Goal: Task Accomplishment & Management: Use online tool/utility

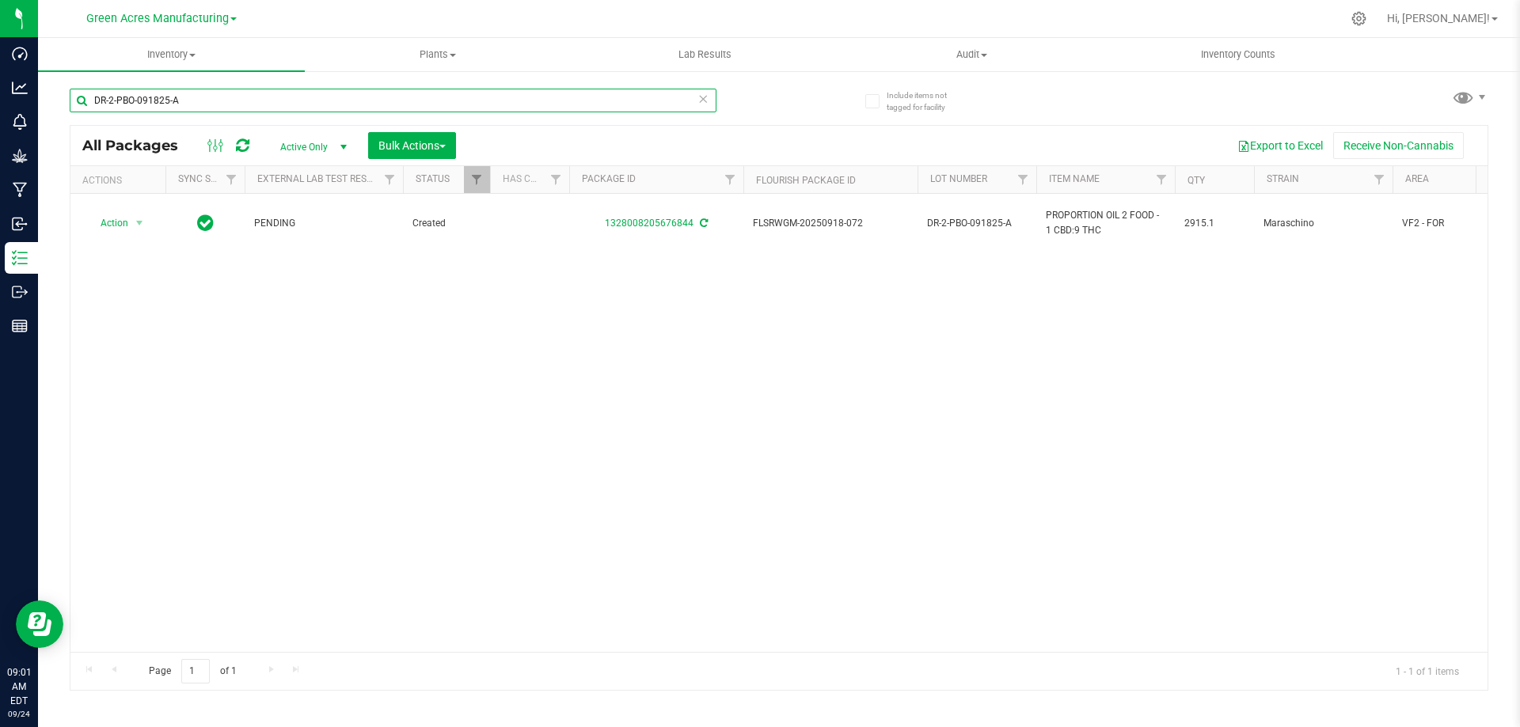
click at [313, 102] on input "DR-2-PBO-091825-A" at bounding box center [393, 101] width 647 height 24
click at [314, 102] on input "DR-2-PBO-091825-A" at bounding box center [393, 101] width 647 height 24
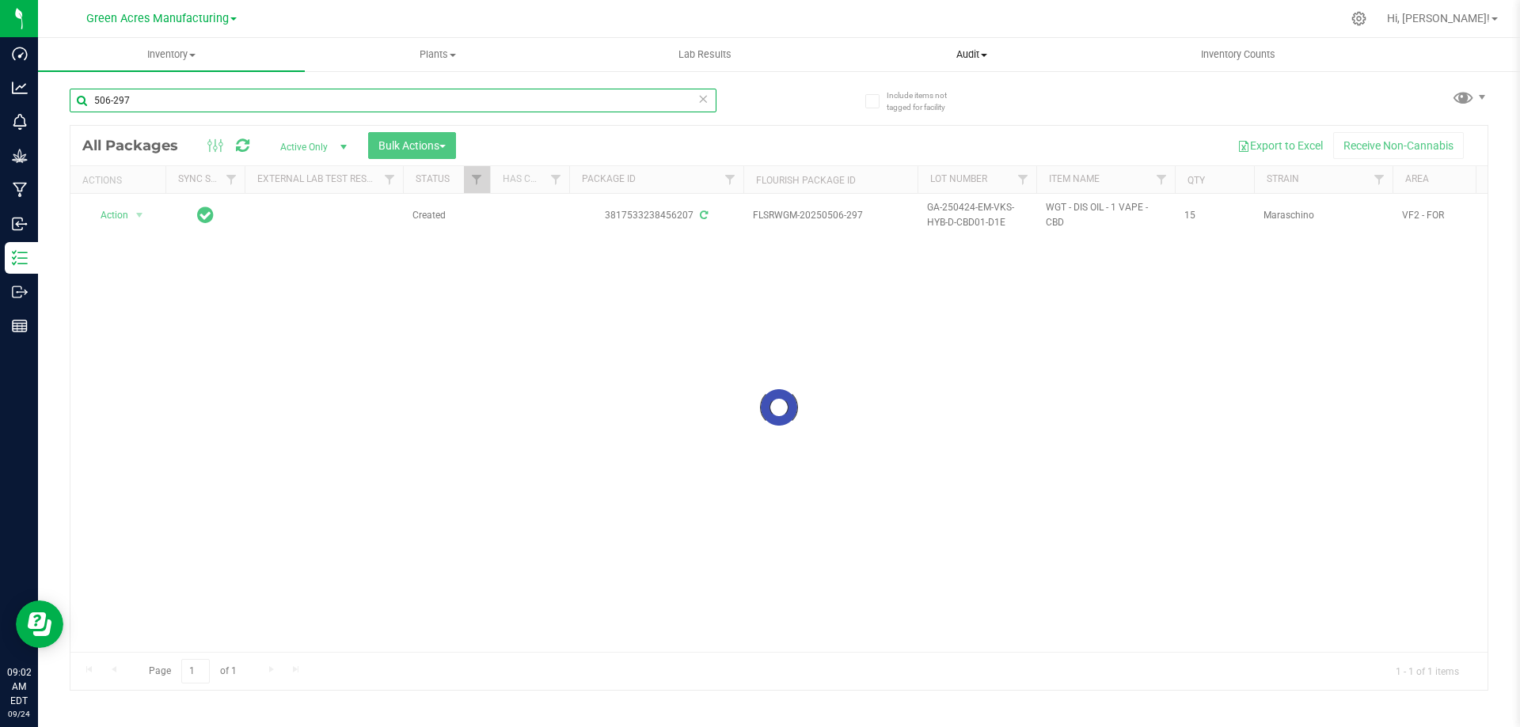
type input "506-297"
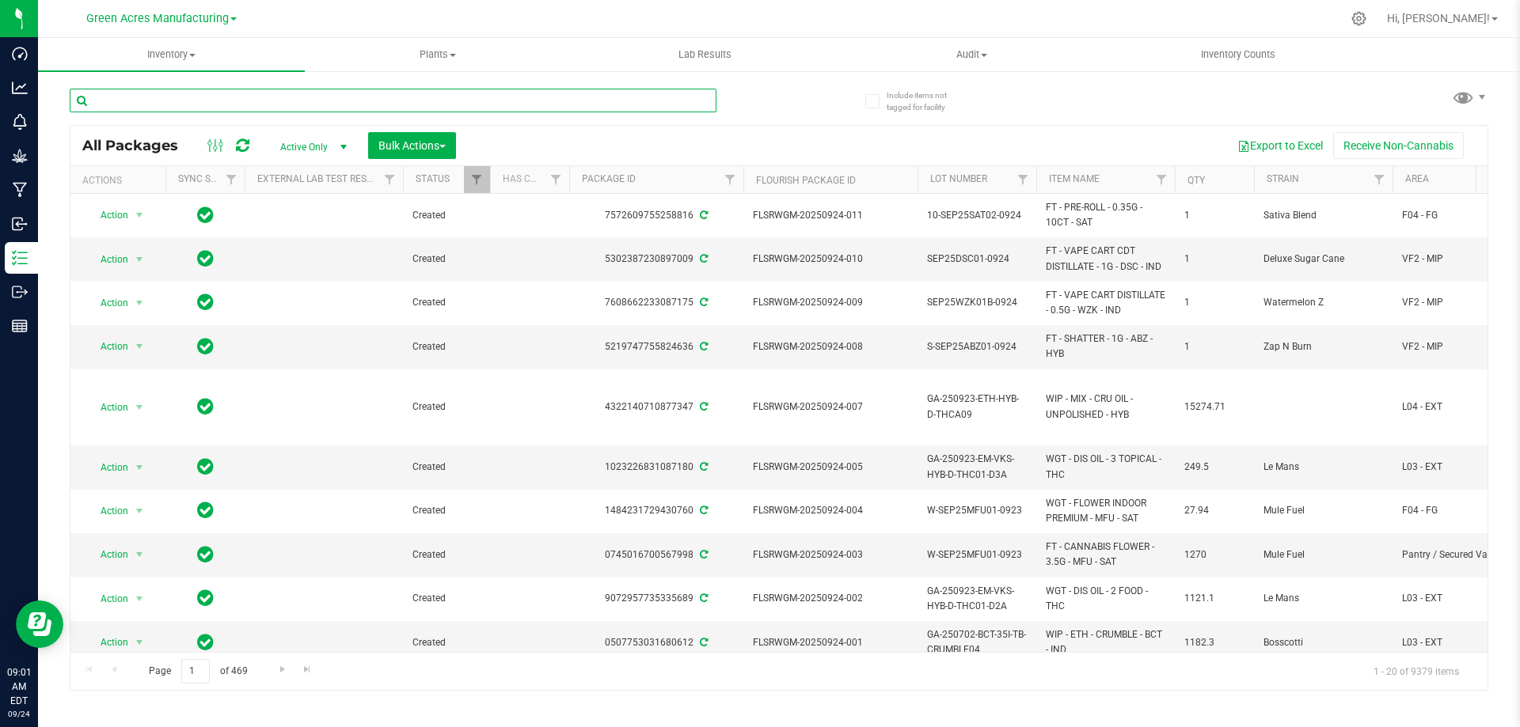
click at [366, 101] on input "text" at bounding box center [393, 101] width 647 height 24
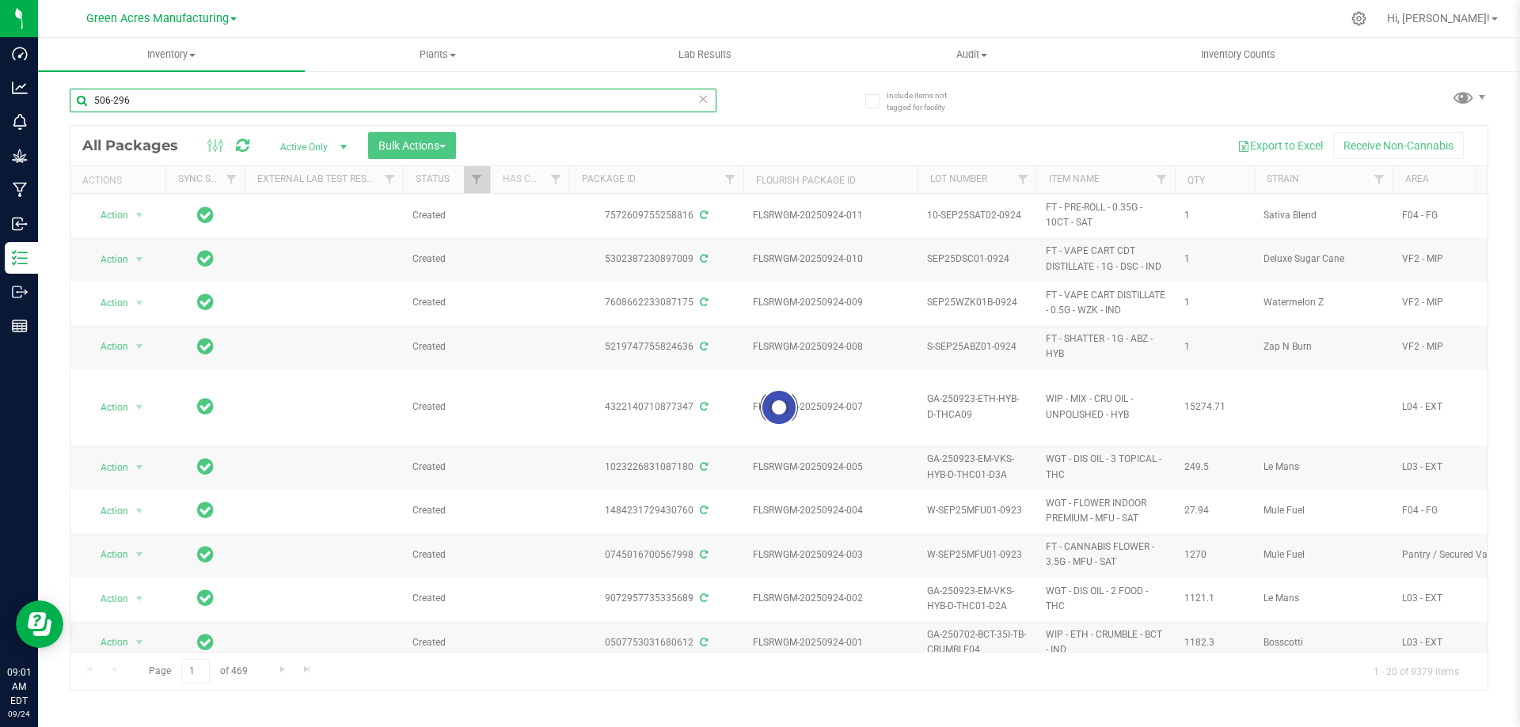
type input "506-296"
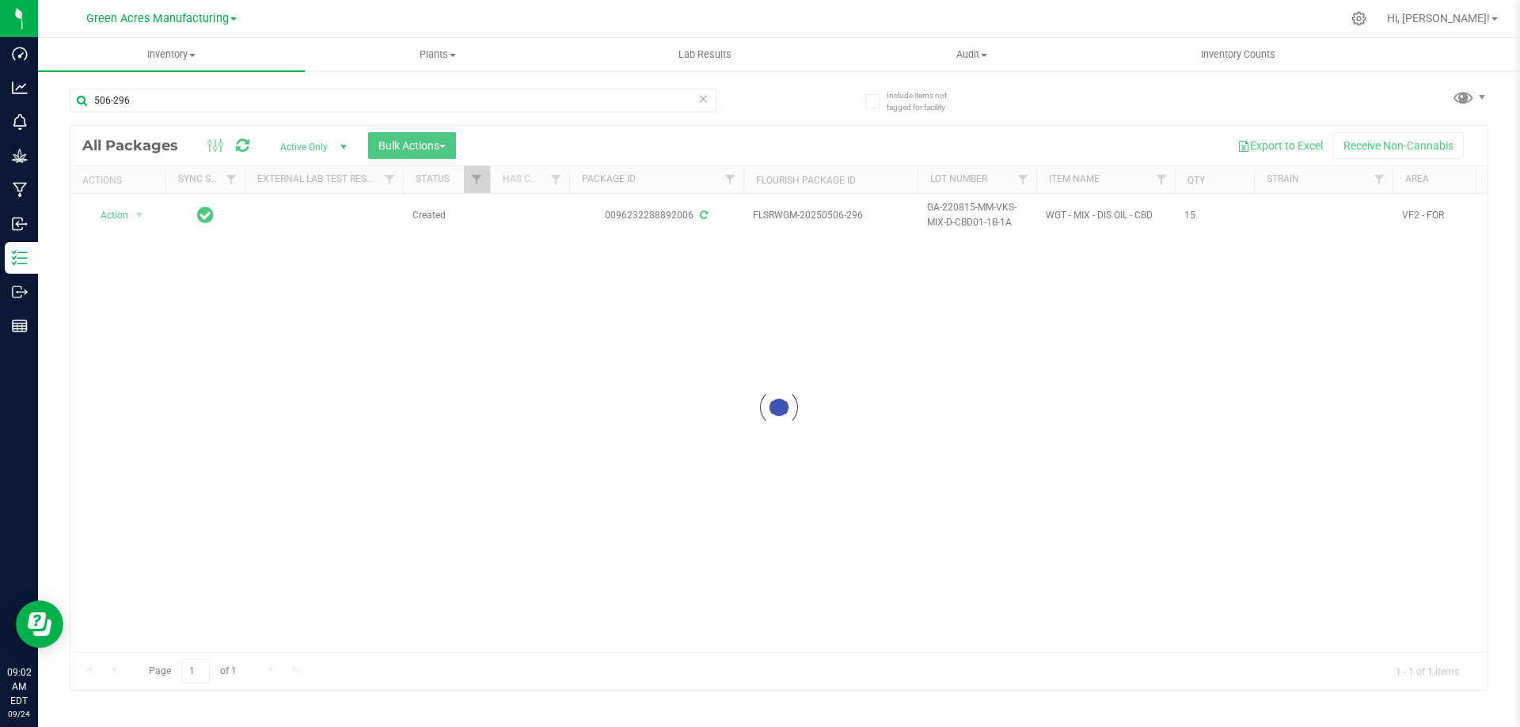
drag, startPoint x: 594, startPoint y: 647, endPoint x: 663, endPoint y: 647, distance: 69.7
click at [663, 647] on div at bounding box center [778, 408] width 1417 height 564
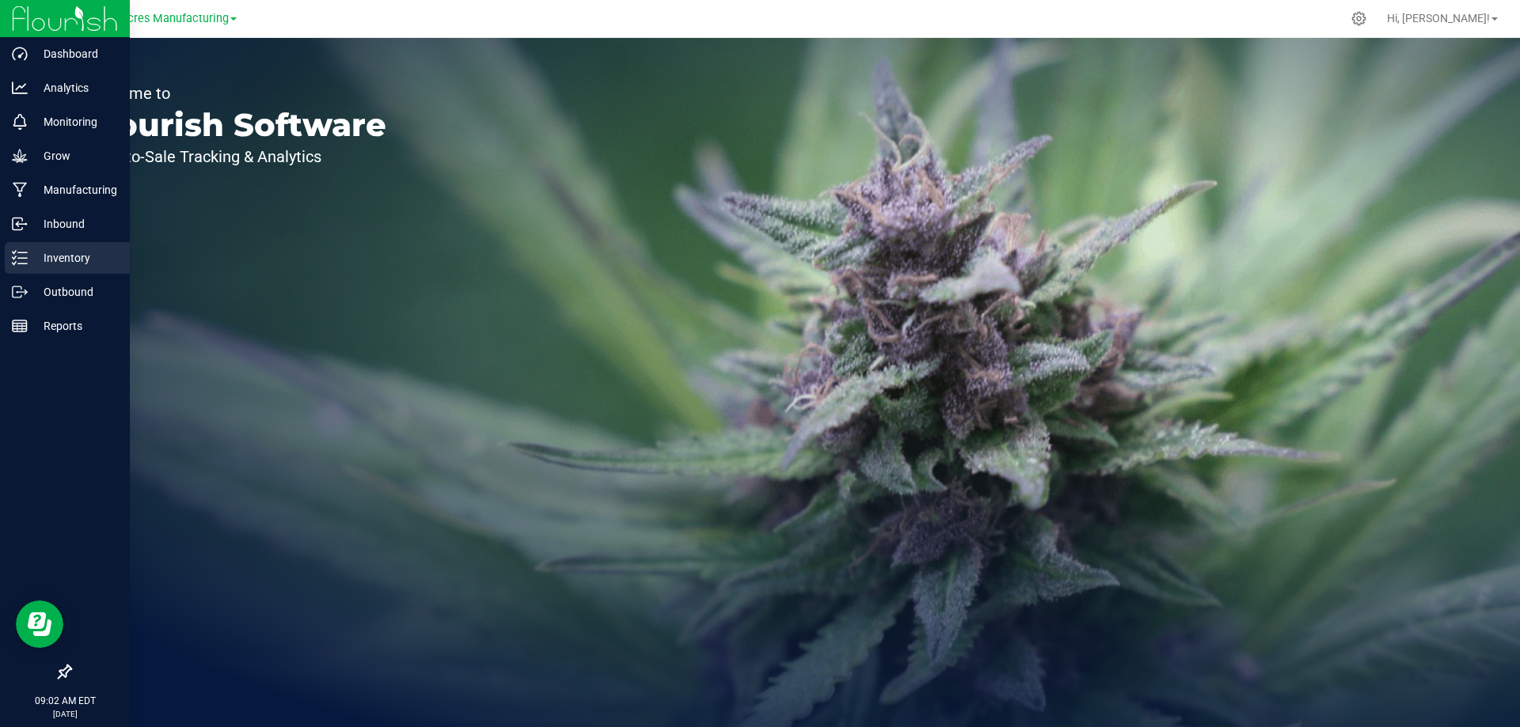
click at [14, 251] on icon at bounding box center [20, 258] width 16 height 16
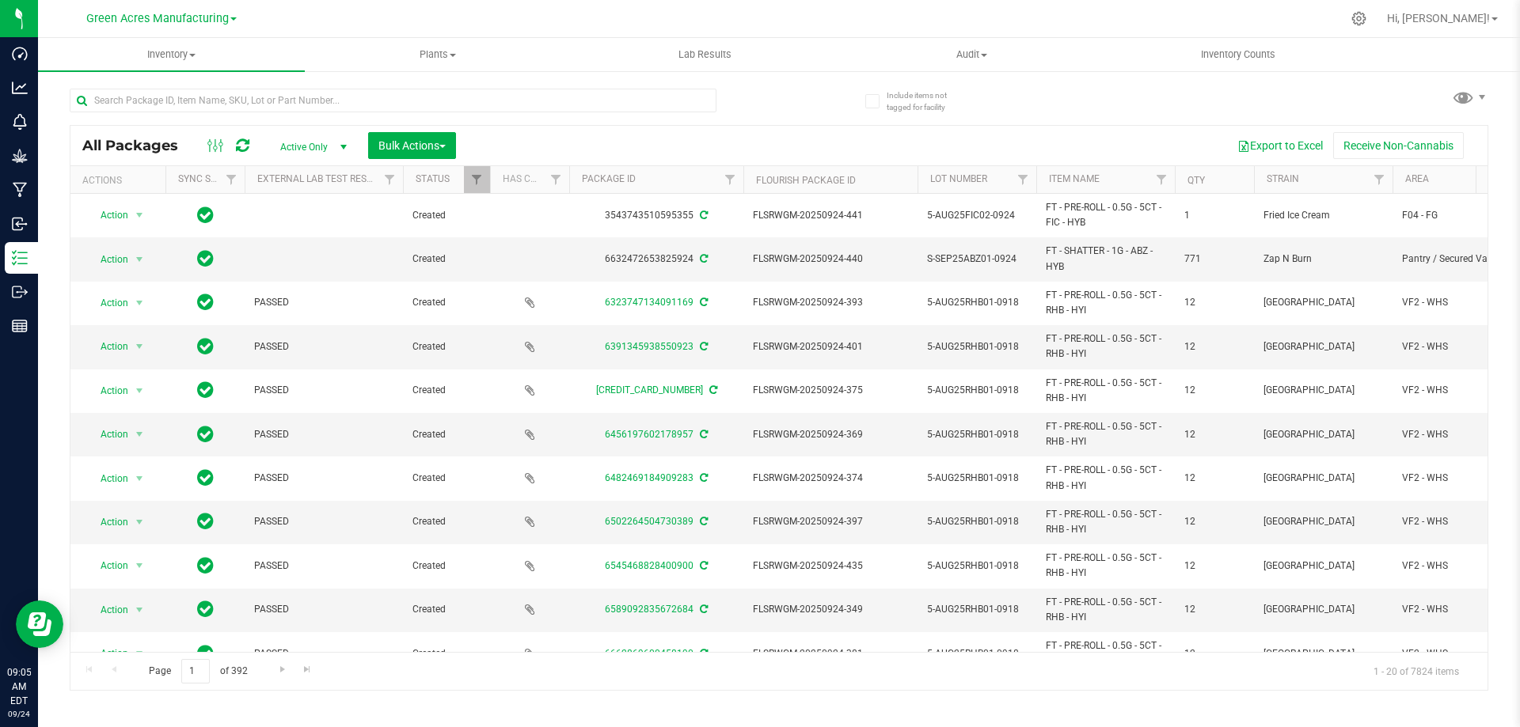
click at [990, 135] on div "Export to Excel Receive Non-Cannabis" at bounding box center [972, 145] width 1008 height 27
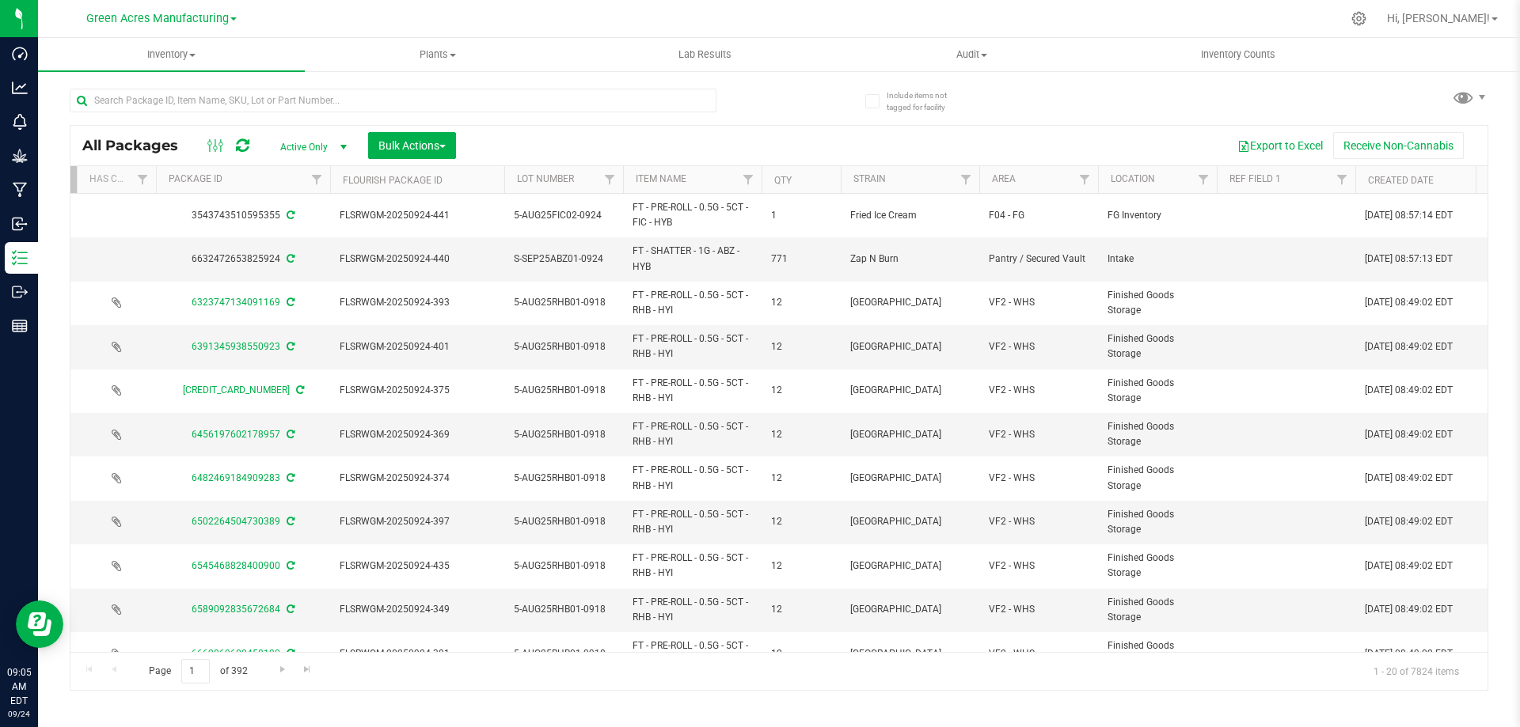
scroll to position [0, 464]
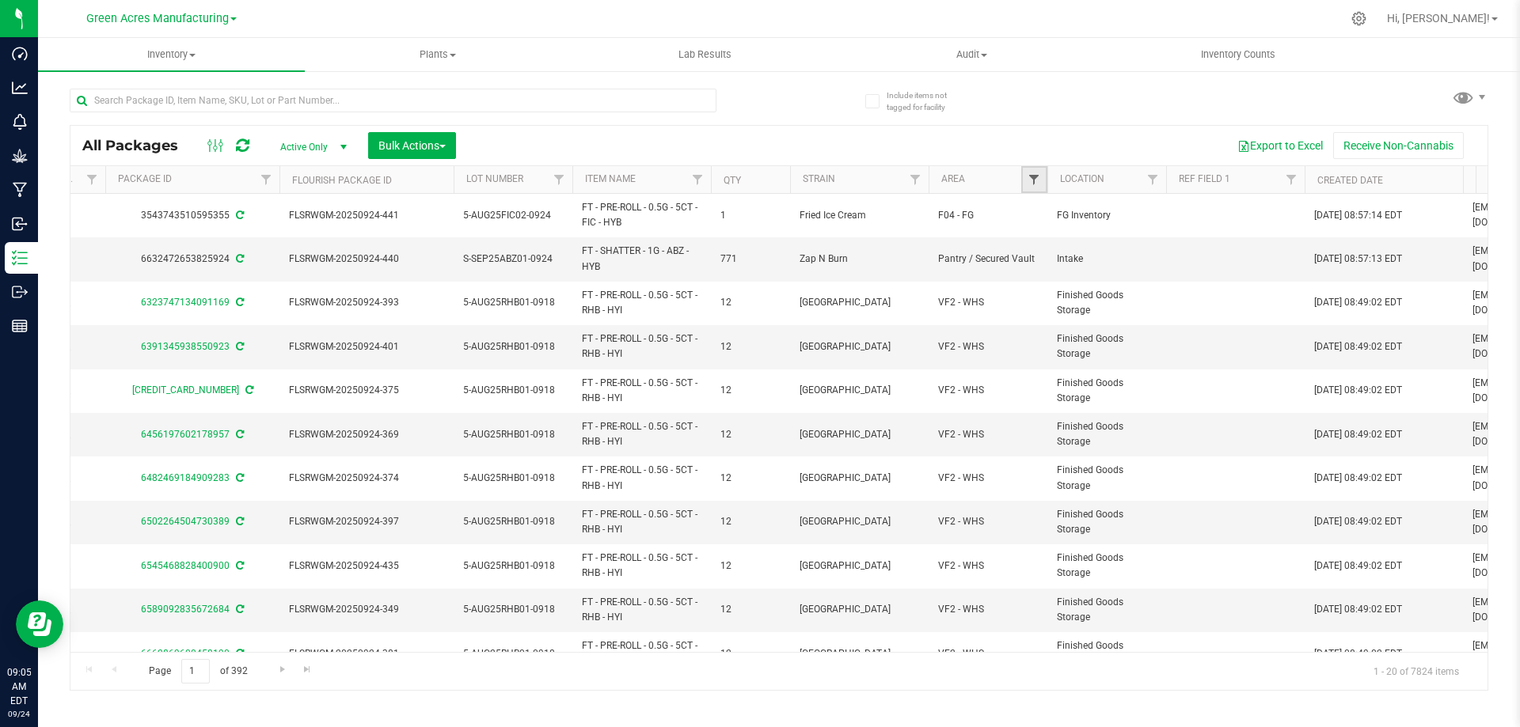
click at [1032, 179] on span "Filter" at bounding box center [1033, 179] width 13 height 13
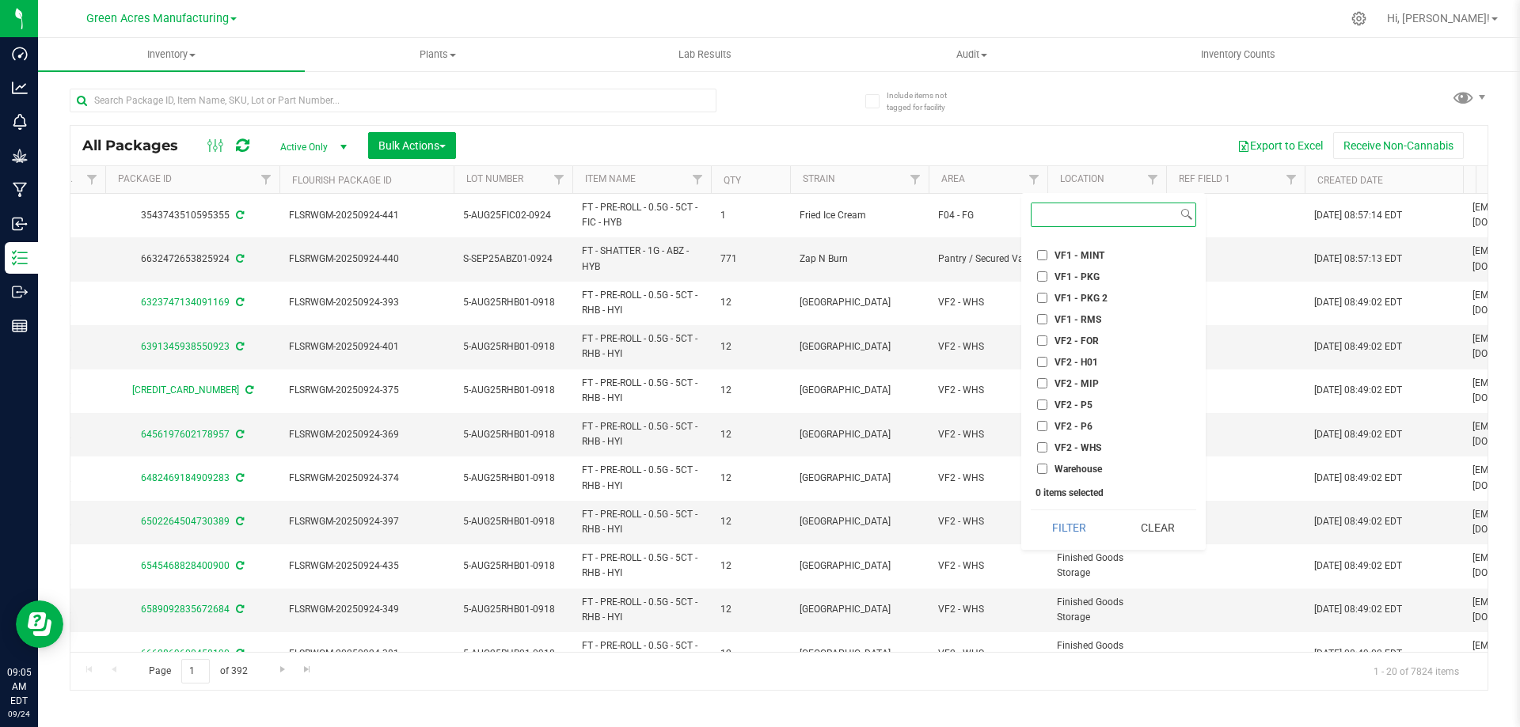
scroll to position [741, 0]
click at [1042, 339] on input "VF2 - FOR" at bounding box center [1042, 340] width 10 height 10
checkbox input "true"
click at [1072, 525] on button "Filter" at bounding box center [1068, 527] width 77 height 35
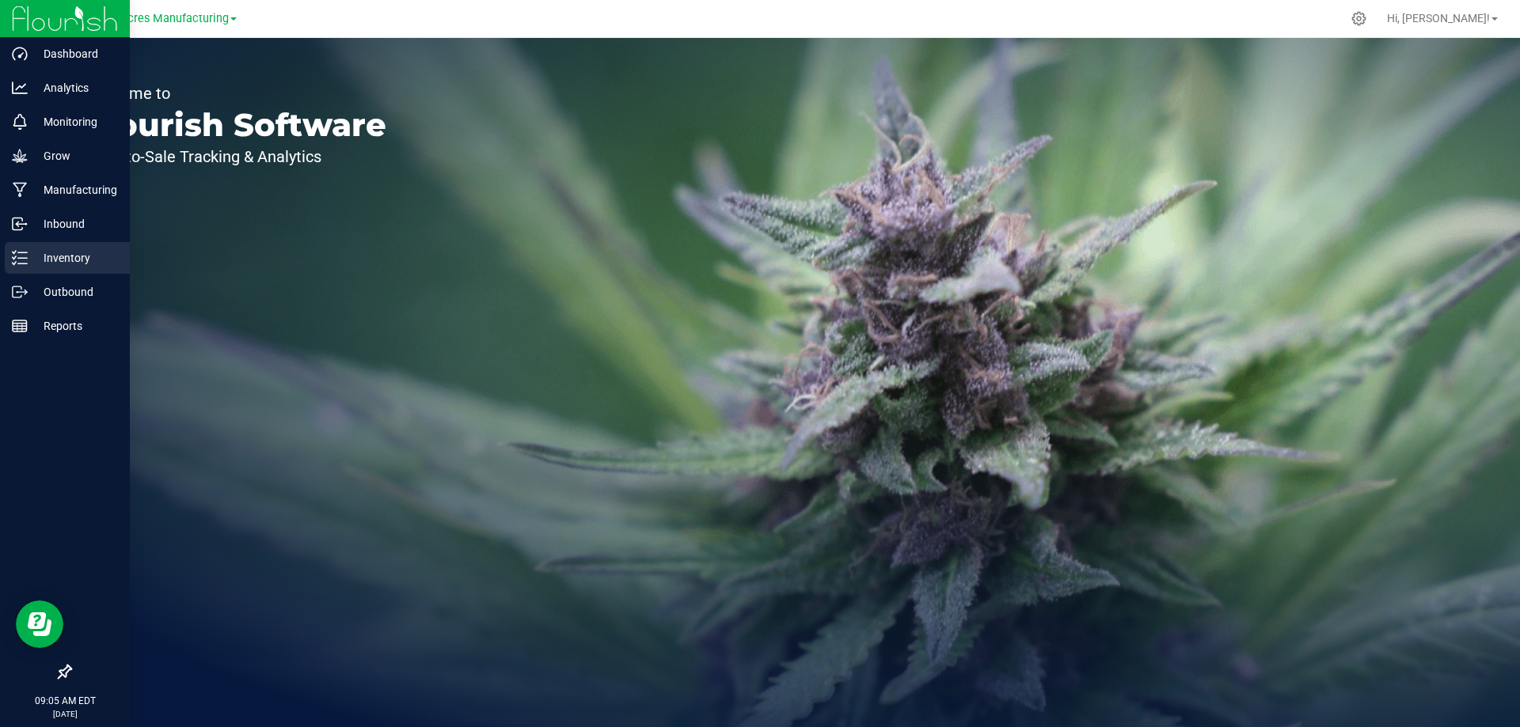
click at [21, 257] on icon at bounding box center [20, 258] width 16 height 16
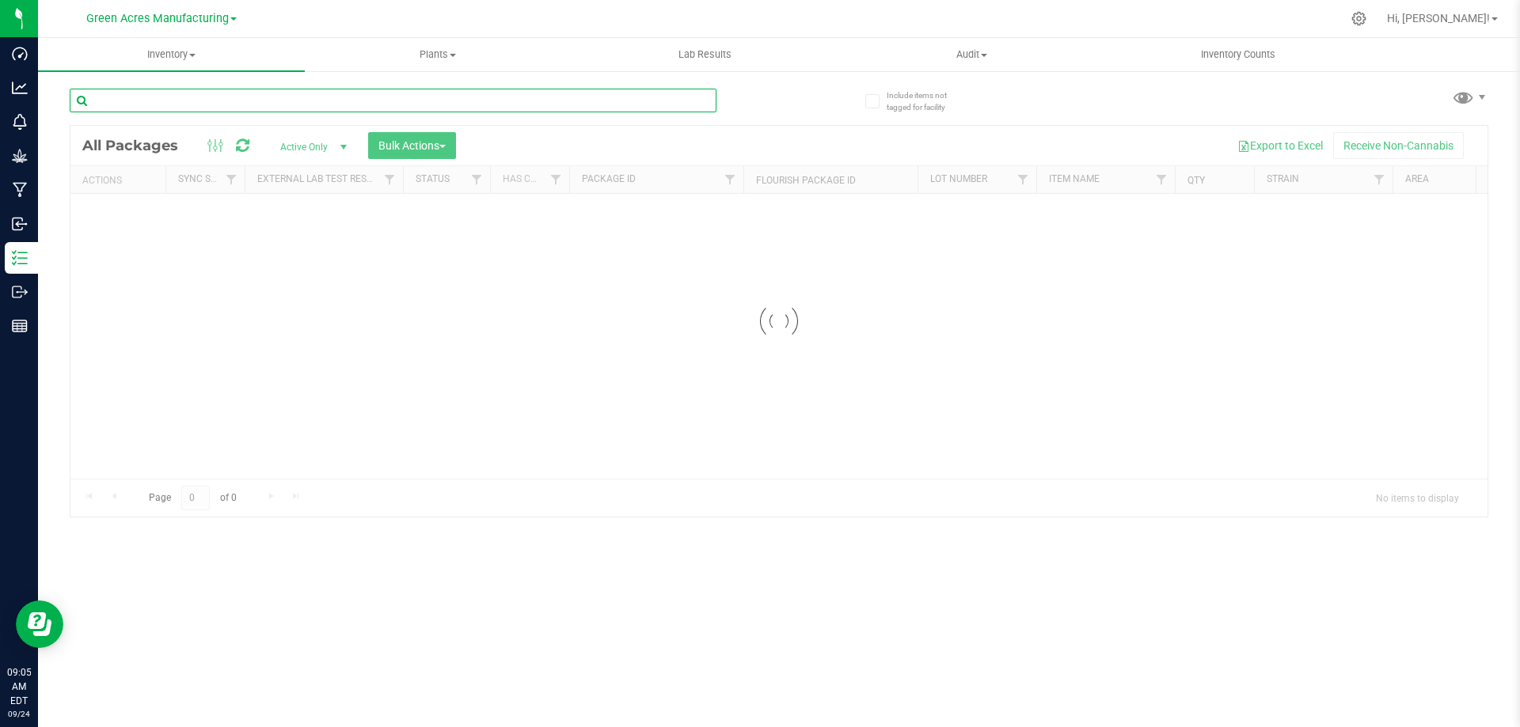
paste input "SEP25SOO05"
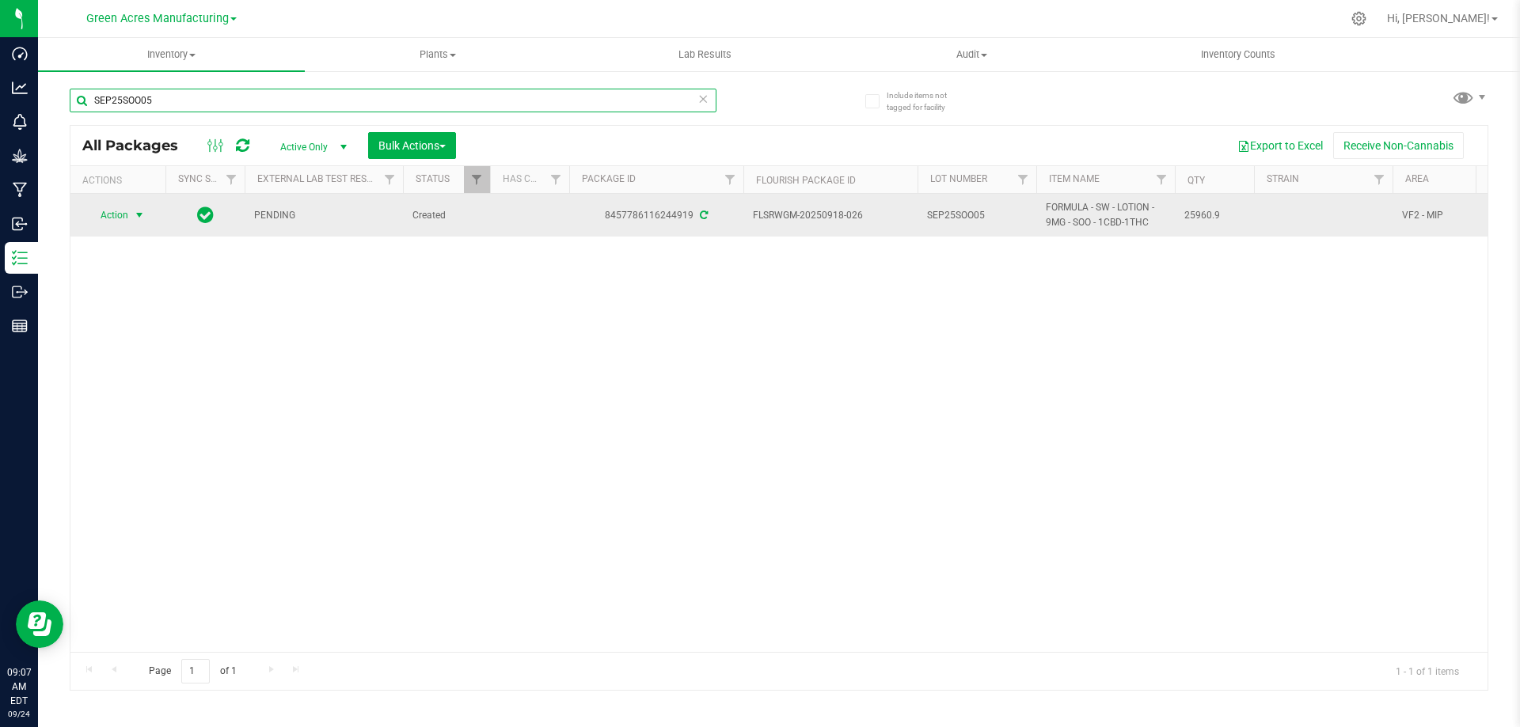
type input "SEP25SOO05"
click at [127, 220] on span "Action" at bounding box center [107, 215] width 43 height 22
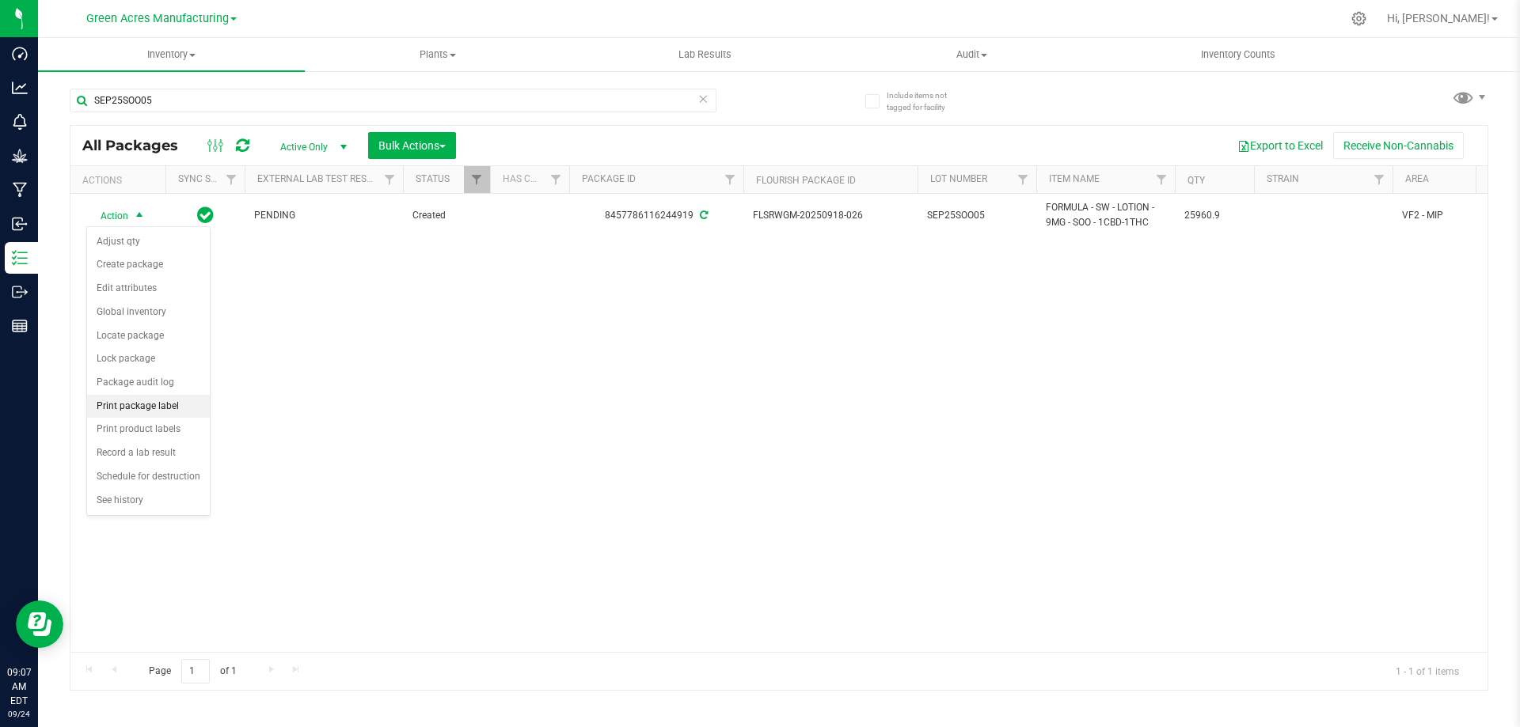
click at [139, 407] on li "Print package label" at bounding box center [148, 407] width 123 height 24
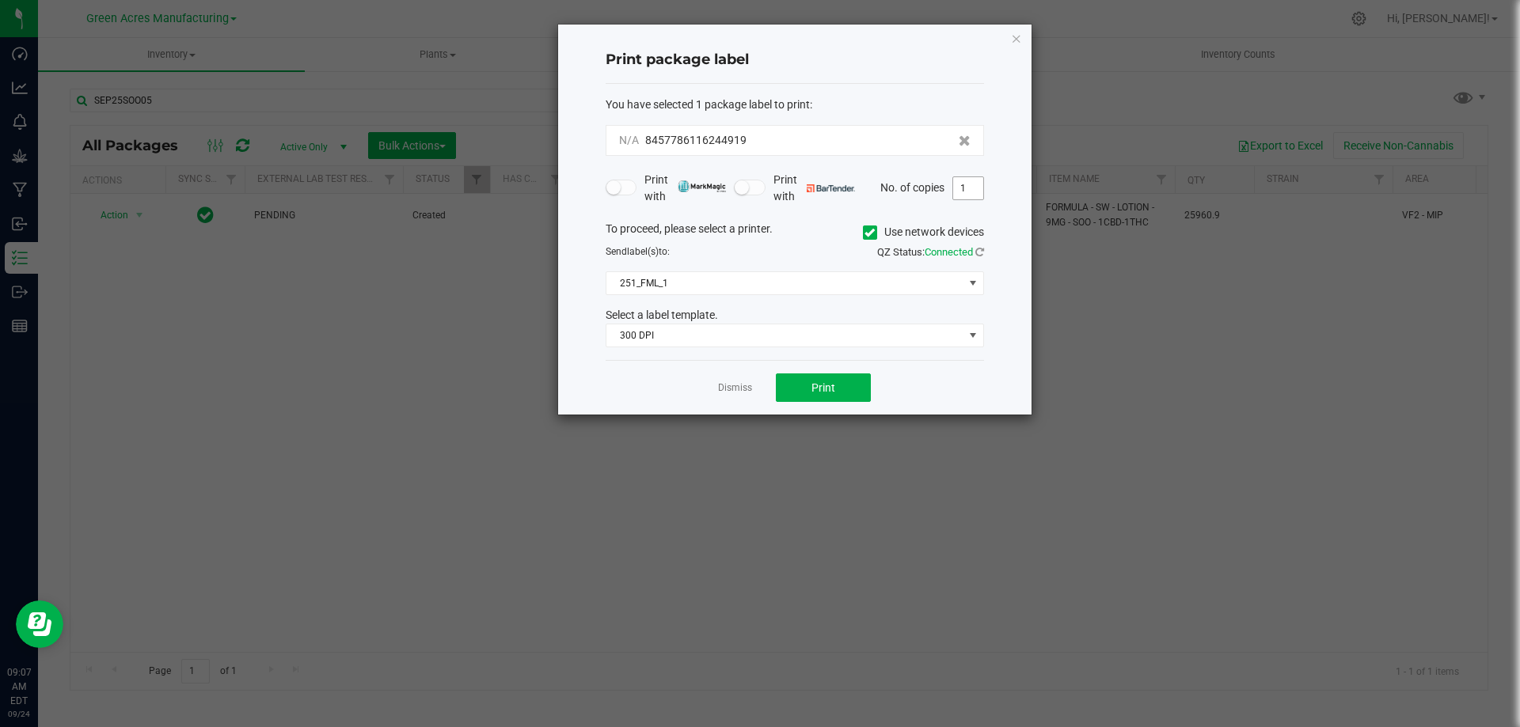
click at [966, 194] on input "1" at bounding box center [968, 188] width 30 height 22
type input "2"
click at [800, 386] on button "Print" at bounding box center [823, 388] width 95 height 28
click at [731, 389] on link "Dismiss" at bounding box center [735, 387] width 34 height 13
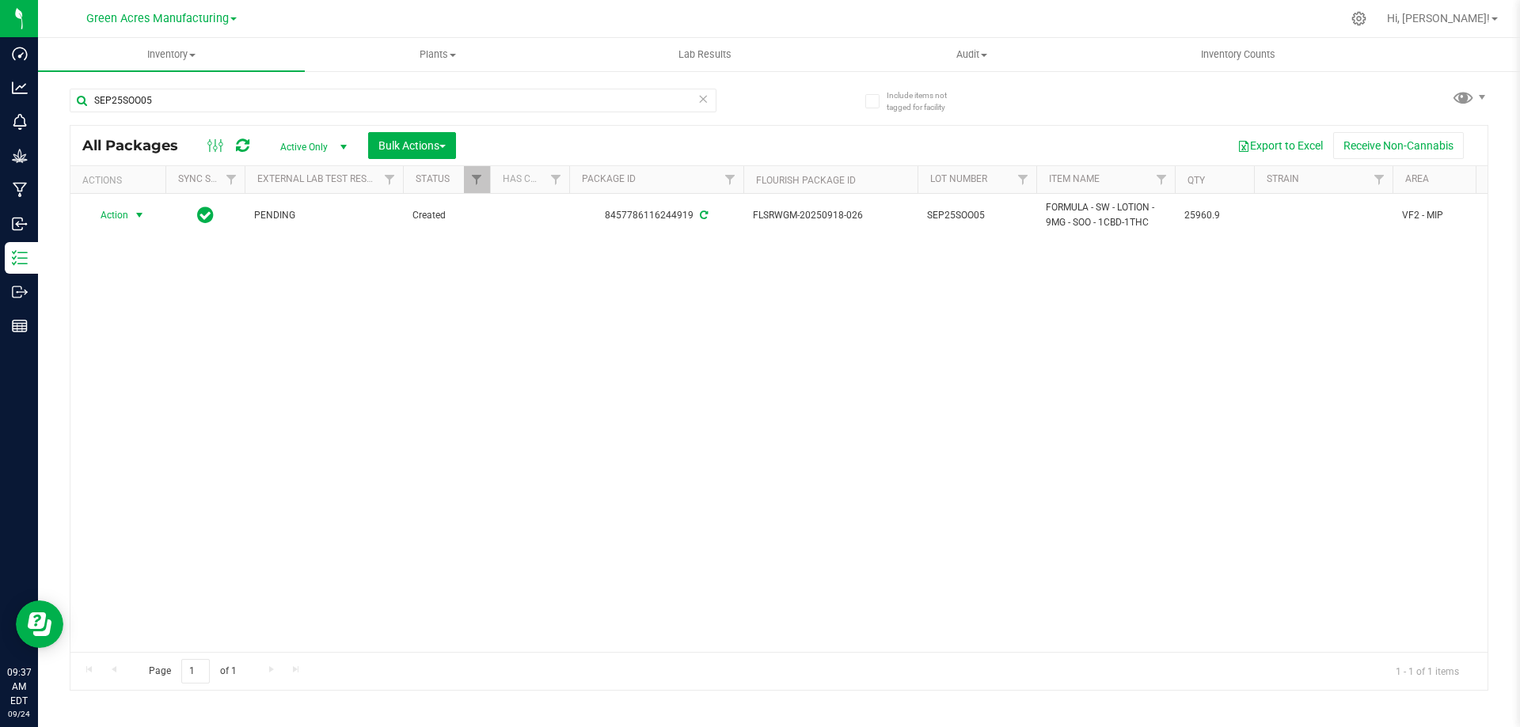
click at [616, 12] on div at bounding box center [811, 18] width 1057 height 31
click at [1227, 336] on div "Action Action Adjust qty Create package Edit attributes Global inventory Locate…" at bounding box center [778, 423] width 1417 height 458
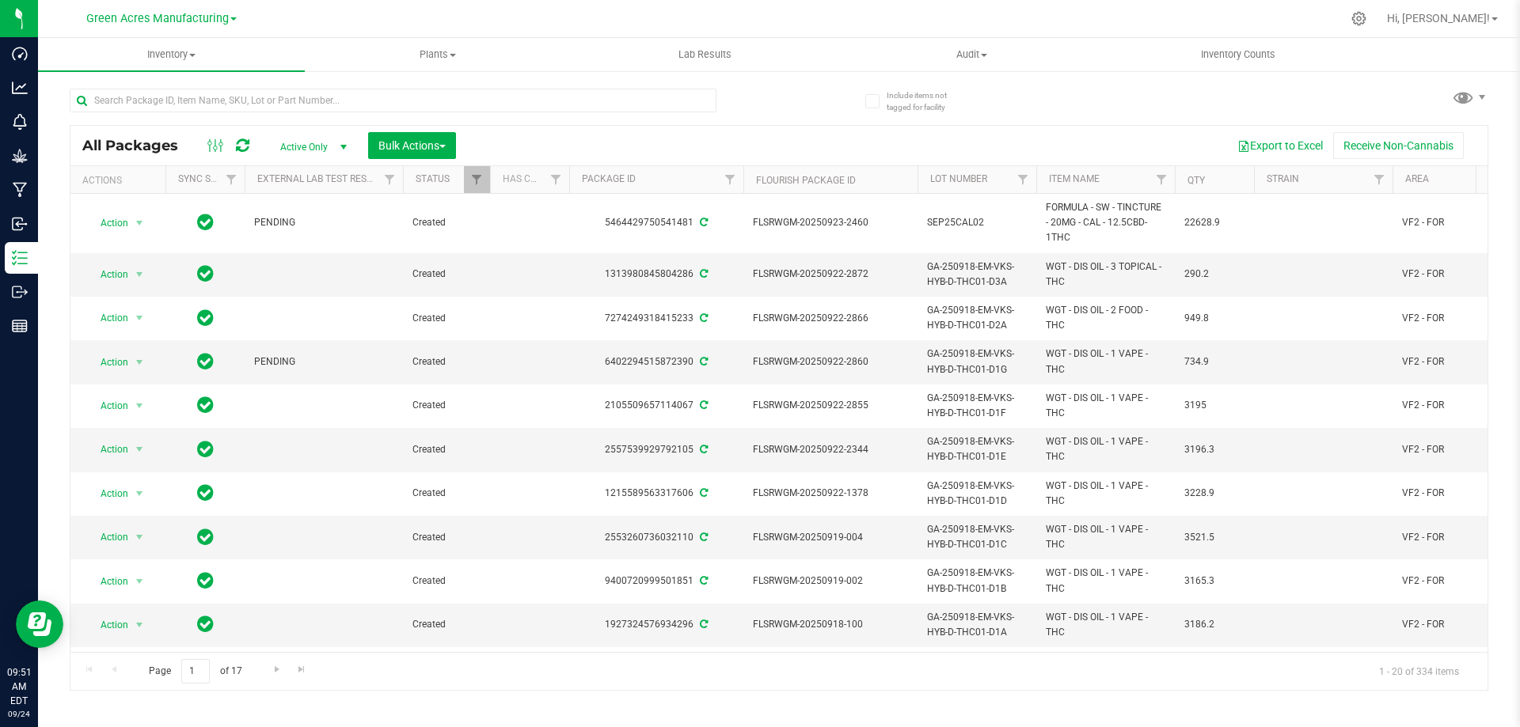
scroll to position [0, 464]
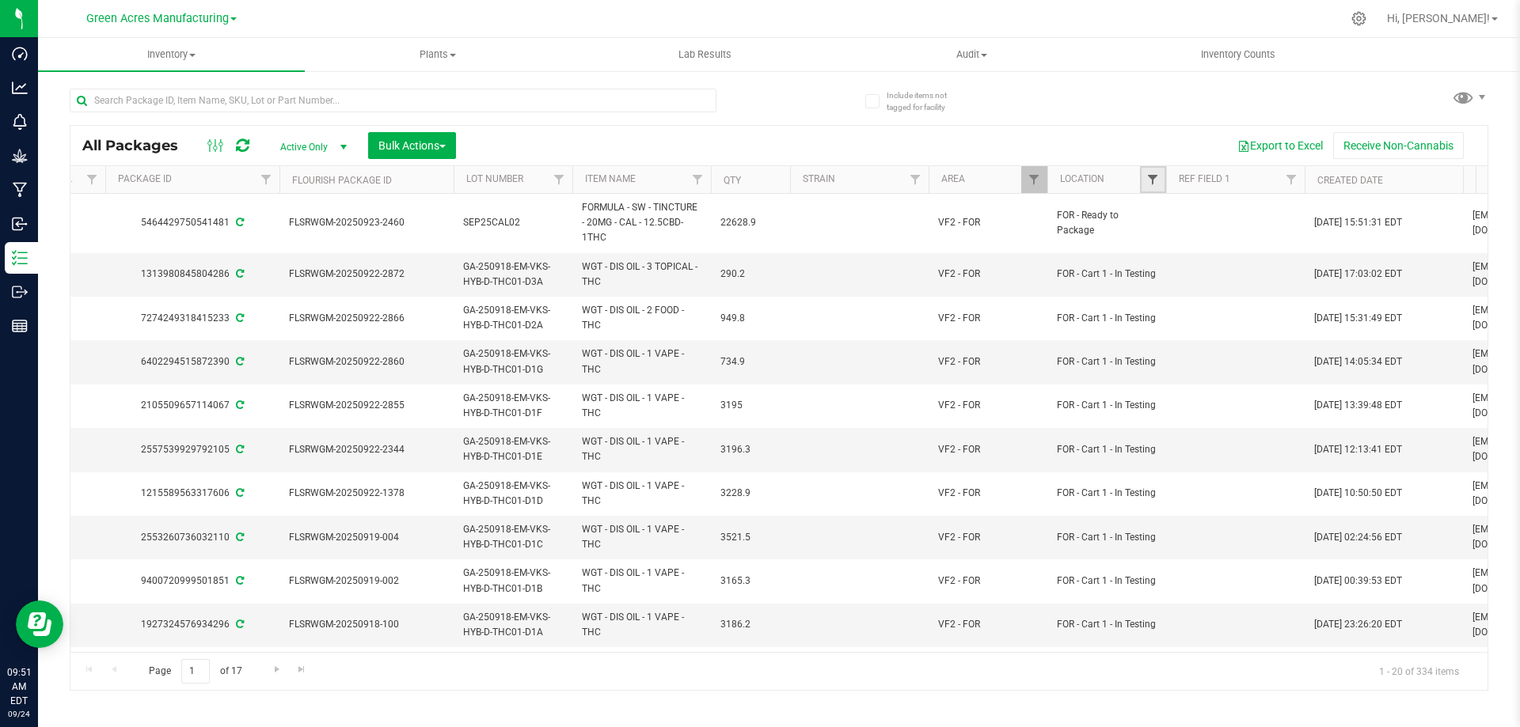
click at [1157, 176] on span "Filter" at bounding box center [1152, 179] width 13 height 13
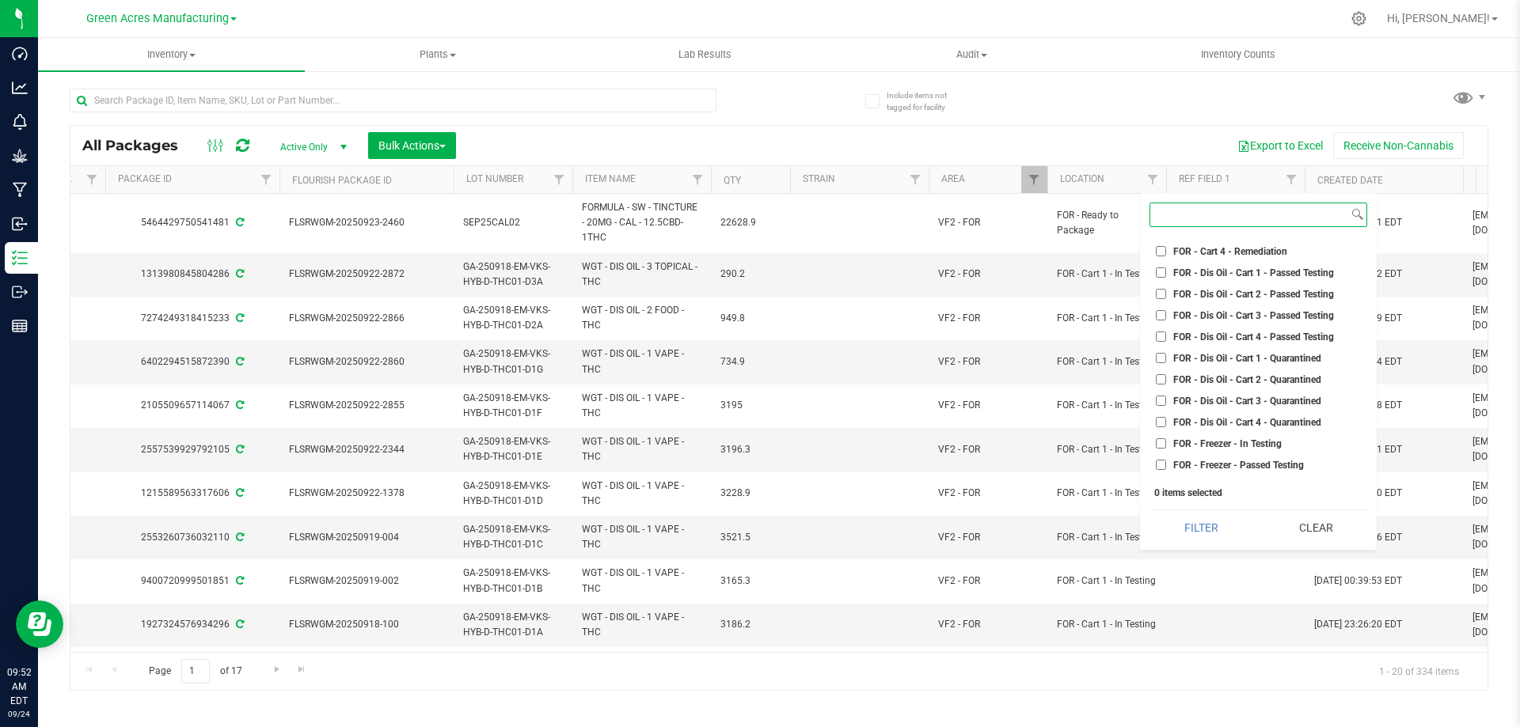
scroll to position [2612, 0]
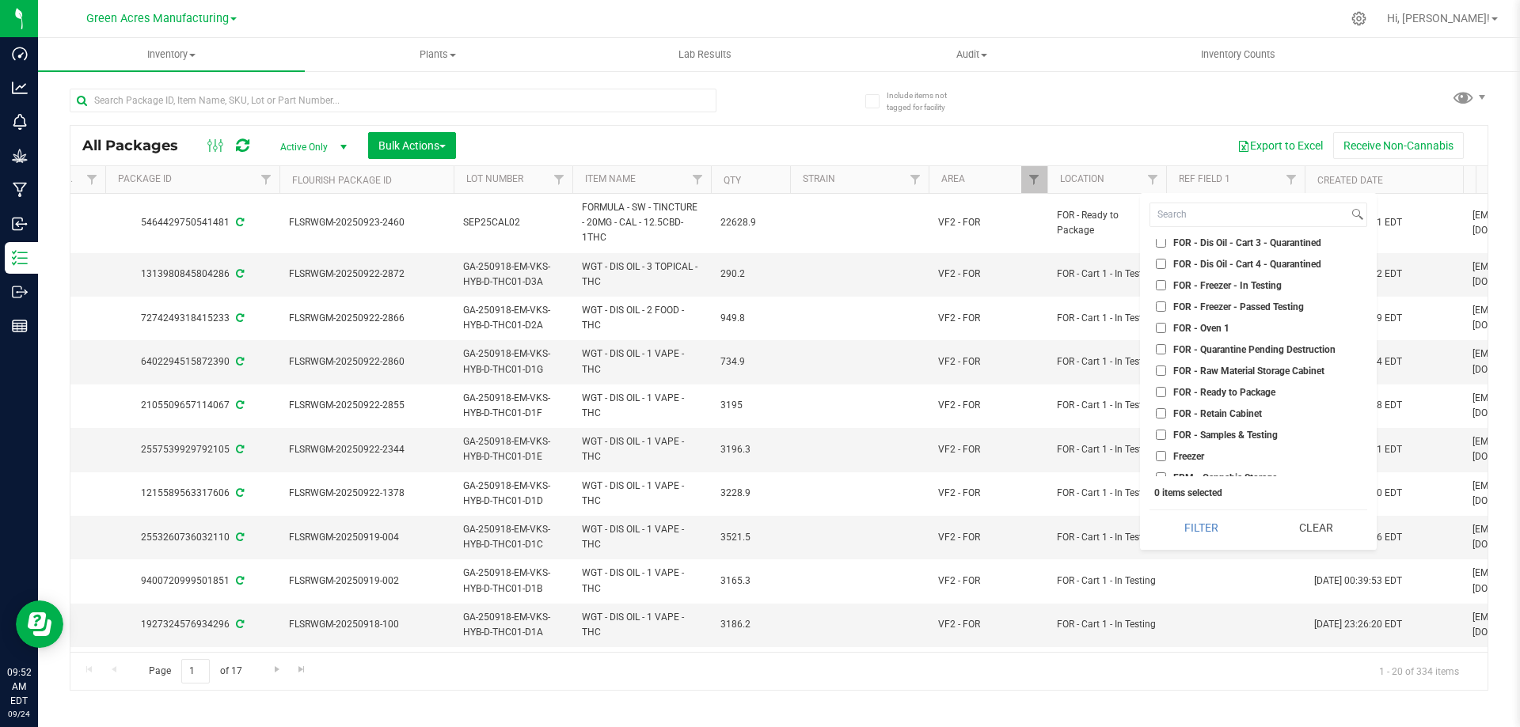
click at [1162, 328] on input "FOR - Oven 1" at bounding box center [1161, 328] width 10 height 10
checkbox input "true"
click at [1161, 347] on input "FOR - Quarantine Pending Destruction" at bounding box center [1161, 349] width 10 height 10
checkbox input "true"
click at [1161, 370] on input "FOR - Raw Material Storage Cabinet" at bounding box center [1161, 371] width 10 height 10
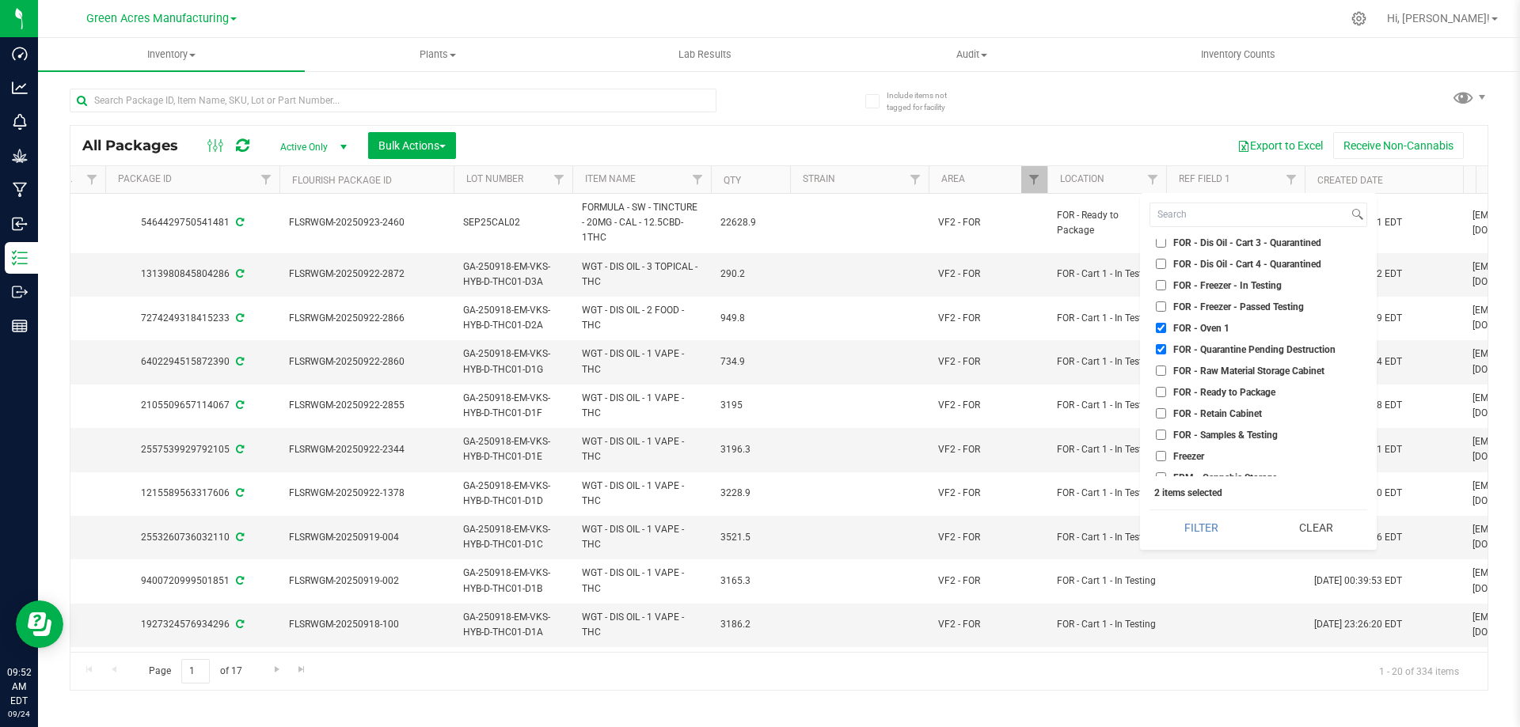
checkbox input "true"
click at [1161, 390] on input "FOR - Ready to Package" at bounding box center [1161, 392] width 10 height 10
checkbox input "true"
click at [1160, 414] on input "FOR - Retain Cabinet" at bounding box center [1161, 413] width 10 height 10
checkbox input "true"
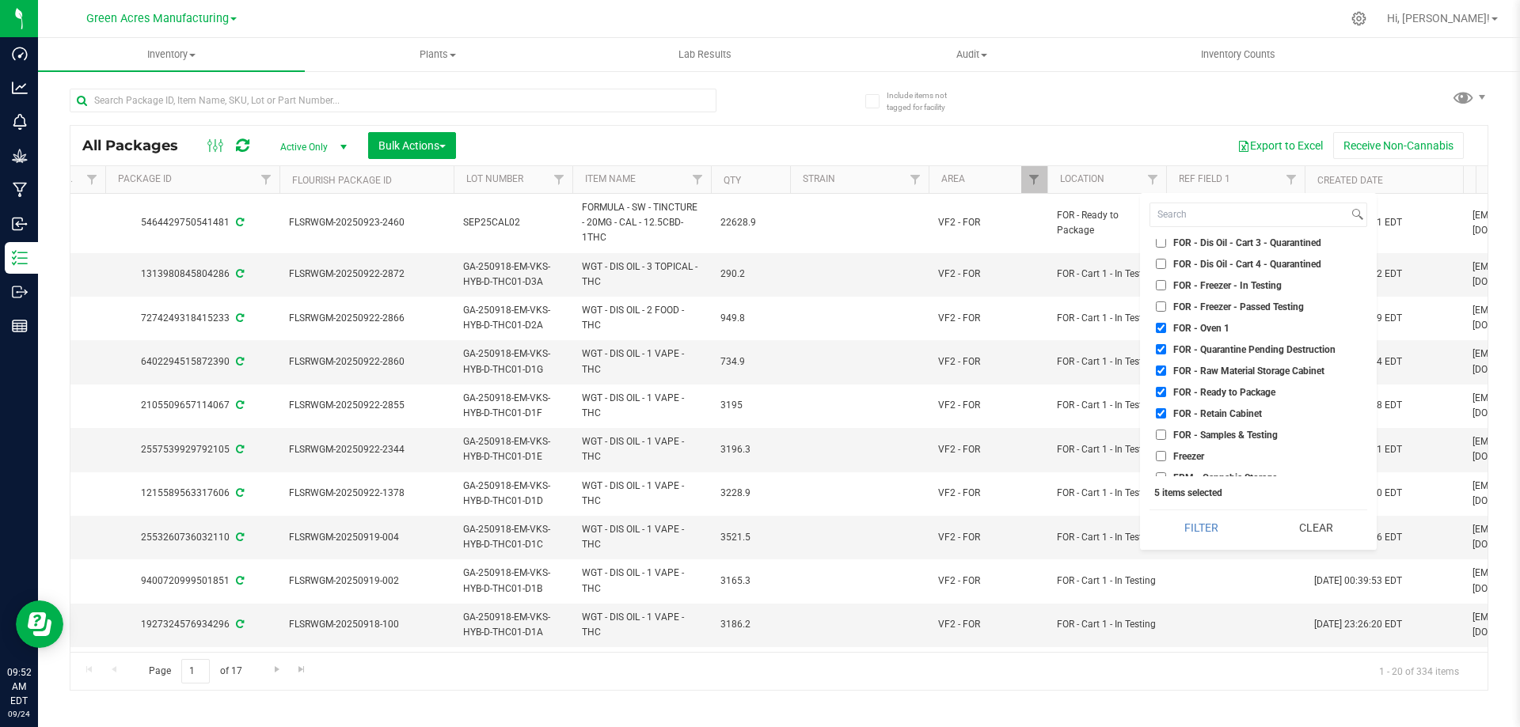
click at [1160, 438] on input "FOR - Samples & Testing" at bounding box center [1161, 435] width 10 height 10
checkbox input "true"
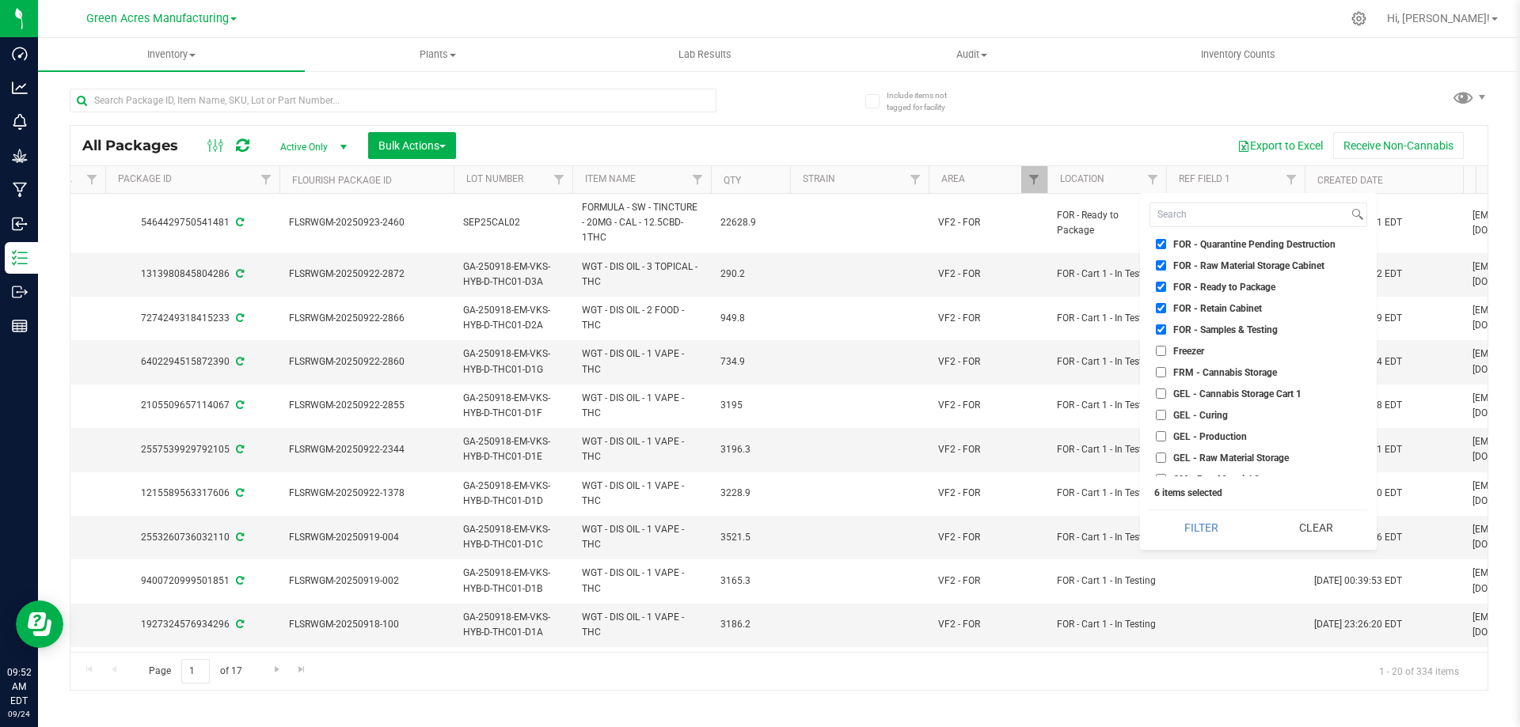
scroll to position [2691, 0]
click at [1163, 398] on input "FRM - Cannabis Storage" at bounding box center [1161, 398] width 10 height 10
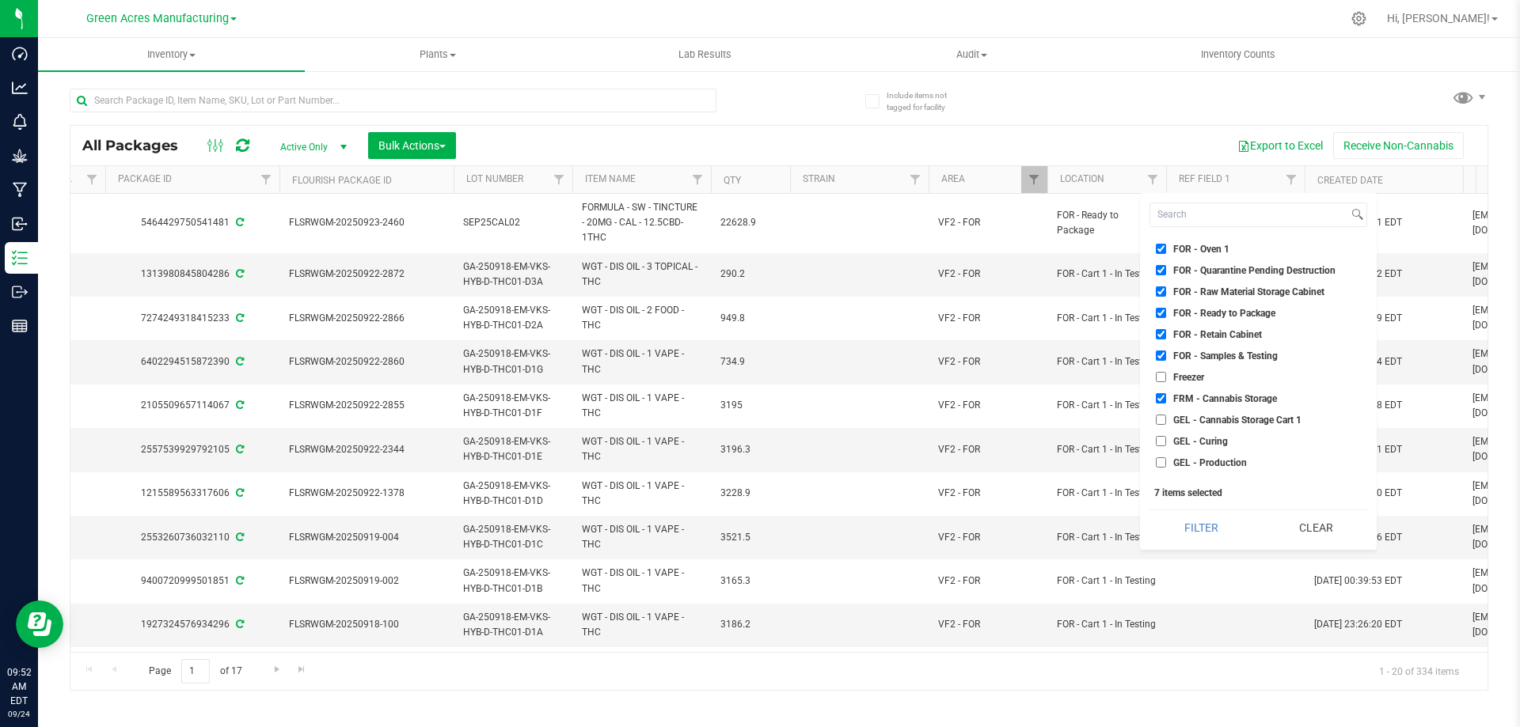
click at [1161, 394] on input "FRM - Cannabis Storage" at bounding box center [1161, 398] width 10 height 10
checkbox input "false"
click at [1213, 522] on button "Filter" at bounding box center [1200, 527] width 103 height 35
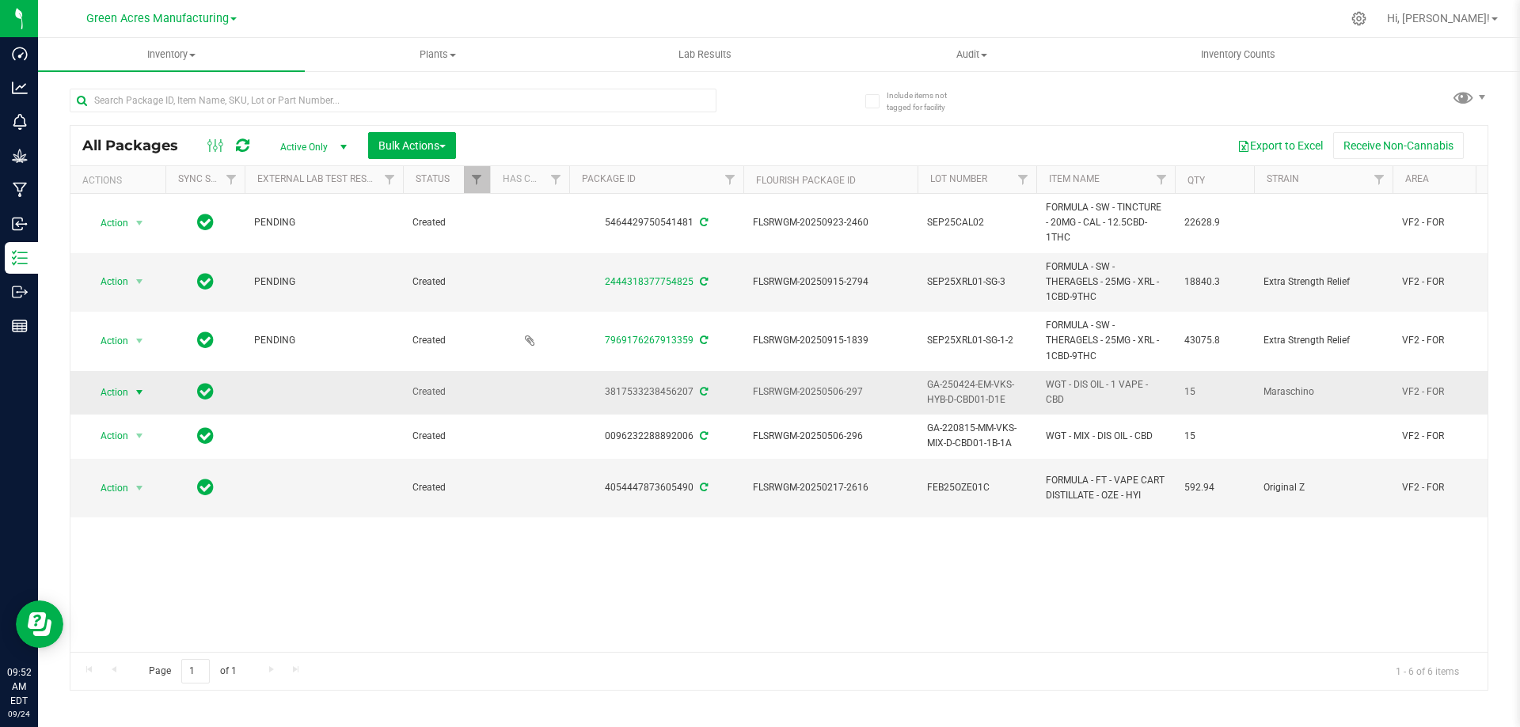
click at [137, 390] on span "select" at bounding box center [139, 392] width 13 height 13
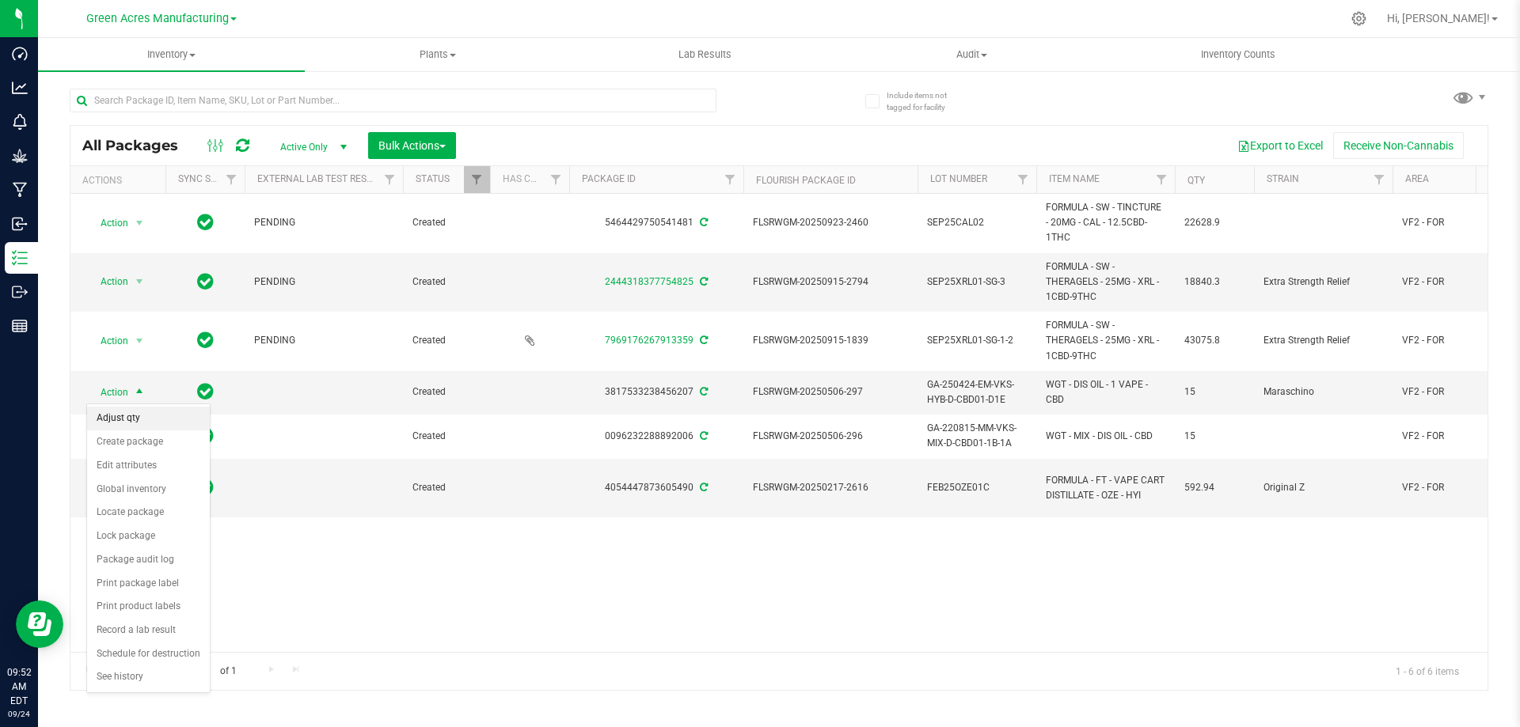
click at [147, 415] on li "Adjust qty" at bounding box center [148, 419] width 123 height 24
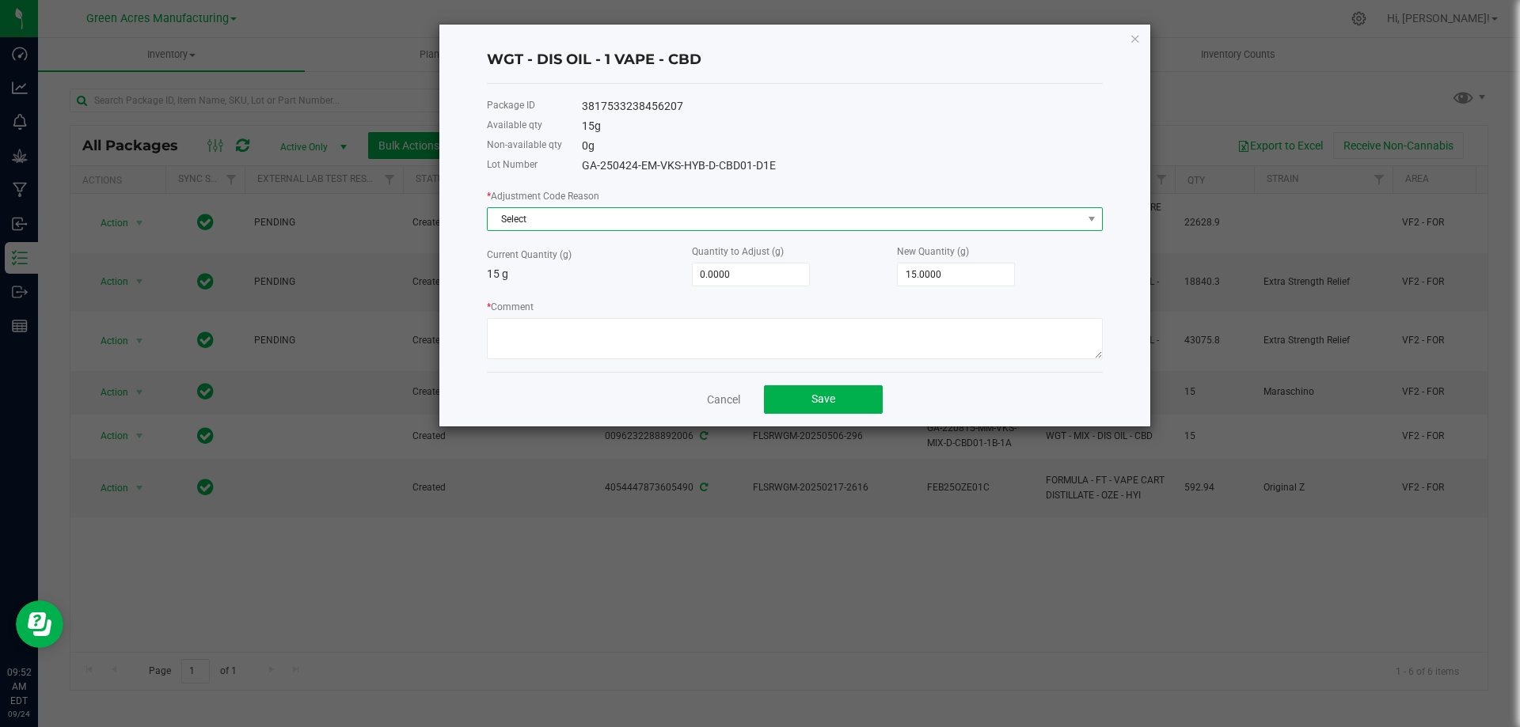
click at [621, 212] on span "Select" at bounding box center [785, 219] width 594 height 22
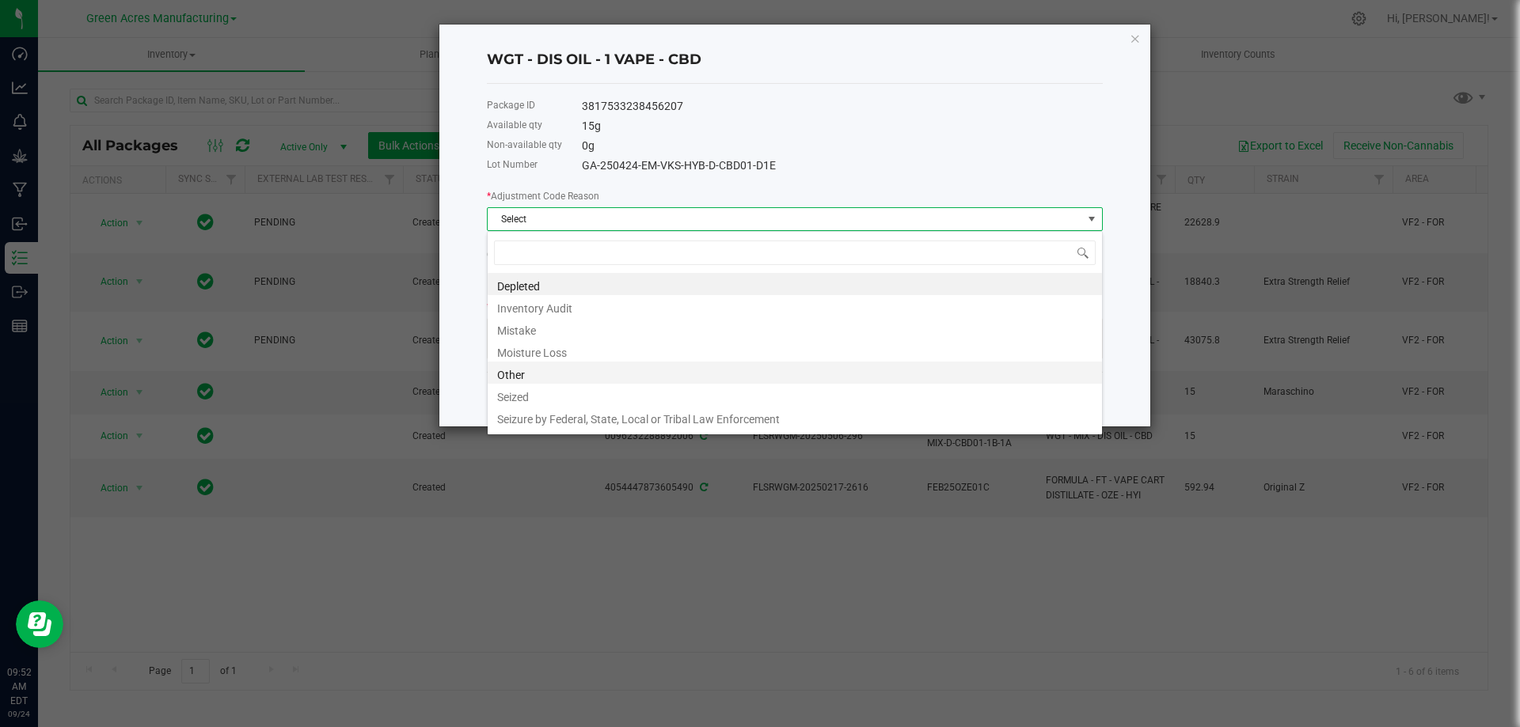
click at [603, 370] on li "Other" at bounding box center [795, 373] width 614 height 22
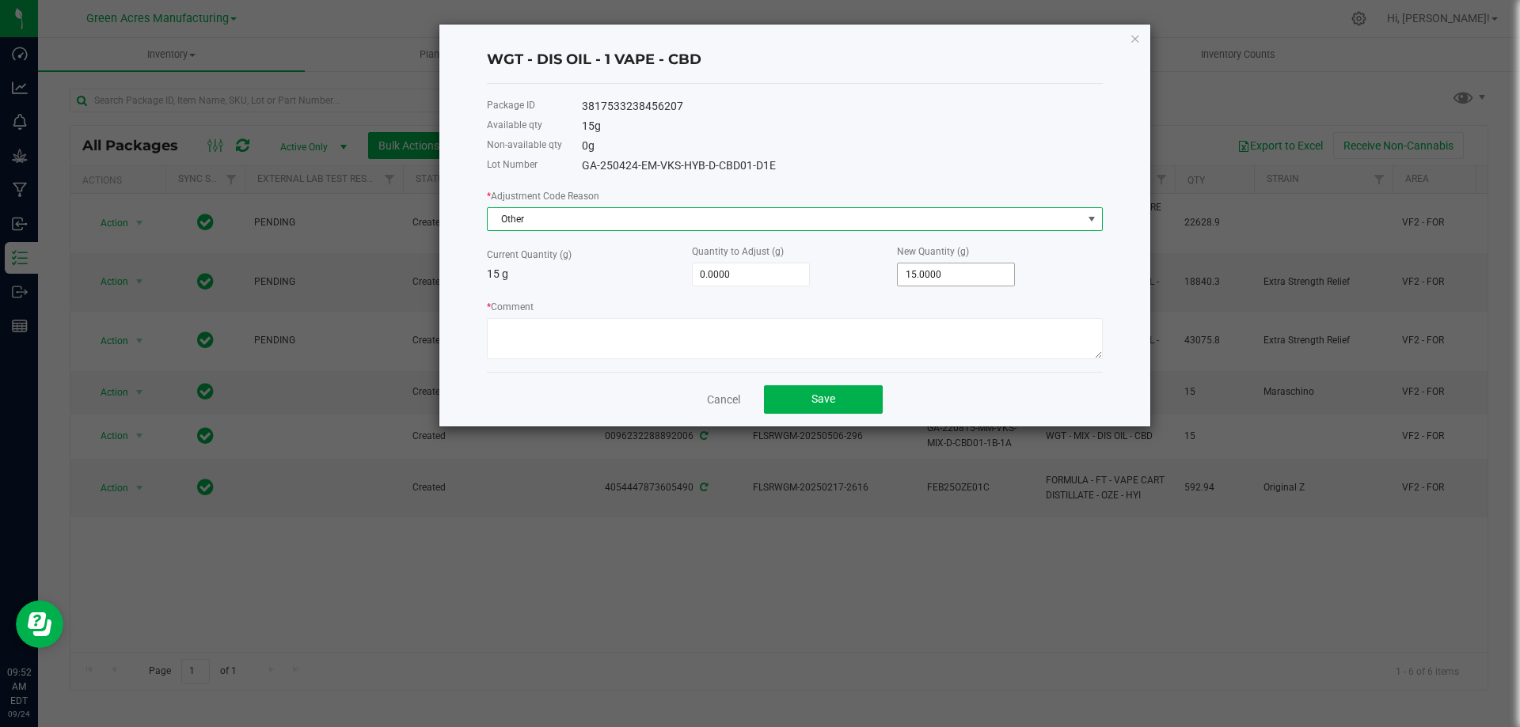
type input "15"
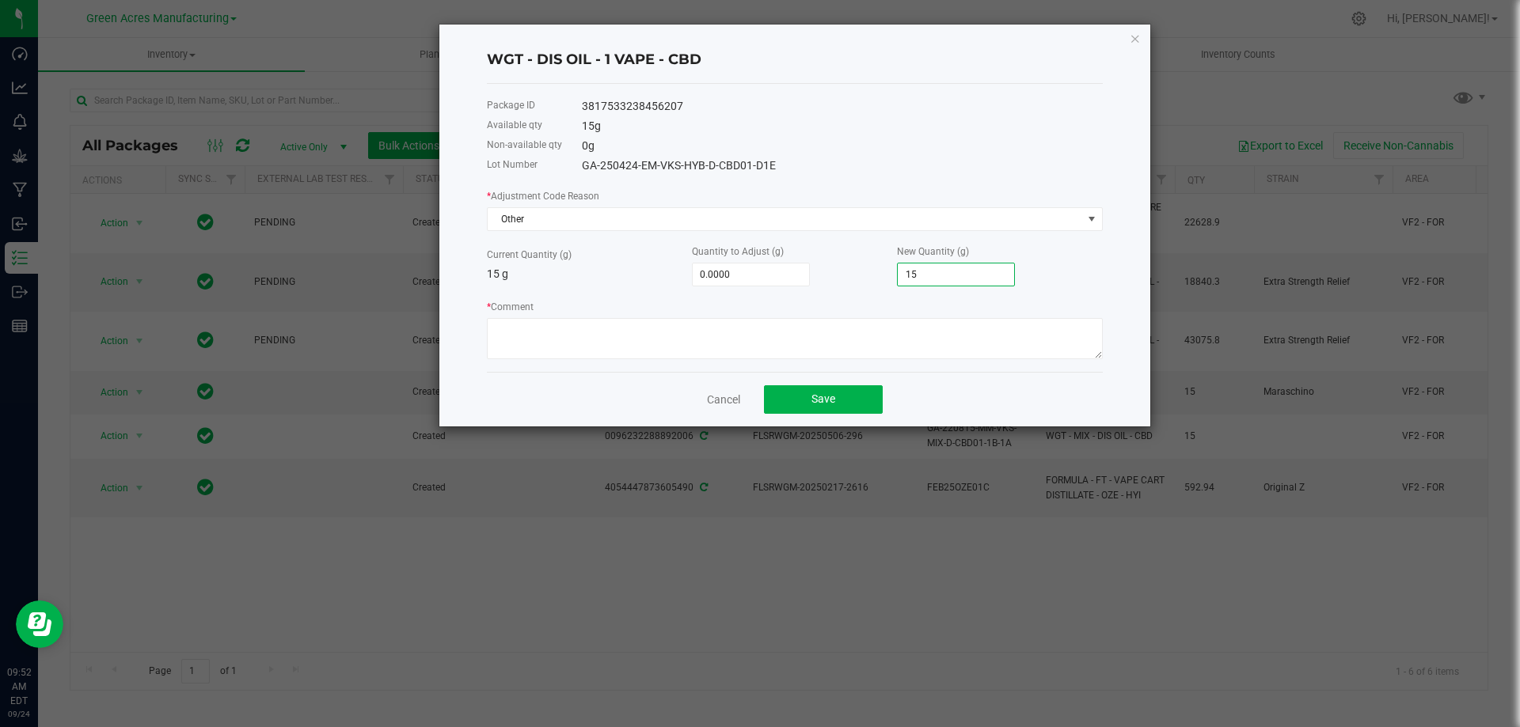
type input "-15.0000"
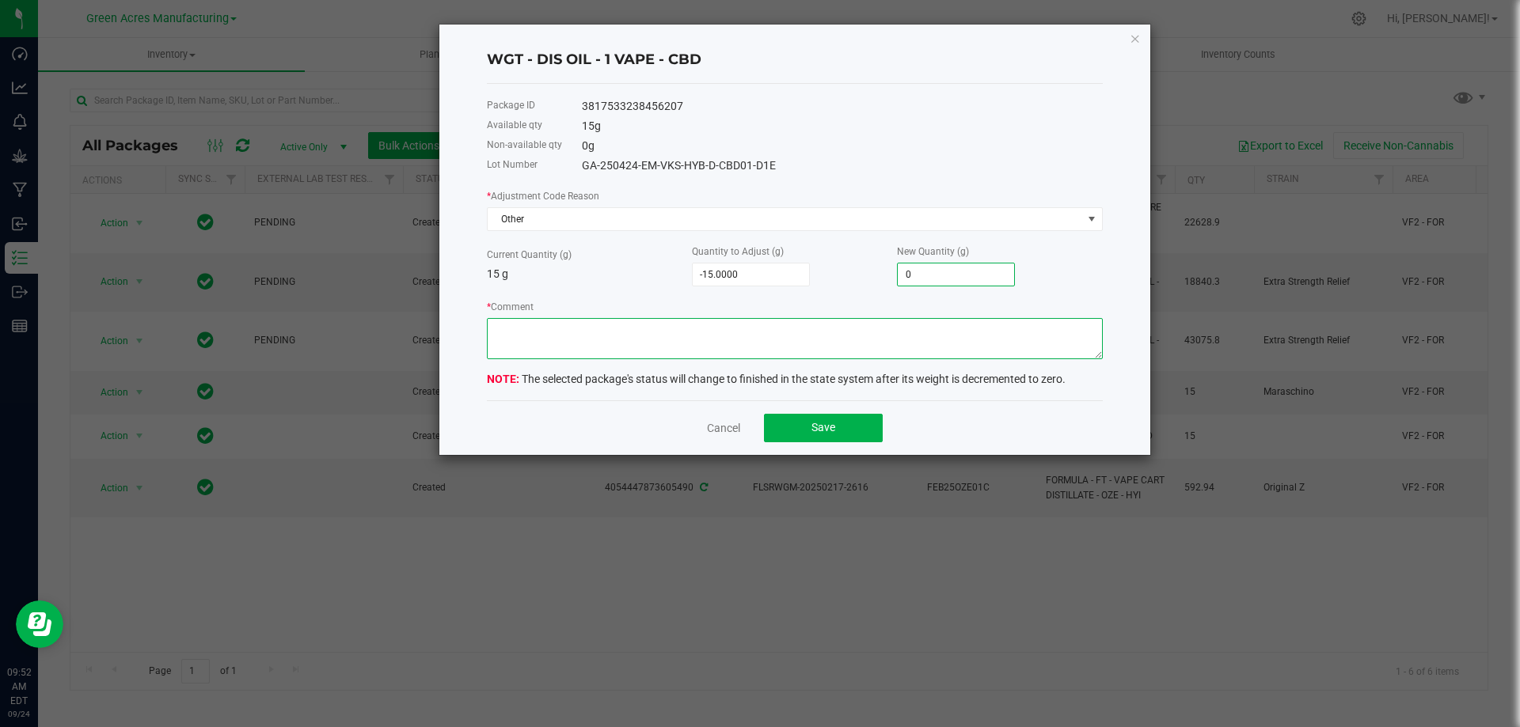
type input "0.0000"
click at [786, 331] on textarea "* Comment" at bounding box center [795, 338] width 616 height 41
click at [683, 329] on textarea "* Comment" at bounding box center [795, 338] width 616 height 41
click at [510, 329] on textarea "* Comment" at bounding box center [795, 338] width 616 height 41
drag, startPoint x: 712, startPoint y: 328, endPoint x: 483, endPoint y: 327, distance: 229.5
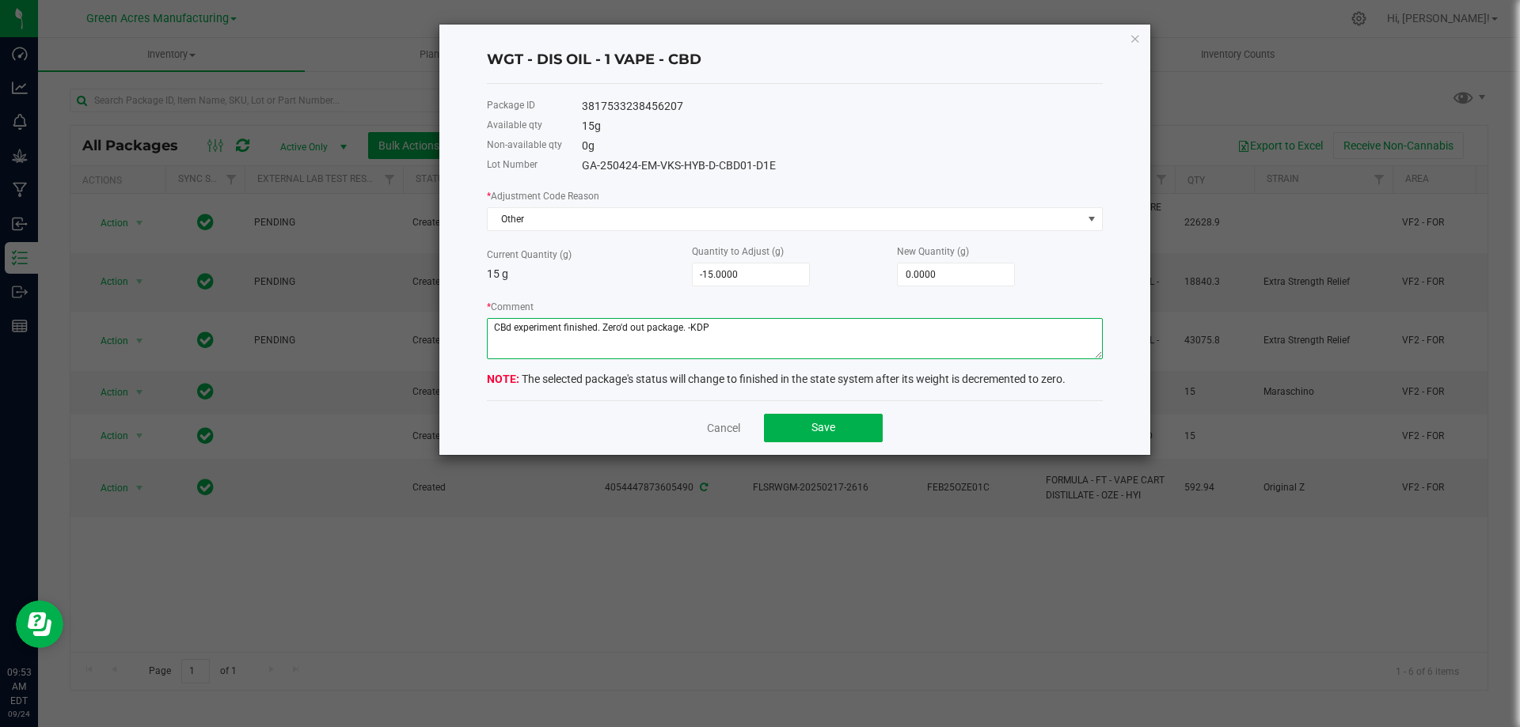
click at [483, 327] on div "WGT - DIS OIL - 1 VAPE - CBD Package ID 3817533238456207 Available qty 15 g Non…" at bounding box center [794, 240] width 711 height 431
click at [504, 326] on textarea "* Comment" at bounding box center [795, 338] width 616 height 41
click at [510, 326] on textarea "* Comment" at bounding box center [795, 338] width 616 height 41
click at [704, 326] on textarea "* Comment" at bounding box center [795, 338] width 616 height 41
click at [624, 330] on textarea "* Comment" at bounding box center [795, 338] width 616 height 41
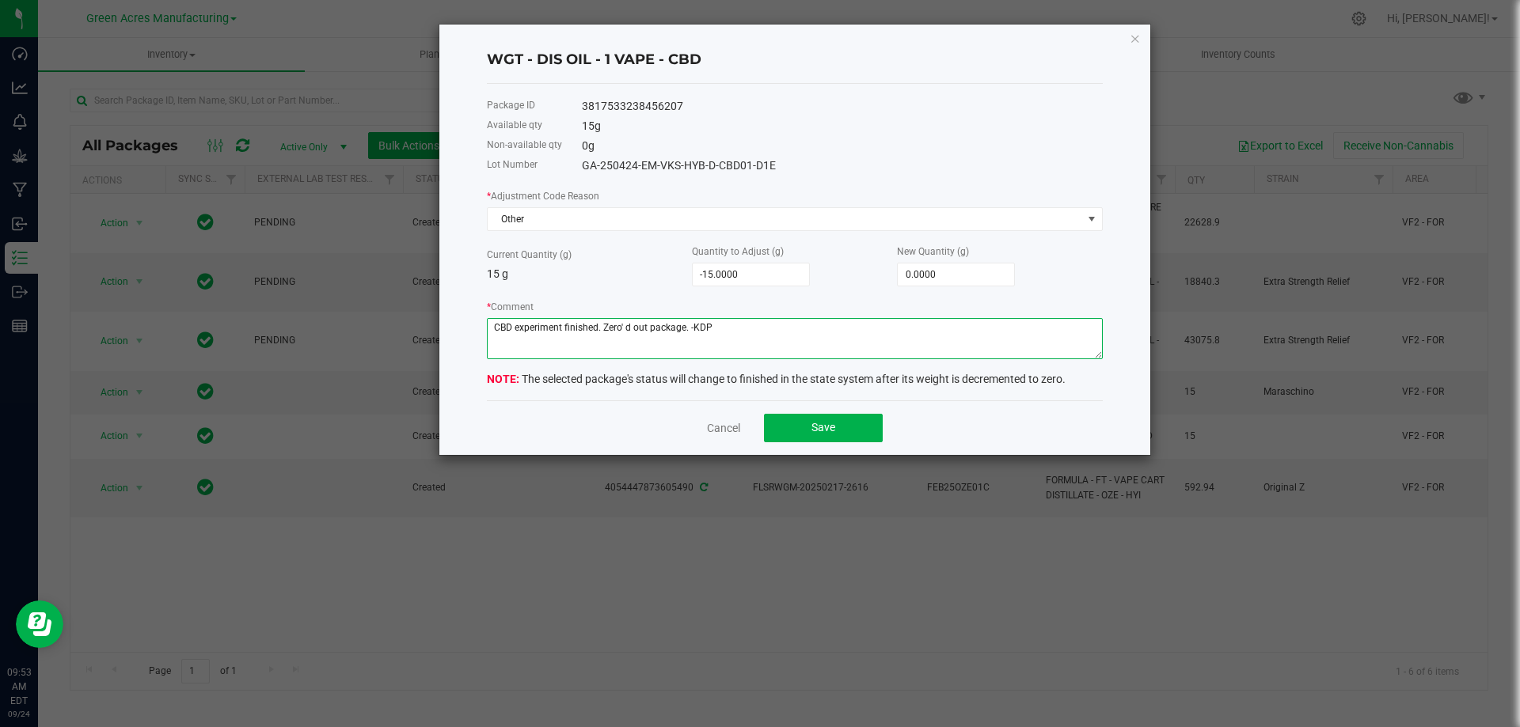
click at [723, 331] on textarea "* Comment" at bounding box center [795, 338] width 616 height 41
drag, startPoint x: 722, startPoint y: 325, endPoint x: 482, endPoint y: 334, distance: 240.0
click at [482, 334] on div "WGT - DIS OIL - 1 VAPE - CBD Package ID 3817533238456207 Available qty 15 g Non…" at bounding box center [794, 240] width 711 height 431
type textarea "CBD experiment finished. Zero' d out package. -KDP"
click at [785, 432] on button "Save" at bounding box center [823, 428] width 119 height 28
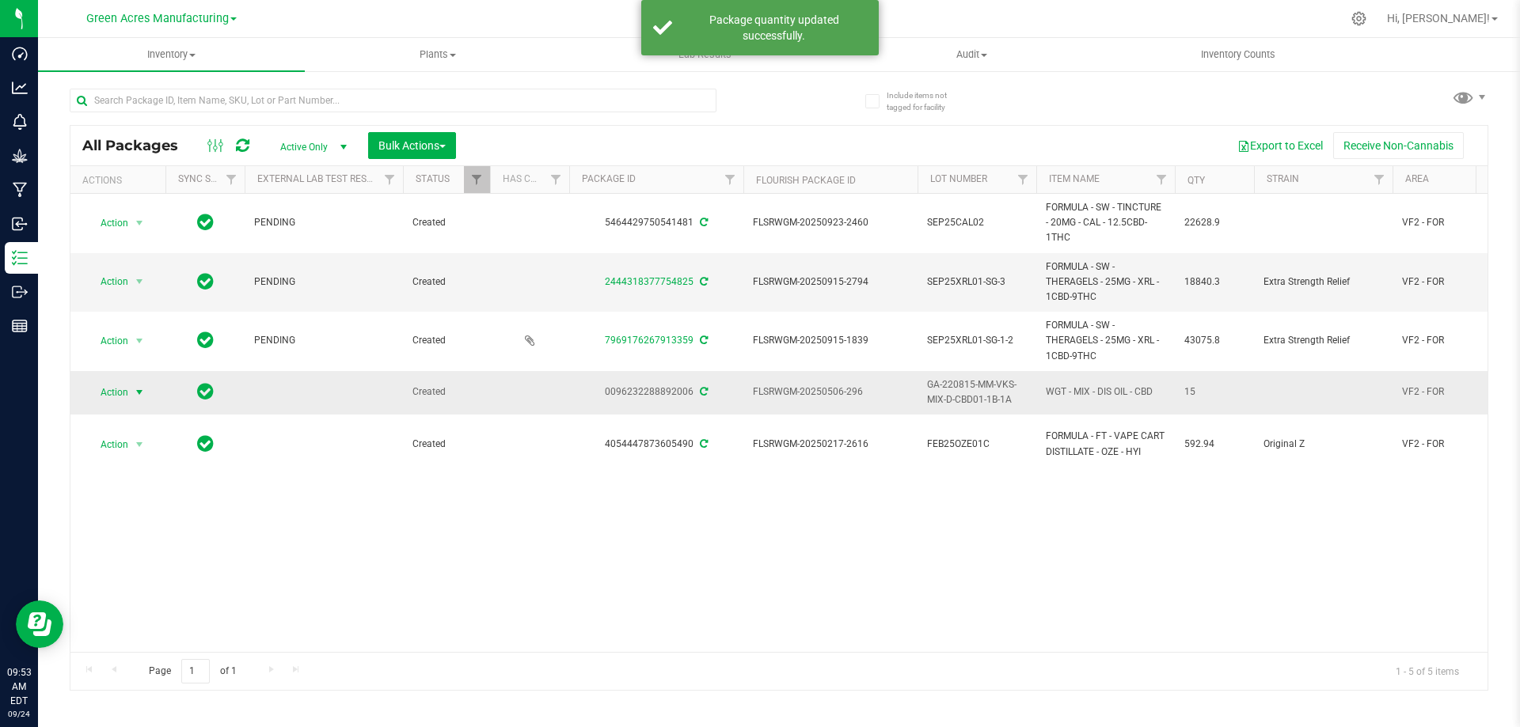
click at [136, 391] on span "select" at bounding box center [139, 392] width 13 height 13
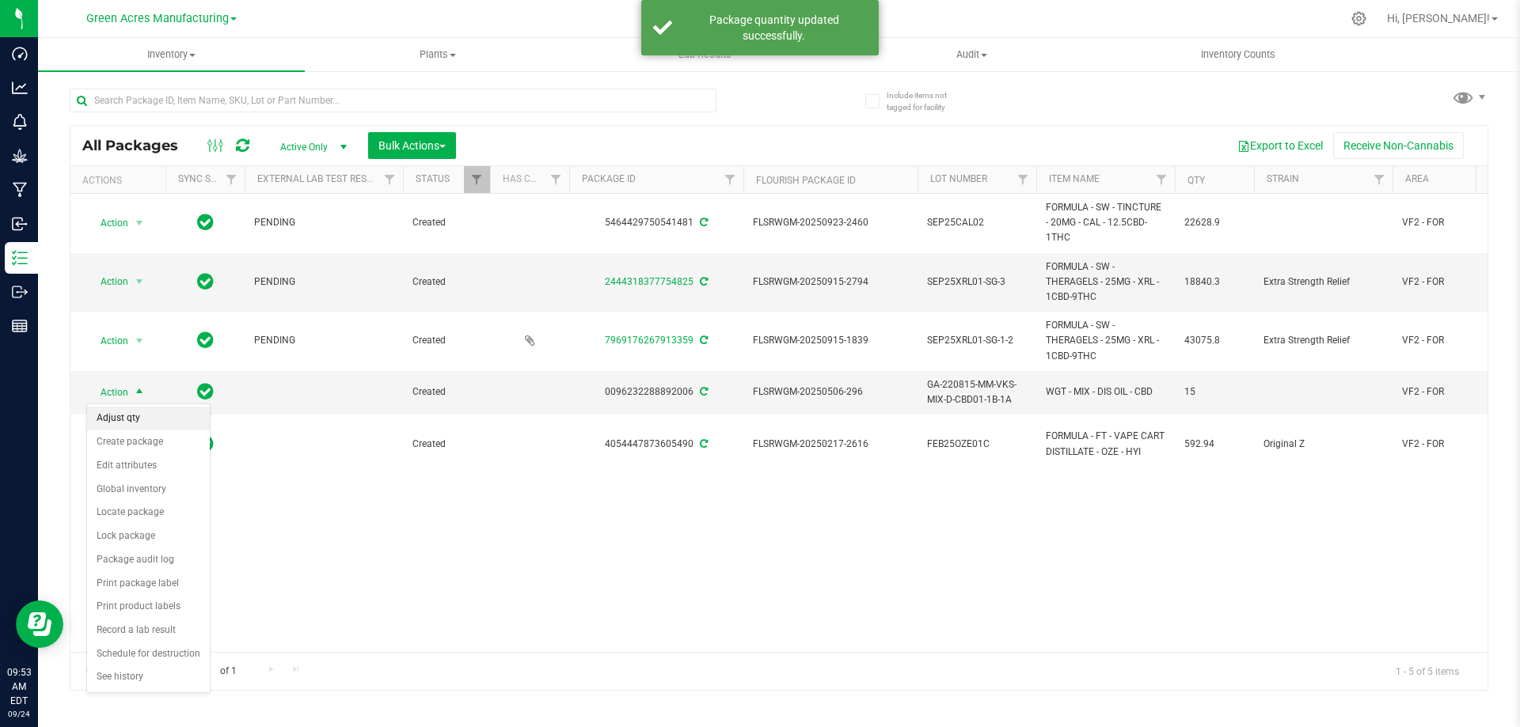
click at [143, 419] on li "Adjust qty" at bounding box center [148, 419] width 123 height 24
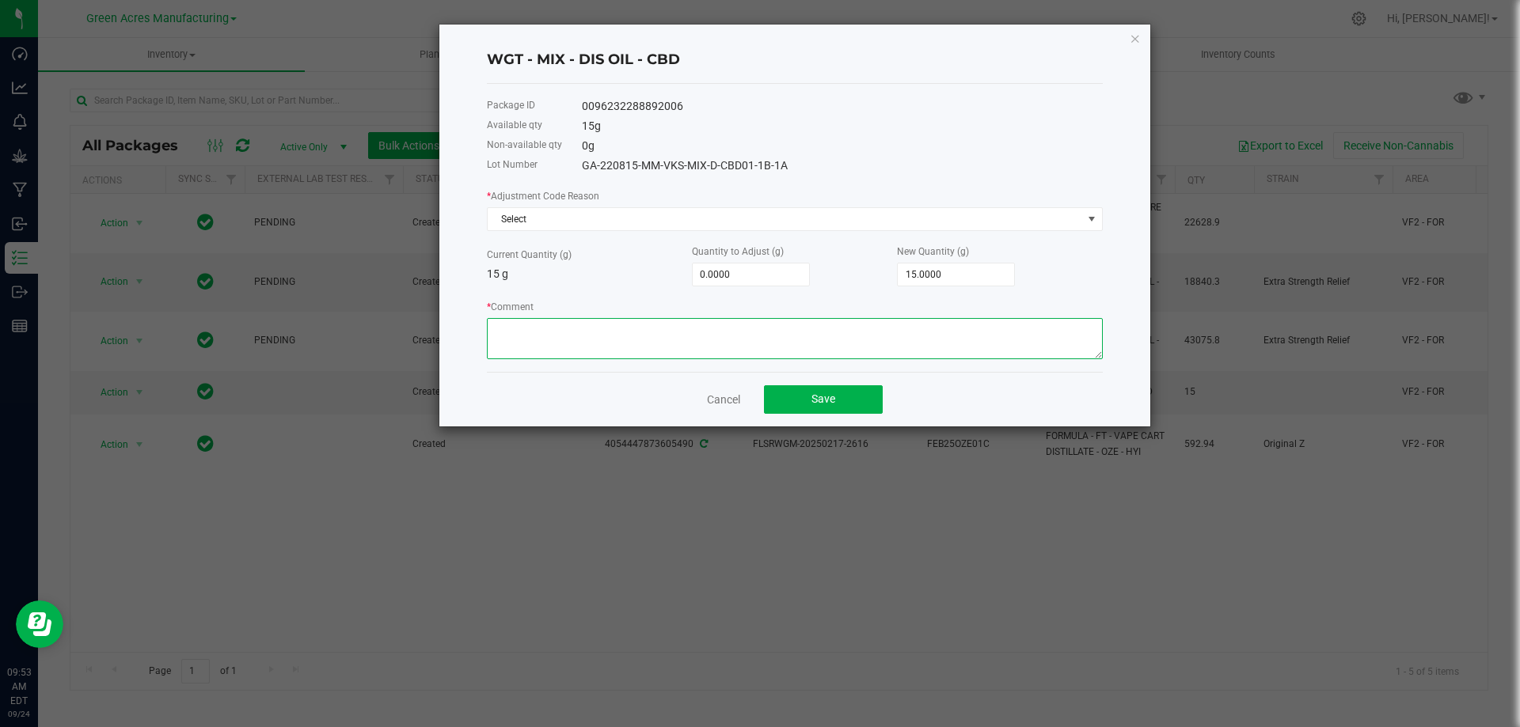
paste textarea "CBD experiment finished. Zero' d out package. -KDP"
type textarea "CBD experiment finished. Zero' d out package. -KDP"
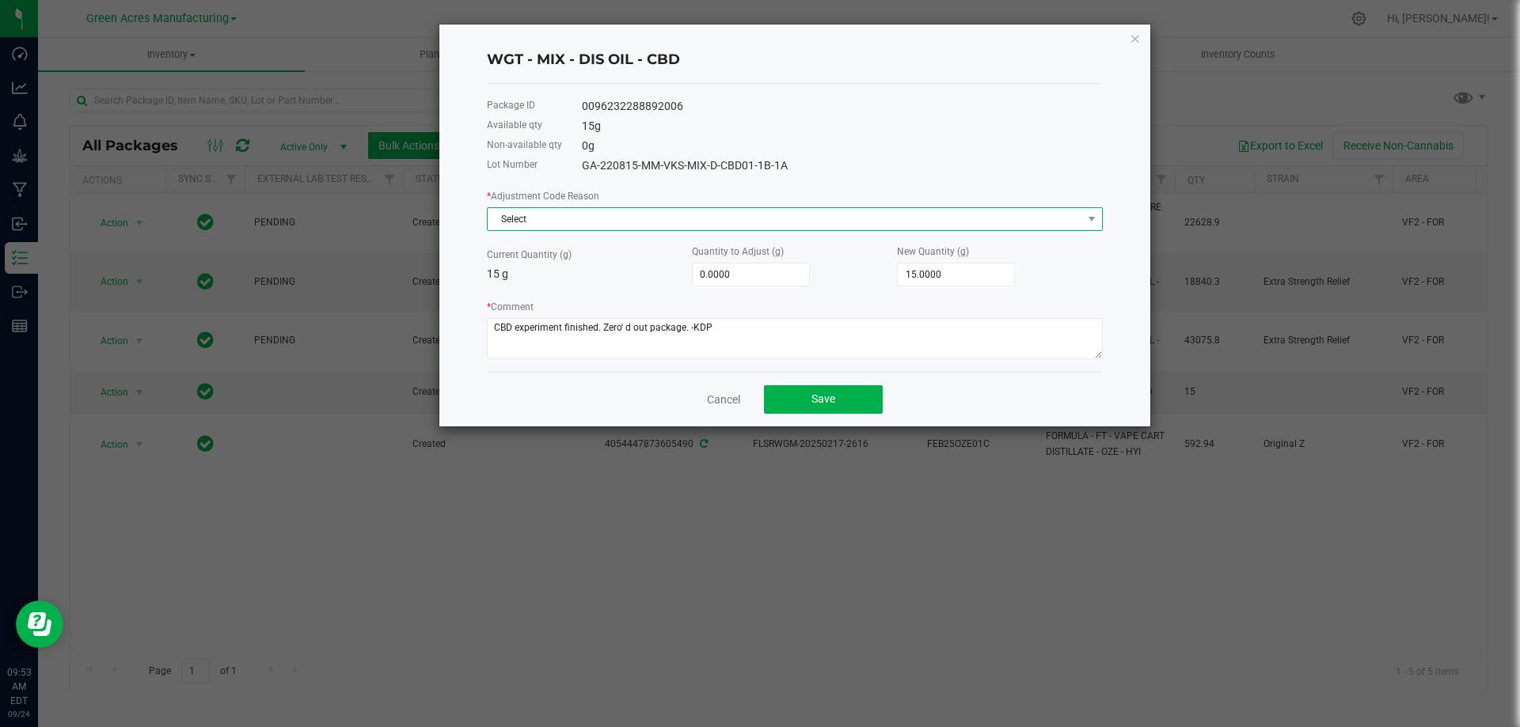
click at [556, 222] on span "Select" at bounding box center [785, 219] width 594 height 22
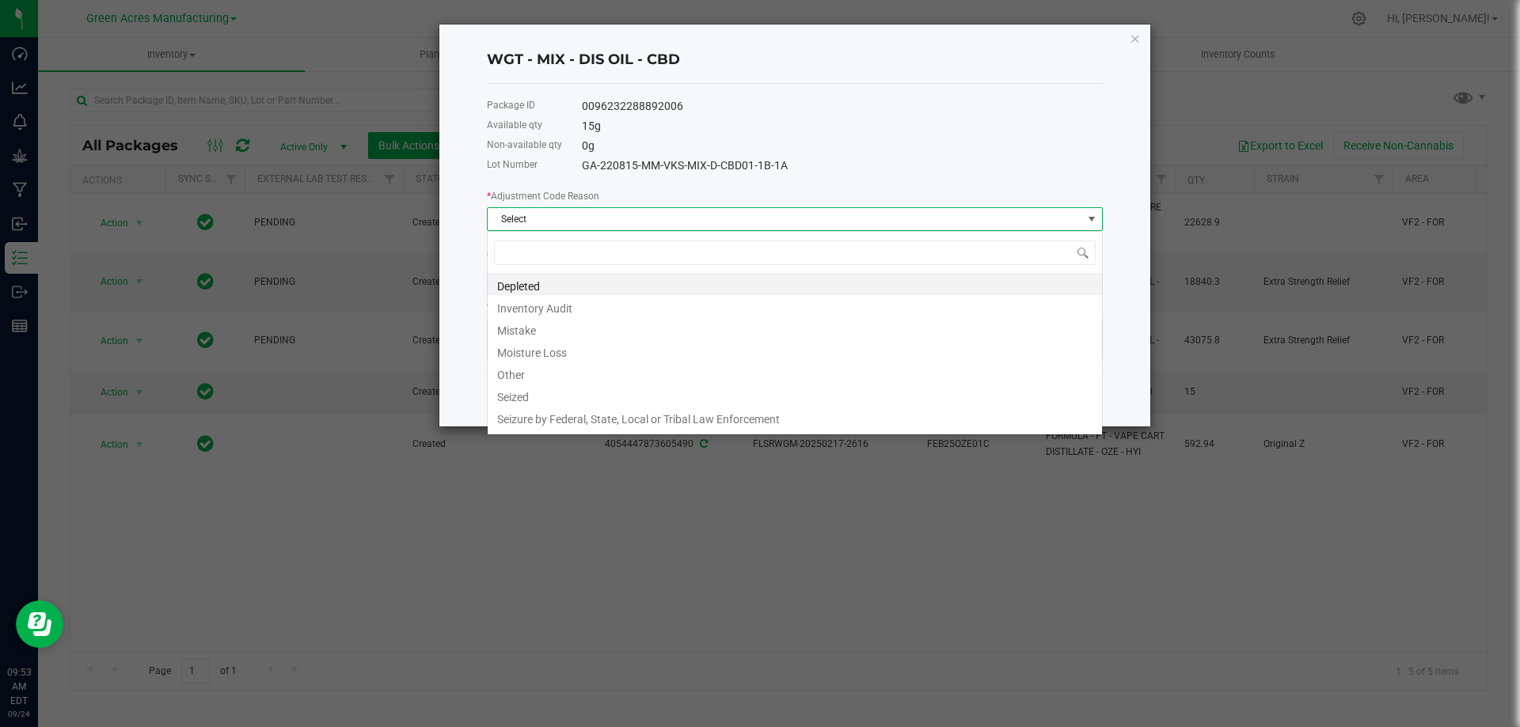
scroll to position [24, 616]
click at [546, 366] on li "Other" at bounding box center [795, 373] width 614 height 22
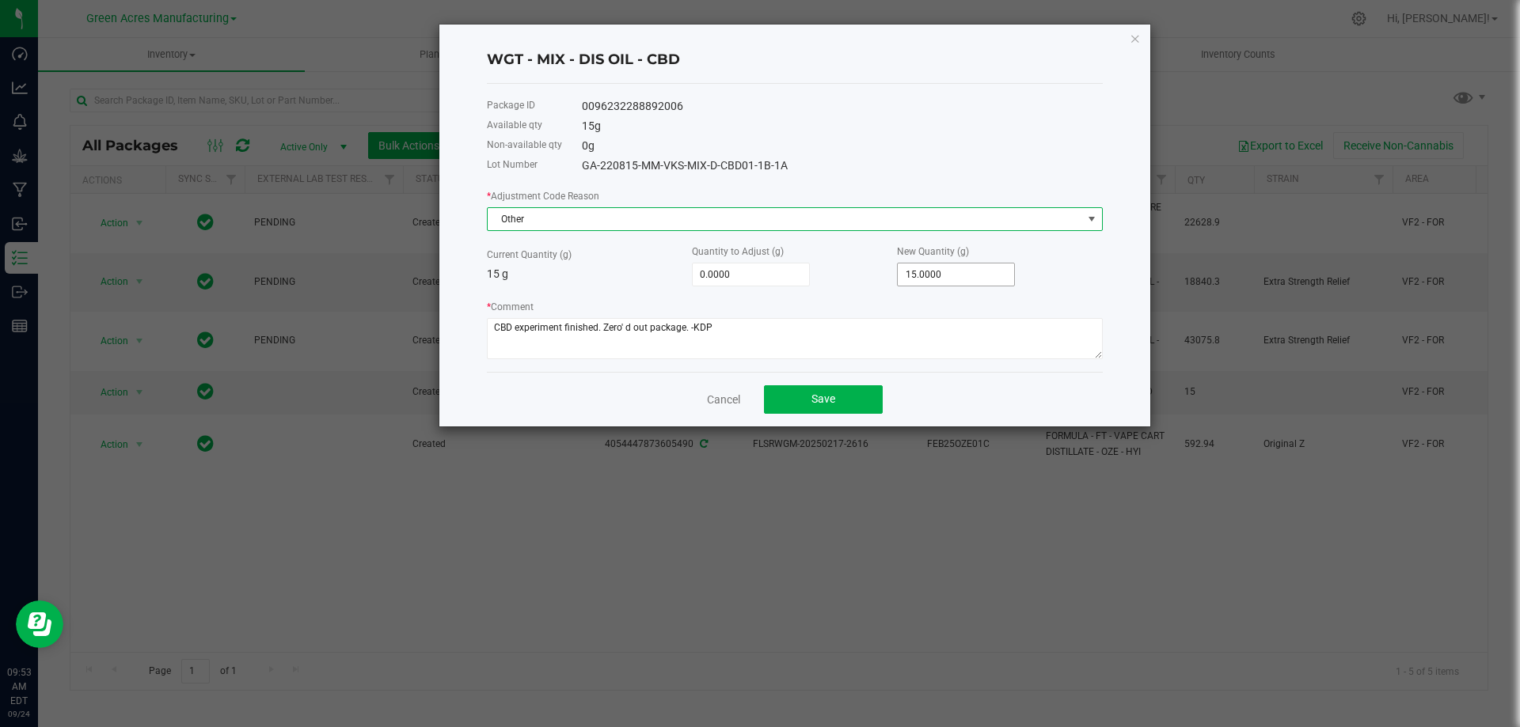
type input "15"
click at [932, 275] on input "15" at bounding box center [956, 275] width 116 height 22
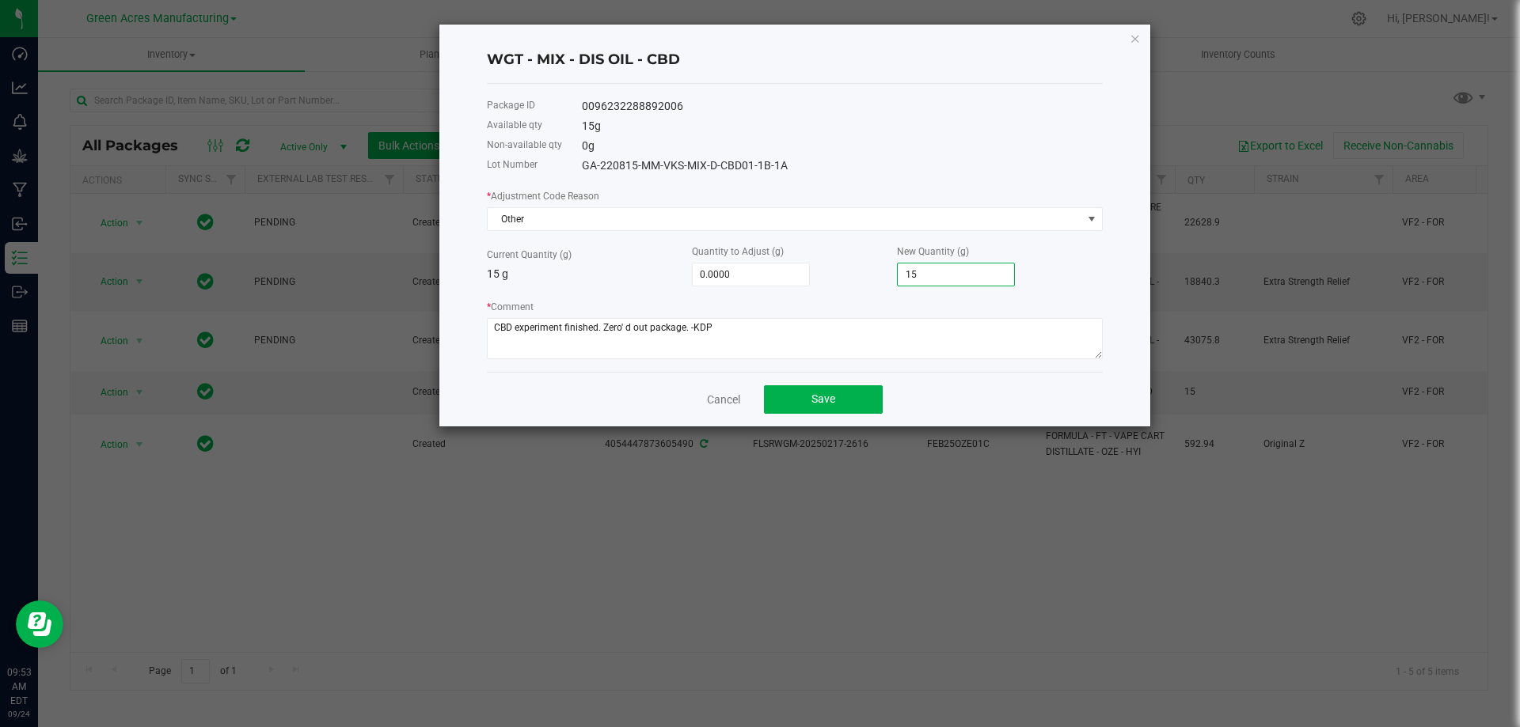
type input "-15.0000"
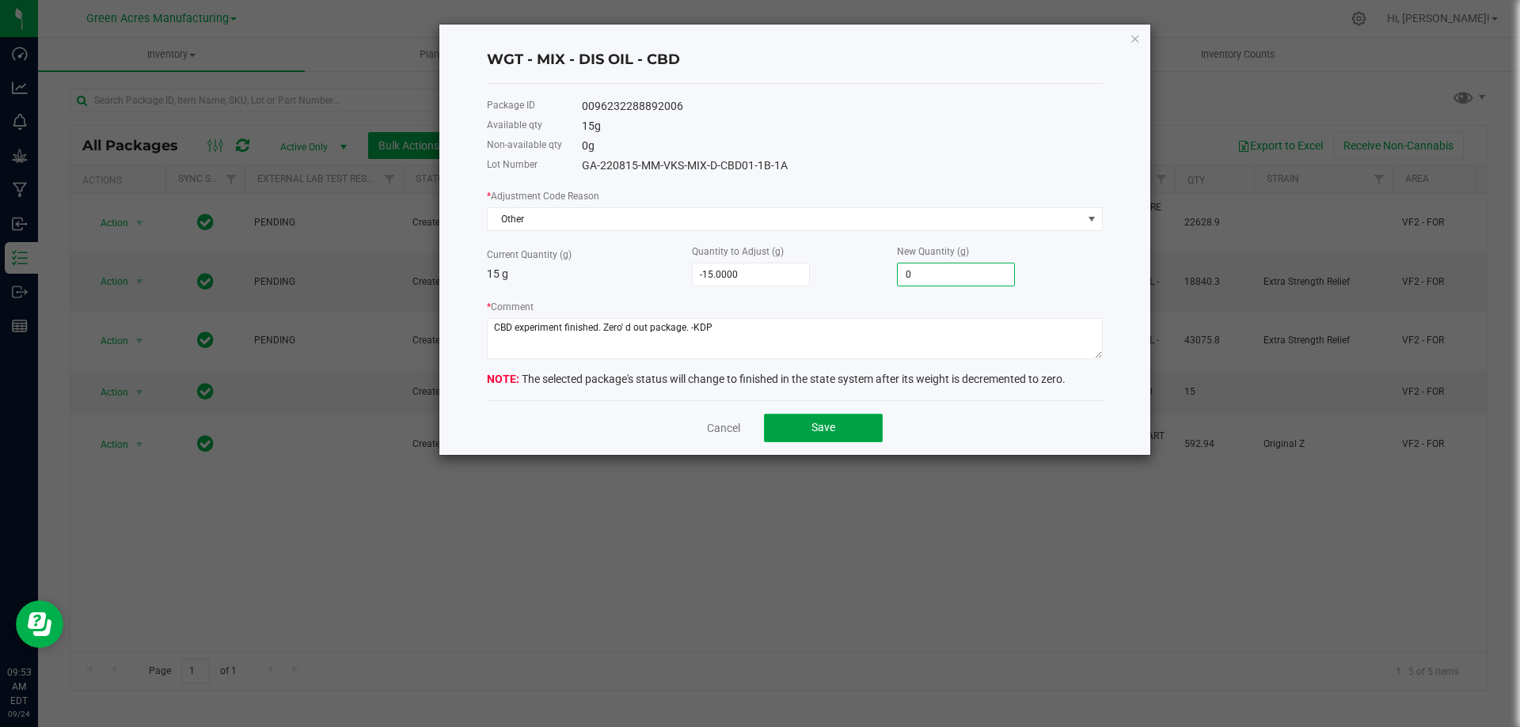
type input "0.0000"
click at [809, 431] on button "Save" at bounding box center [823, 428] width 119 height 28
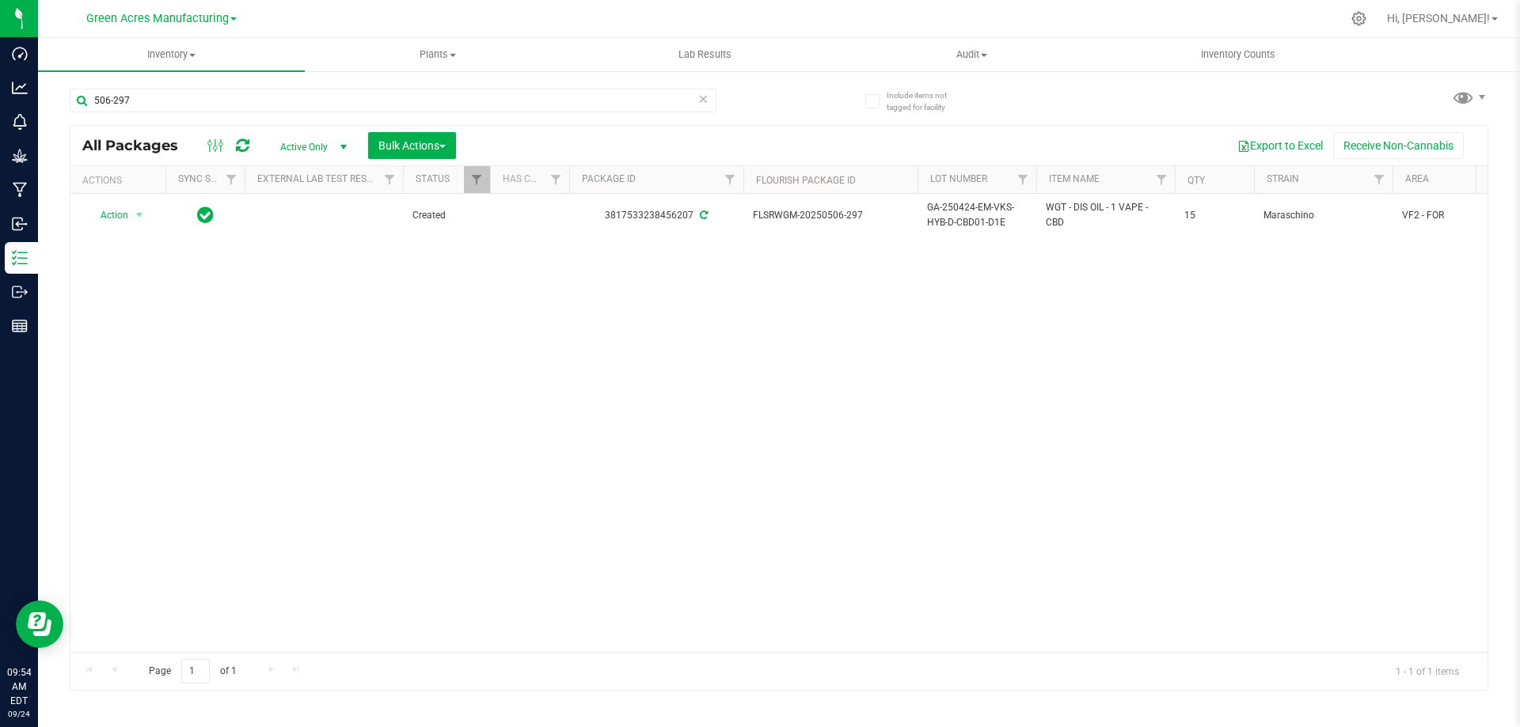
click at [699, 100] on icon at bounding box center [702, 98] width 11 height 19
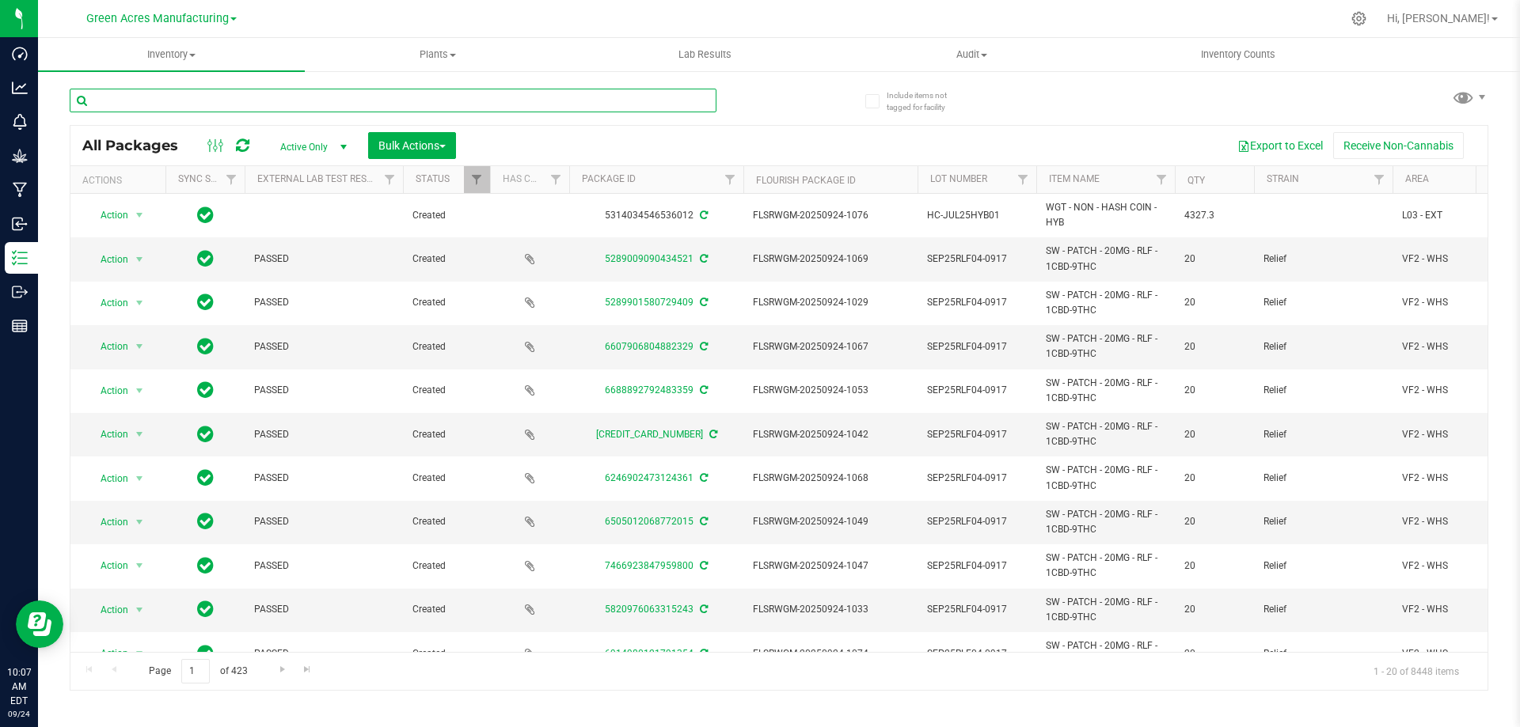
click at [279, 98] on input "text" at bounding box center [393, 101] width 647 height 24
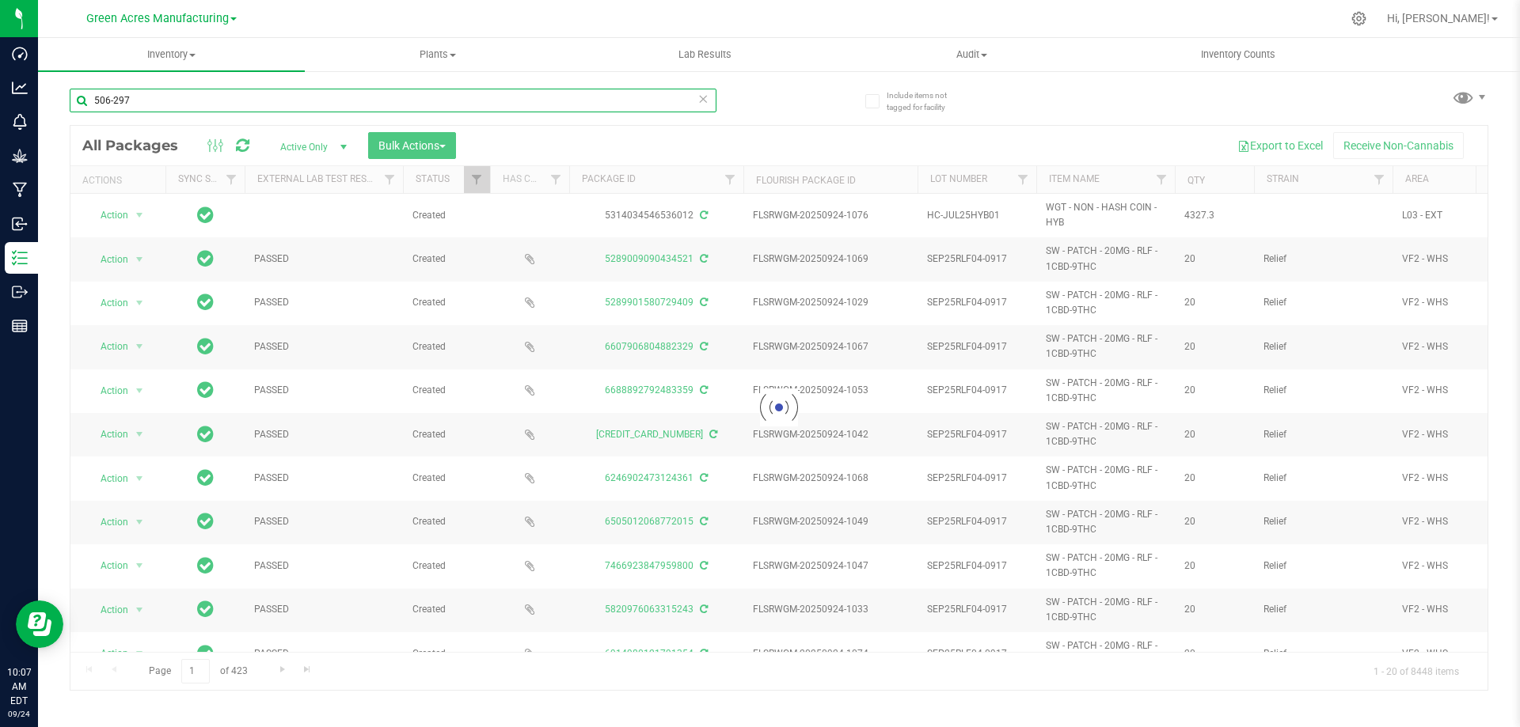
type input "506-297"
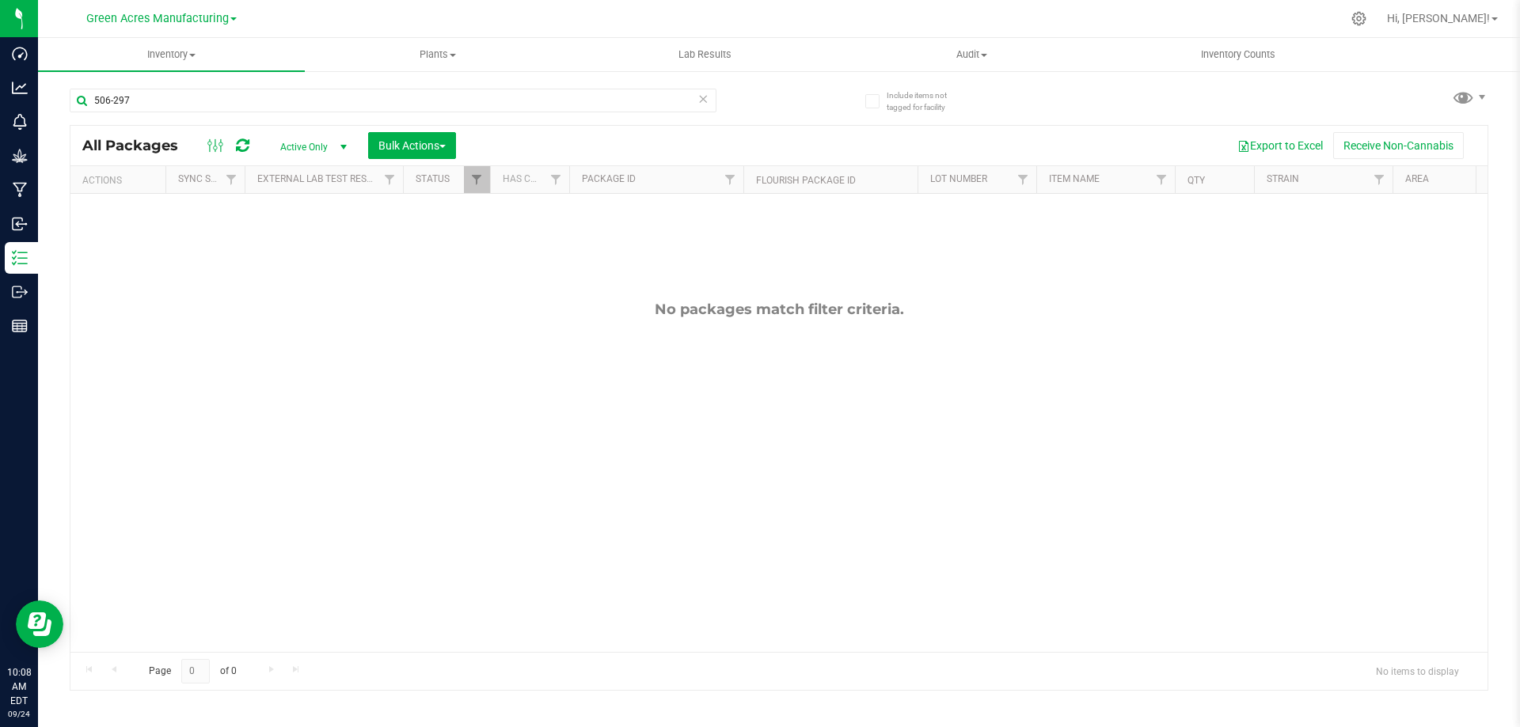
click at [328, 150] on span "Active Only" at bounding box center [310, 147] width 87 height 22
click at [319, 233] on li "All" at bounding box center [309, 243] width 85 height 24
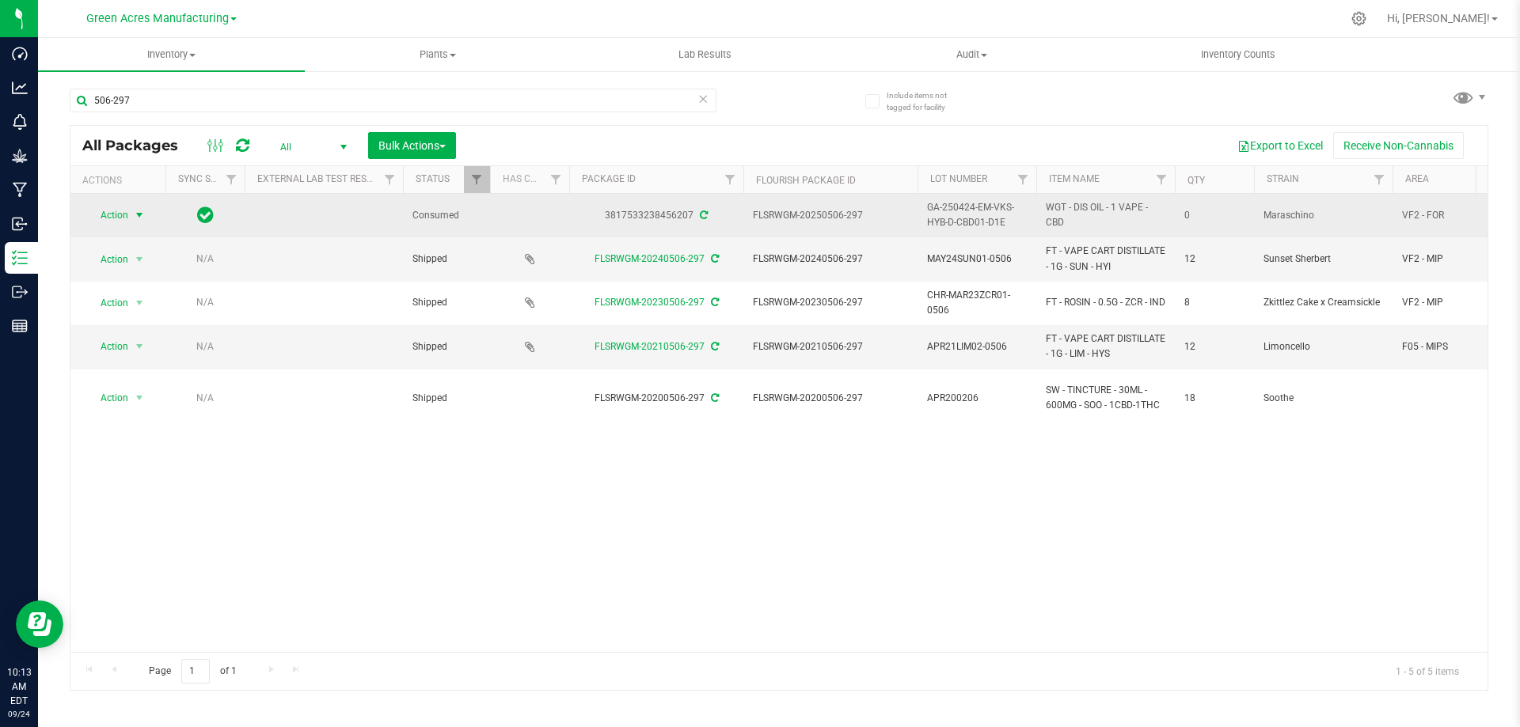
click at [133, 215] on span "select" at bounding box center [139, 215] width 13 height 13
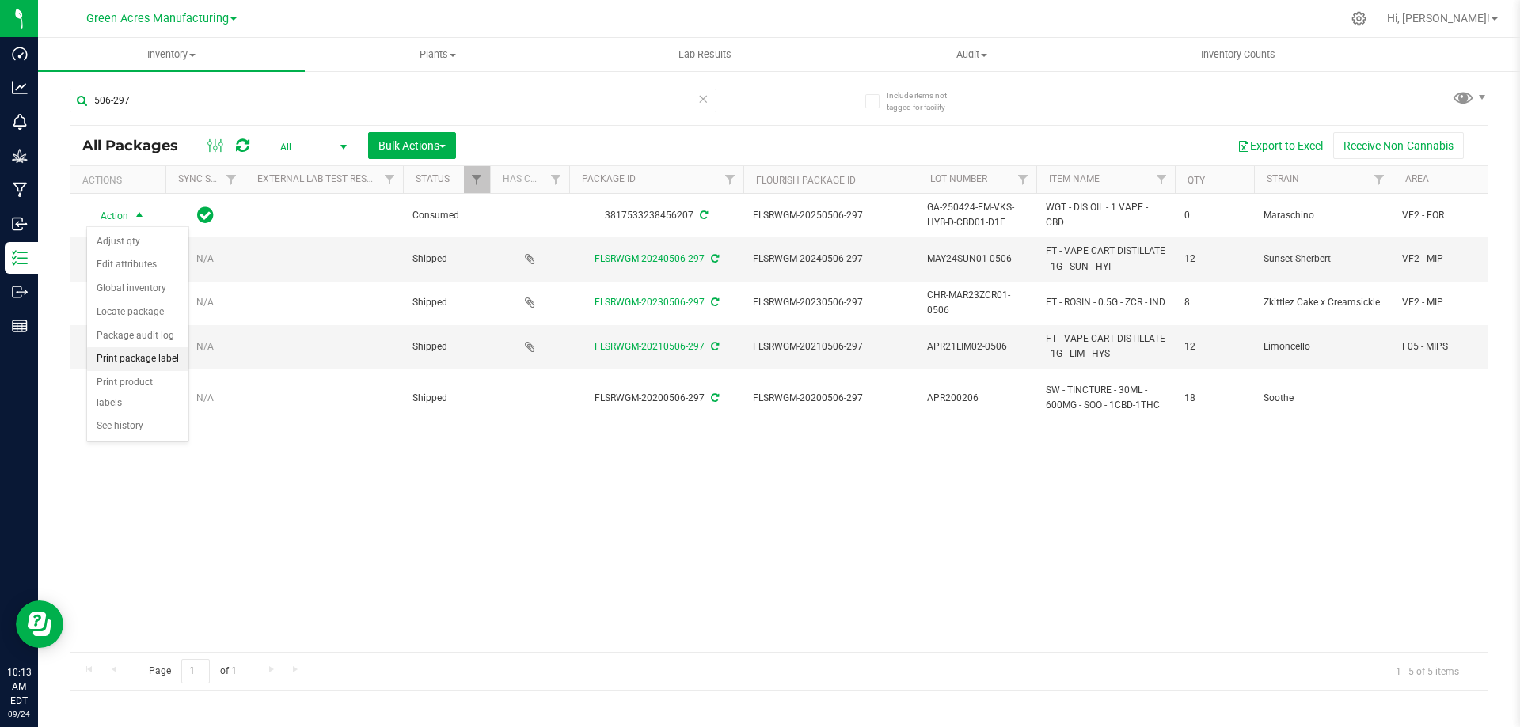
click at [139, 353] on li "Print package label" at bounding box center [137, 359] width 101 height 24
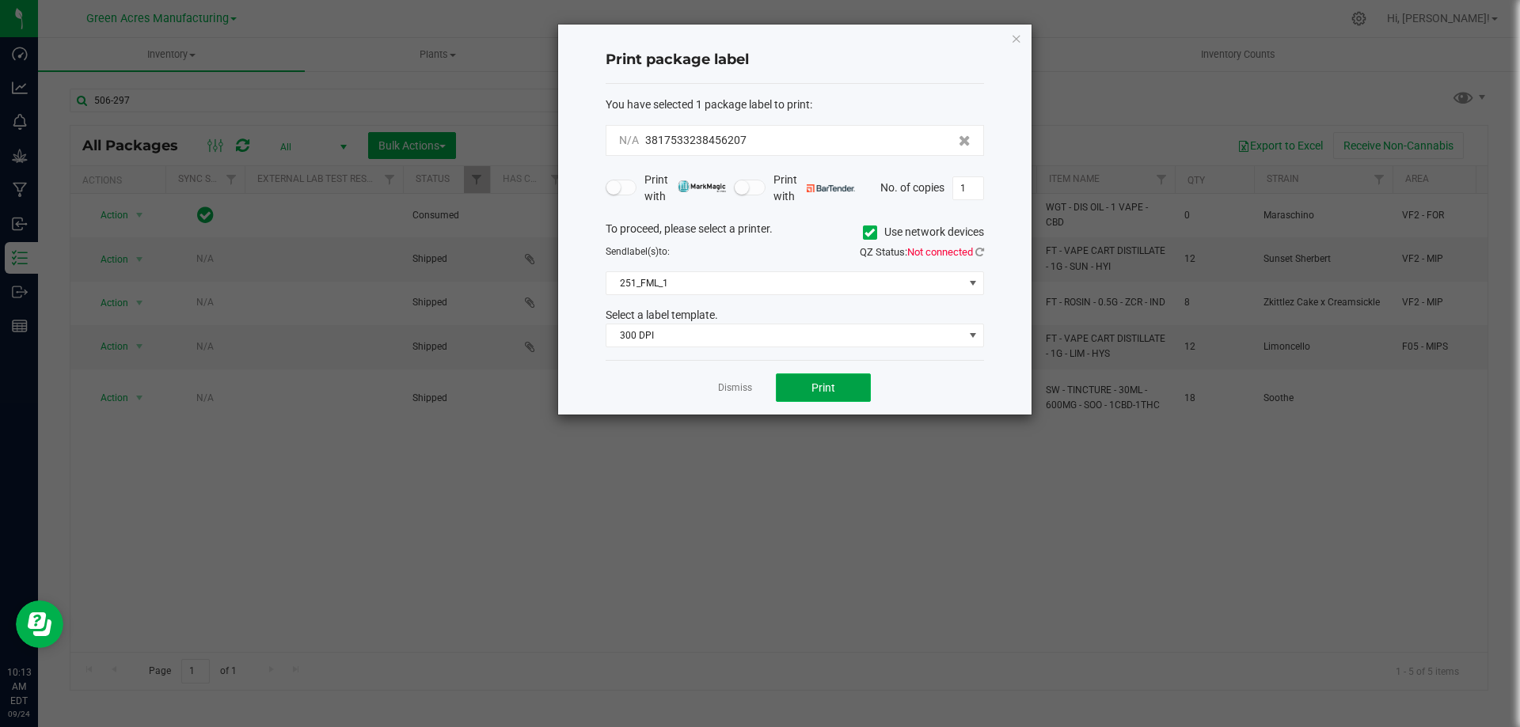
click at [812, 393] on span "Print" at bounding box center [823, 387] width 24 height 13
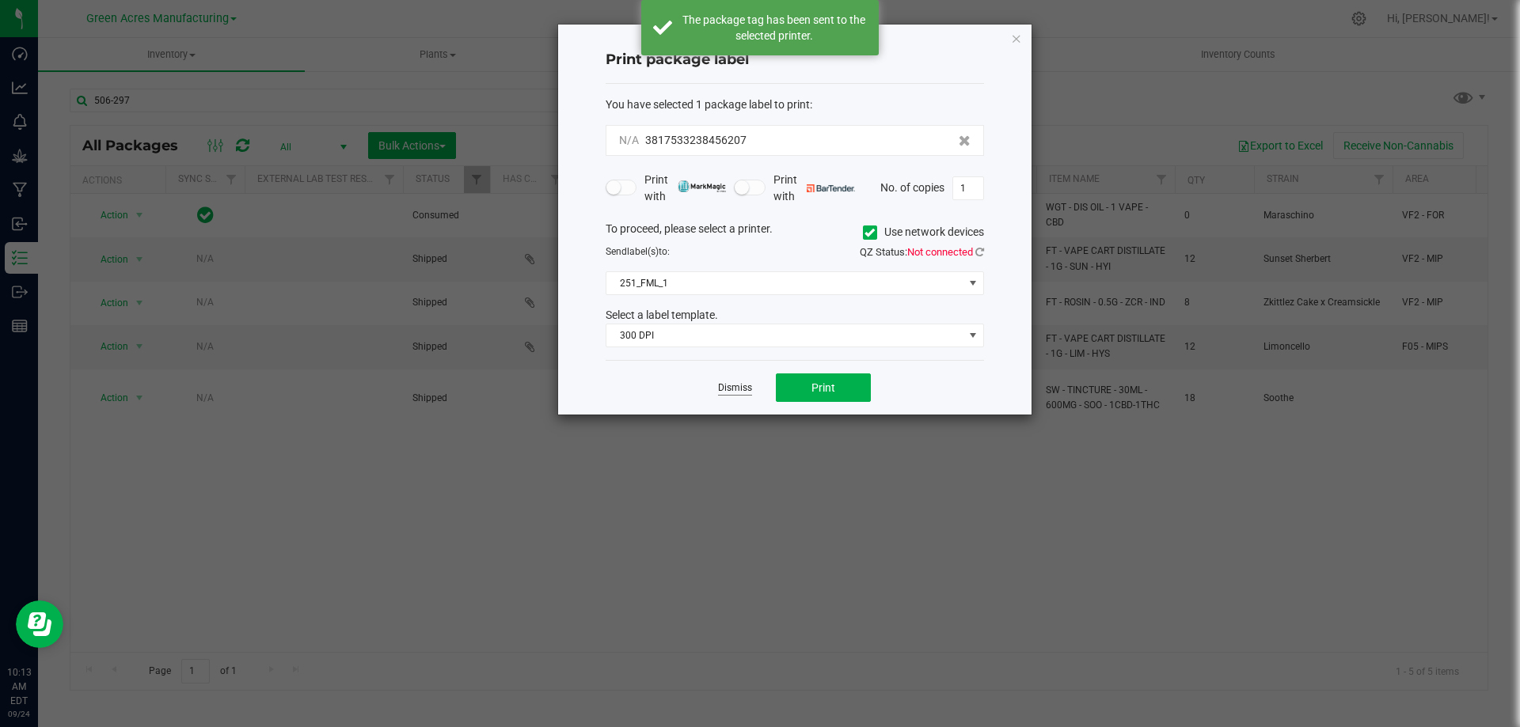
click at [742, 390] on link "Dismiss" at bounding box center [735, 387] width 34 height 13
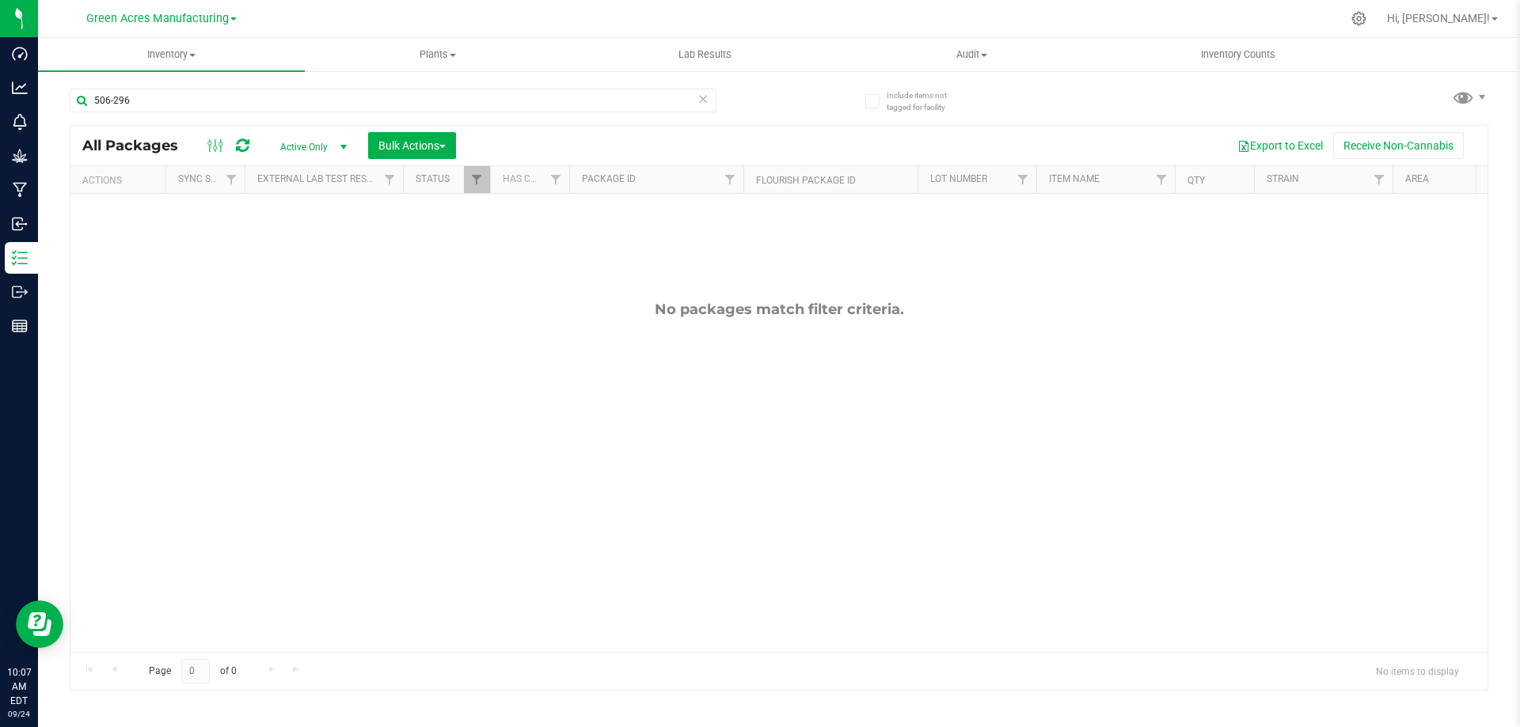
click at [297, 139] on span "Active Only" at bounding box center [310, 147] width 87 height 22
click at [305, 243] on li "All" at bounding box center [309, 243] width 85 height 24
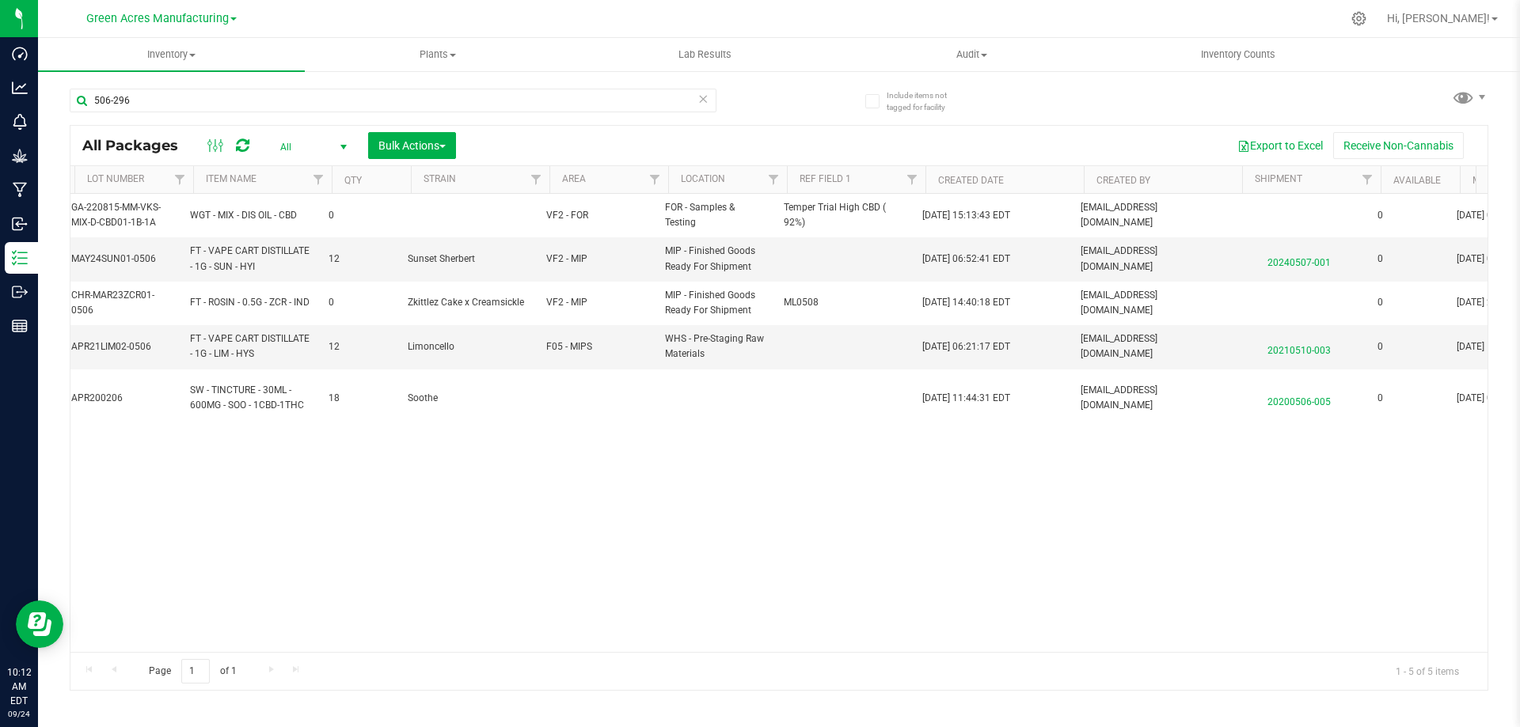
scroll to position [0, 856]
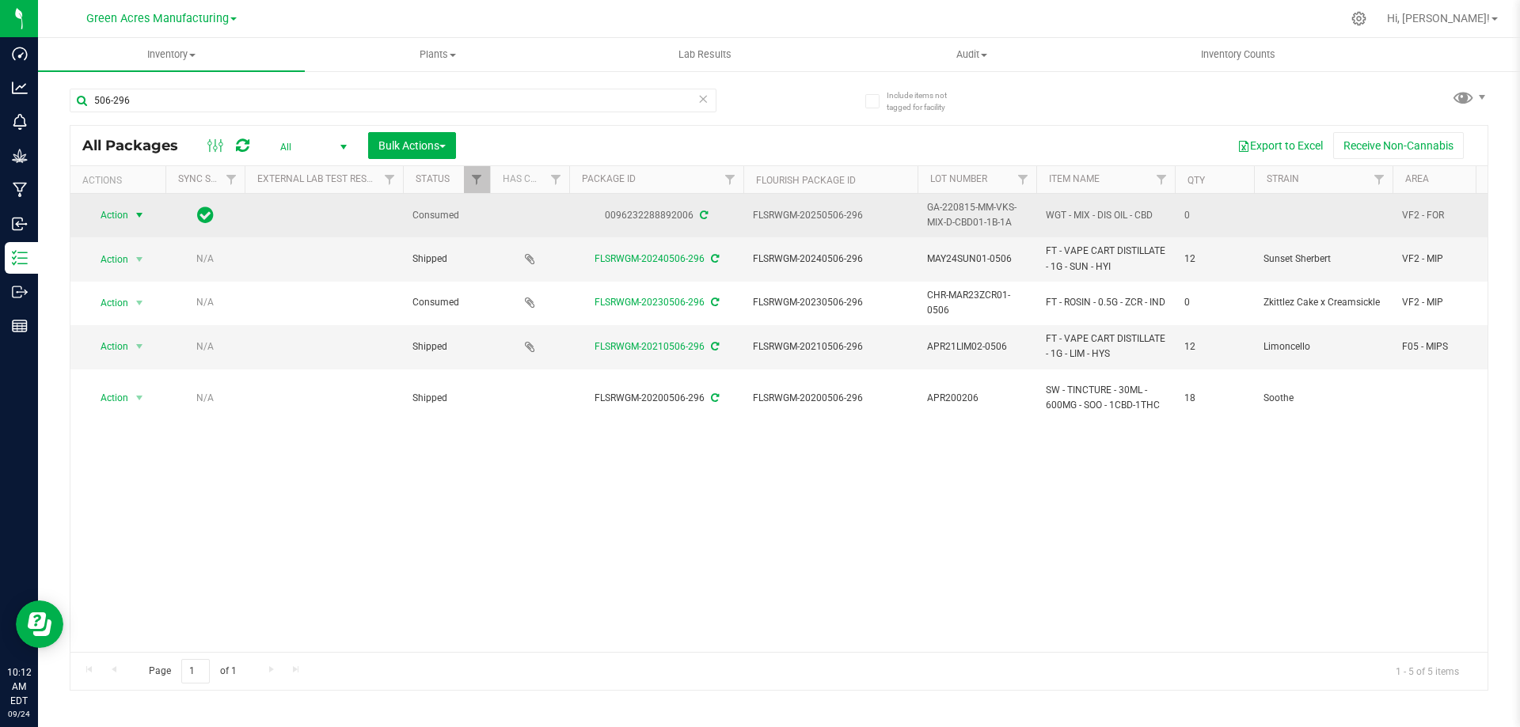
click at [128, 213] on span "Action" at bounding box center [107, 215] width 43 height 22
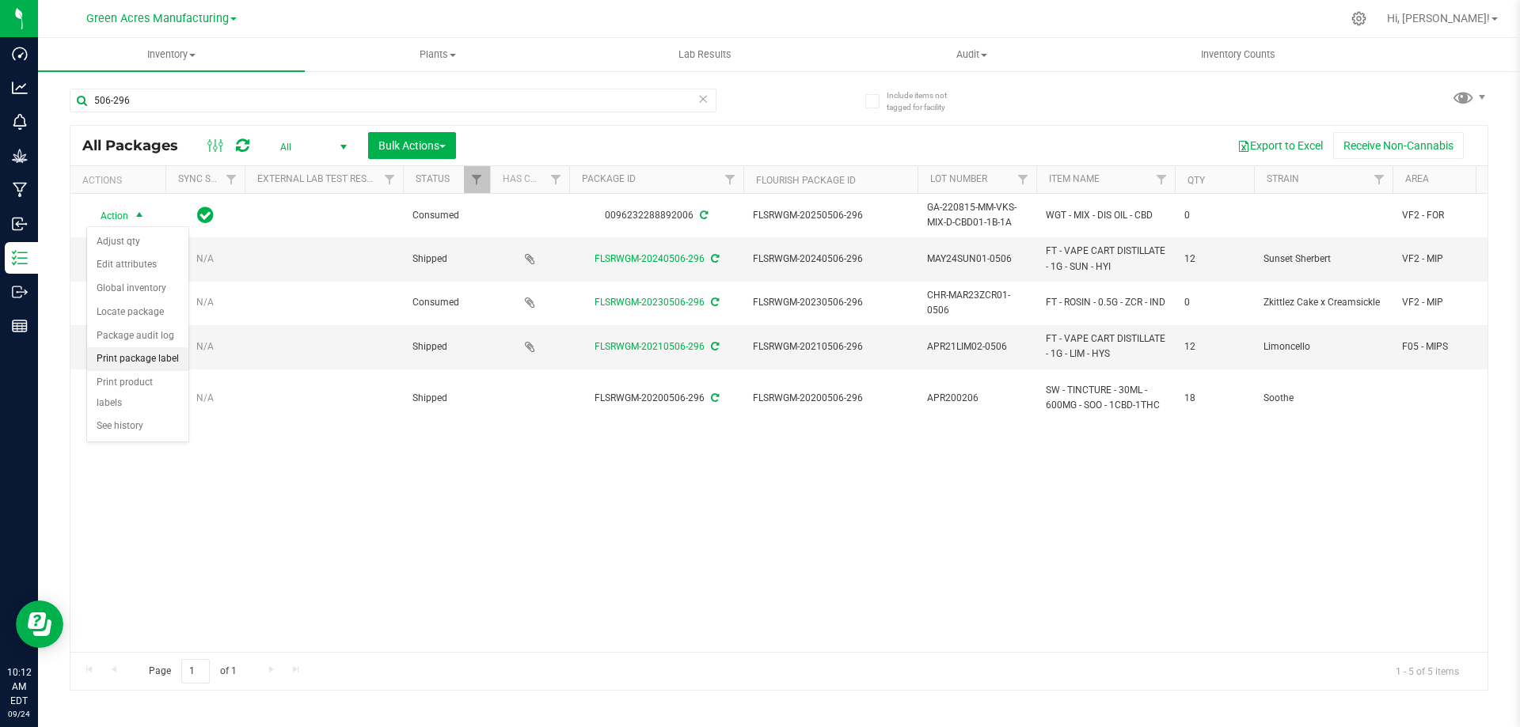
click at [136, 359] on li "Print package label" at bounding box center [137, 359] width 101 height 24
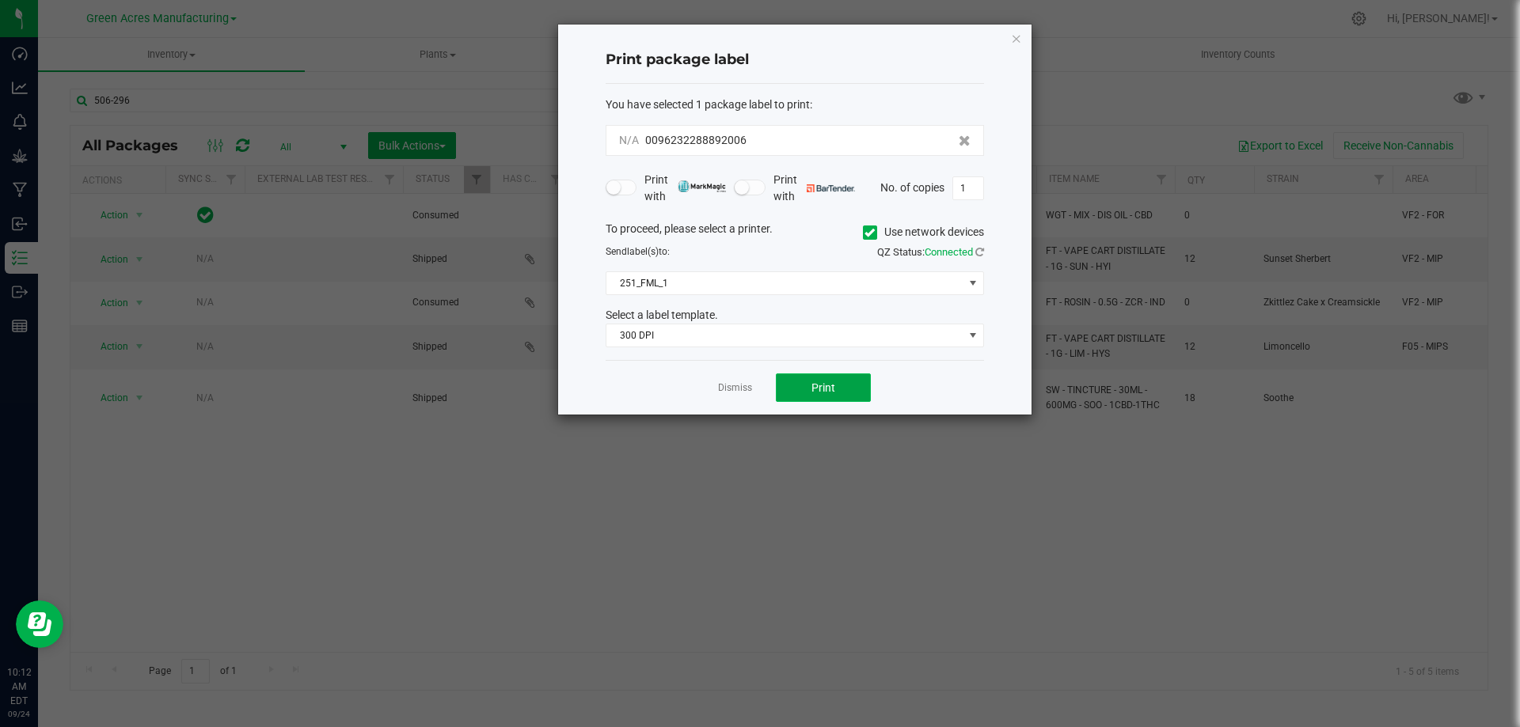
click at [810, 381] on button "Print" at bounding box center [823, 388] width 95 height 28
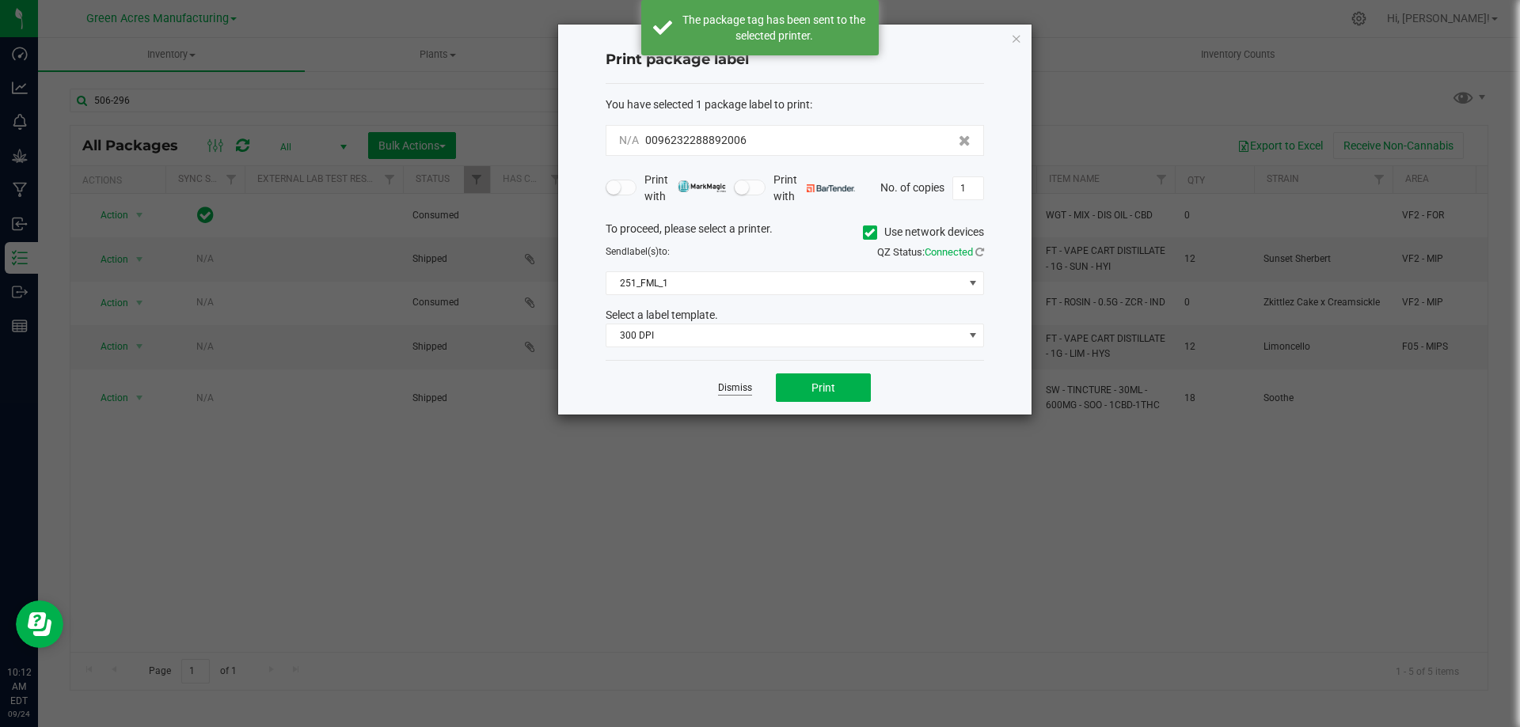
click at [745, 389] on link "Dismiss" at bounding box center [735, 387] width 34 height 13
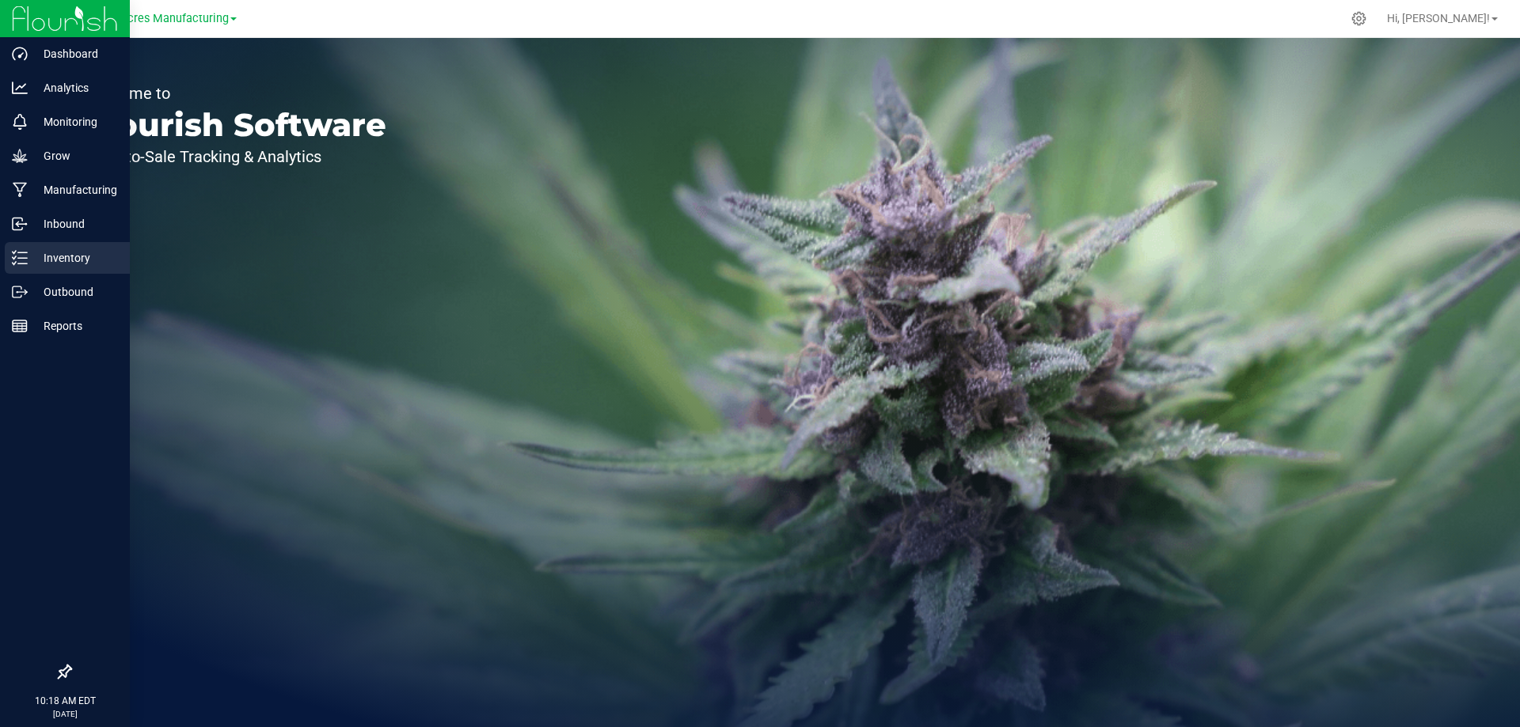
click at [21, 249] on div "Inventory" at bounding box center [67, 258] width 125 height 32
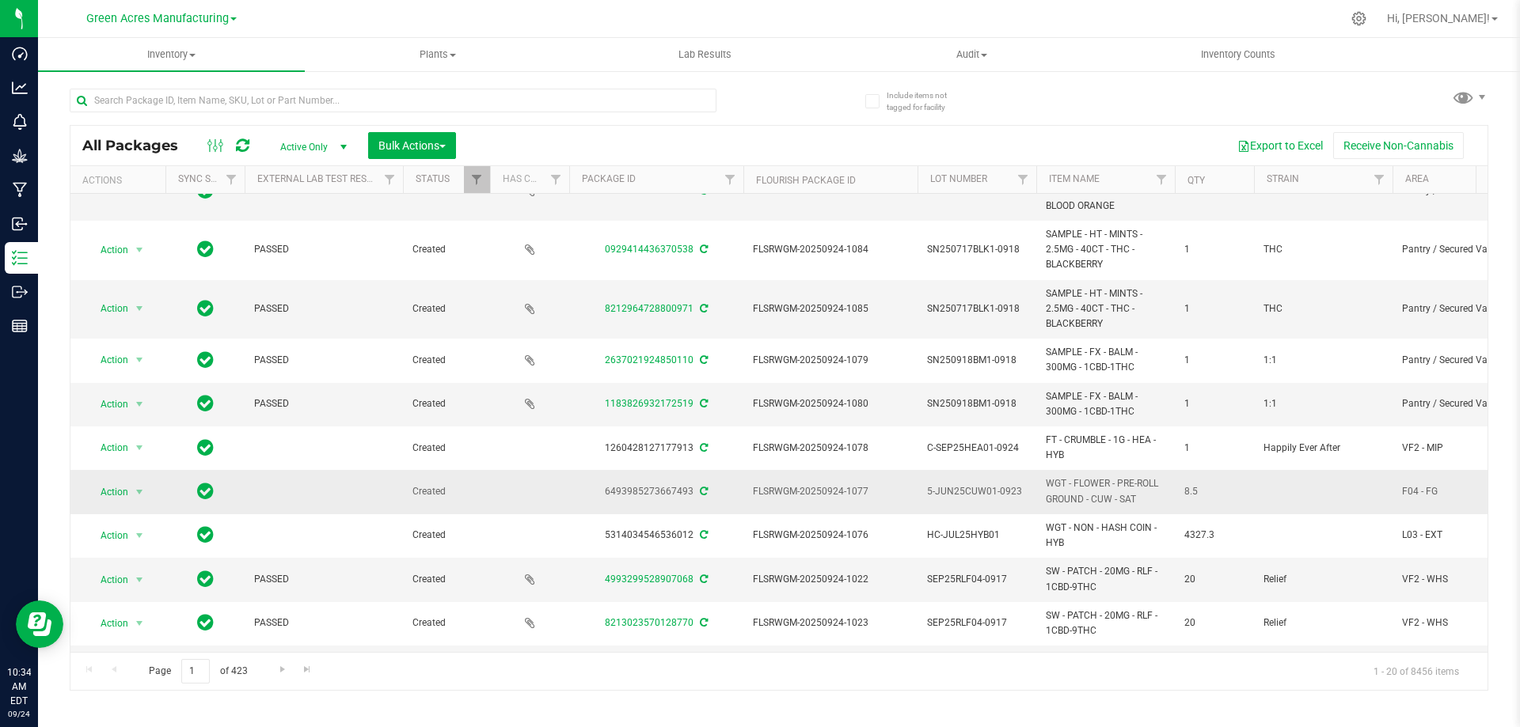
scroll to position [237, 0]
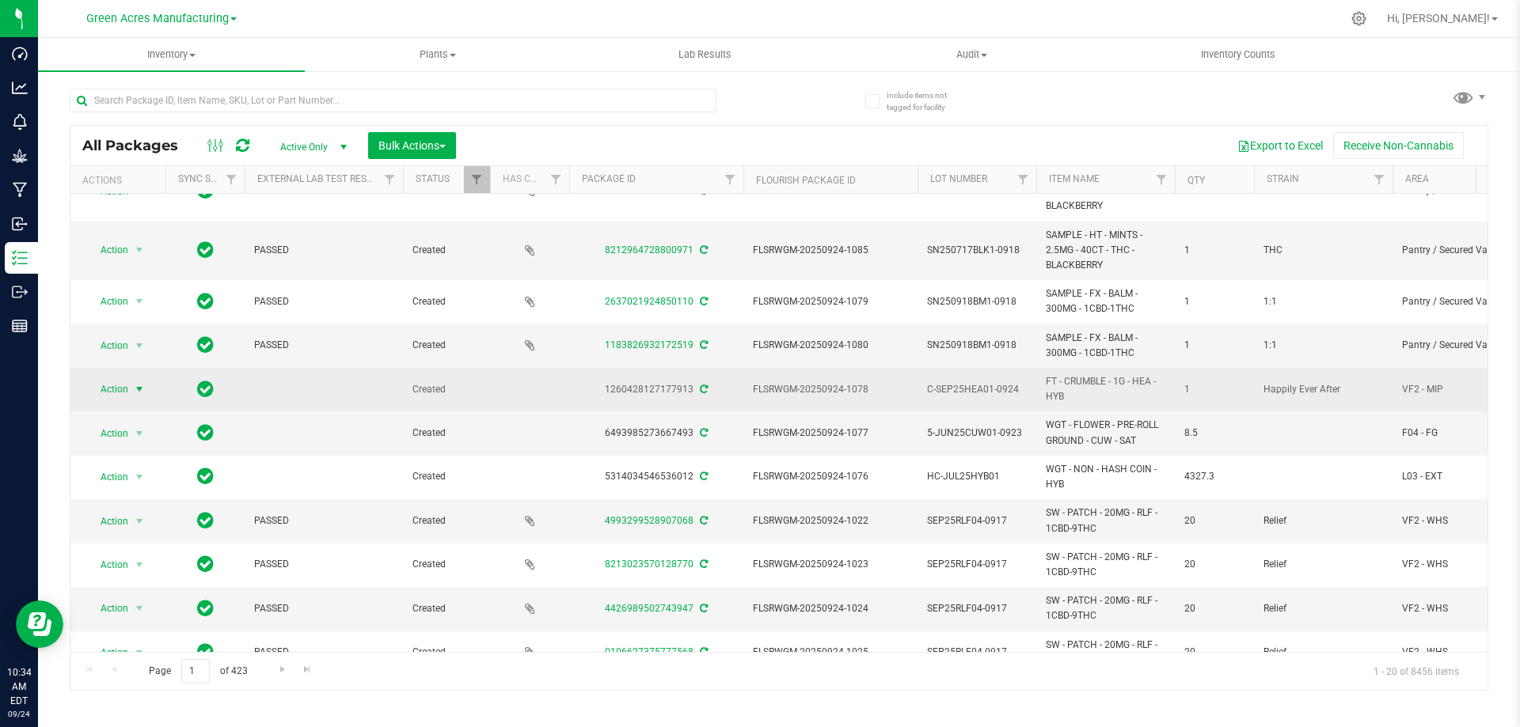
click at [130, 390] on span "select" at bounding box center [140, 389] width 20 height 22
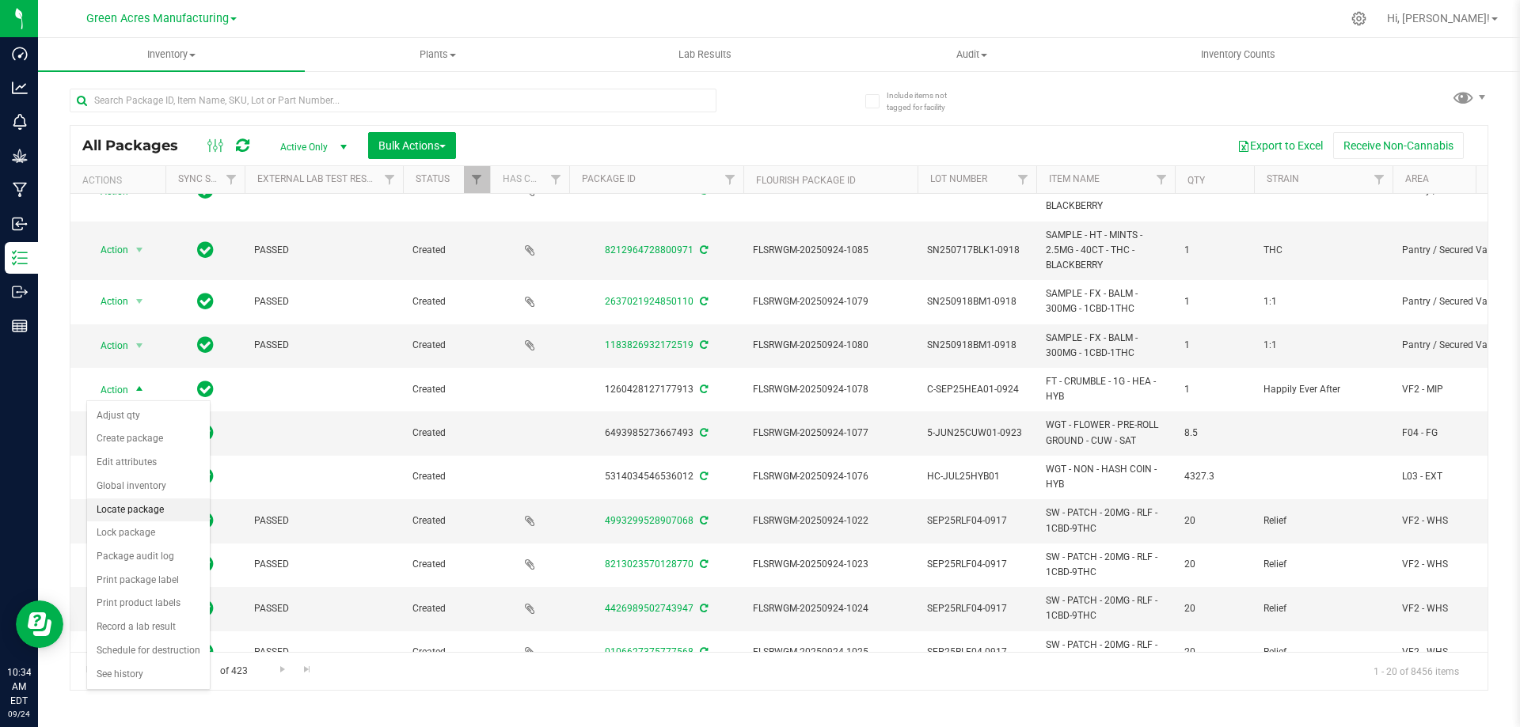
click at [133, 507] on li "Locate package" at bounding box center [148, 511] width 123 height 24
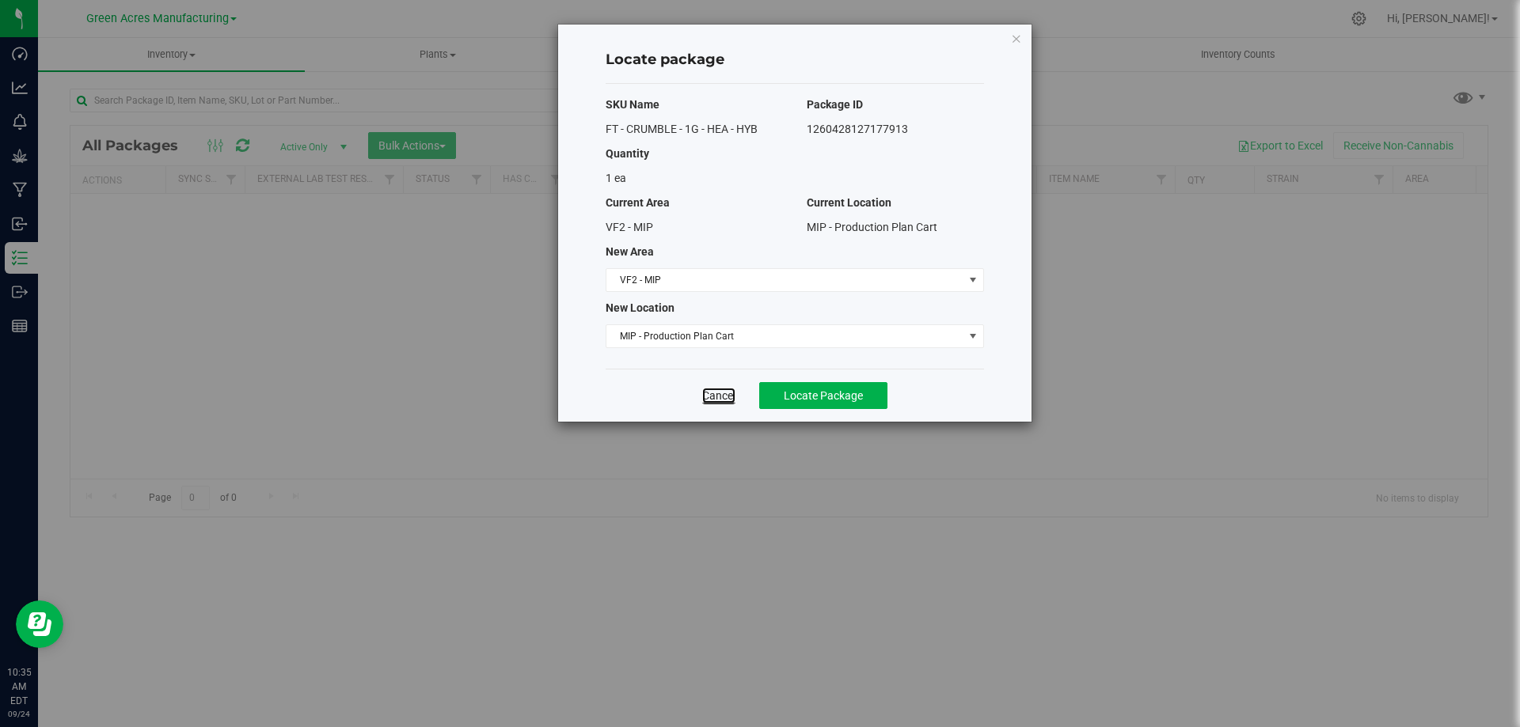
click at [712, 398] on link "Cancel" at bounding box center [718, 396] width 33 height 16
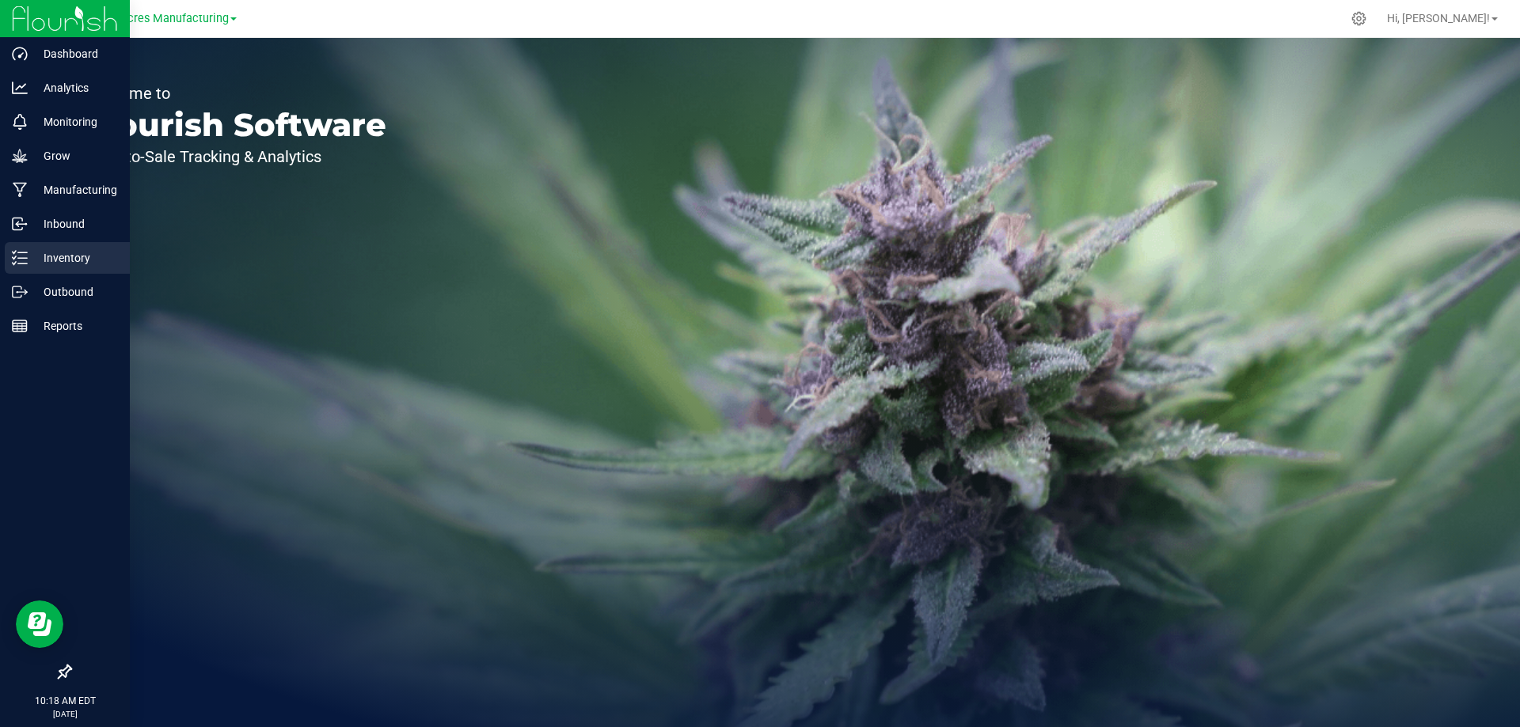
click at [28, 256] on p "Inventory" at bounding box center [75, 258] width 95 height 19
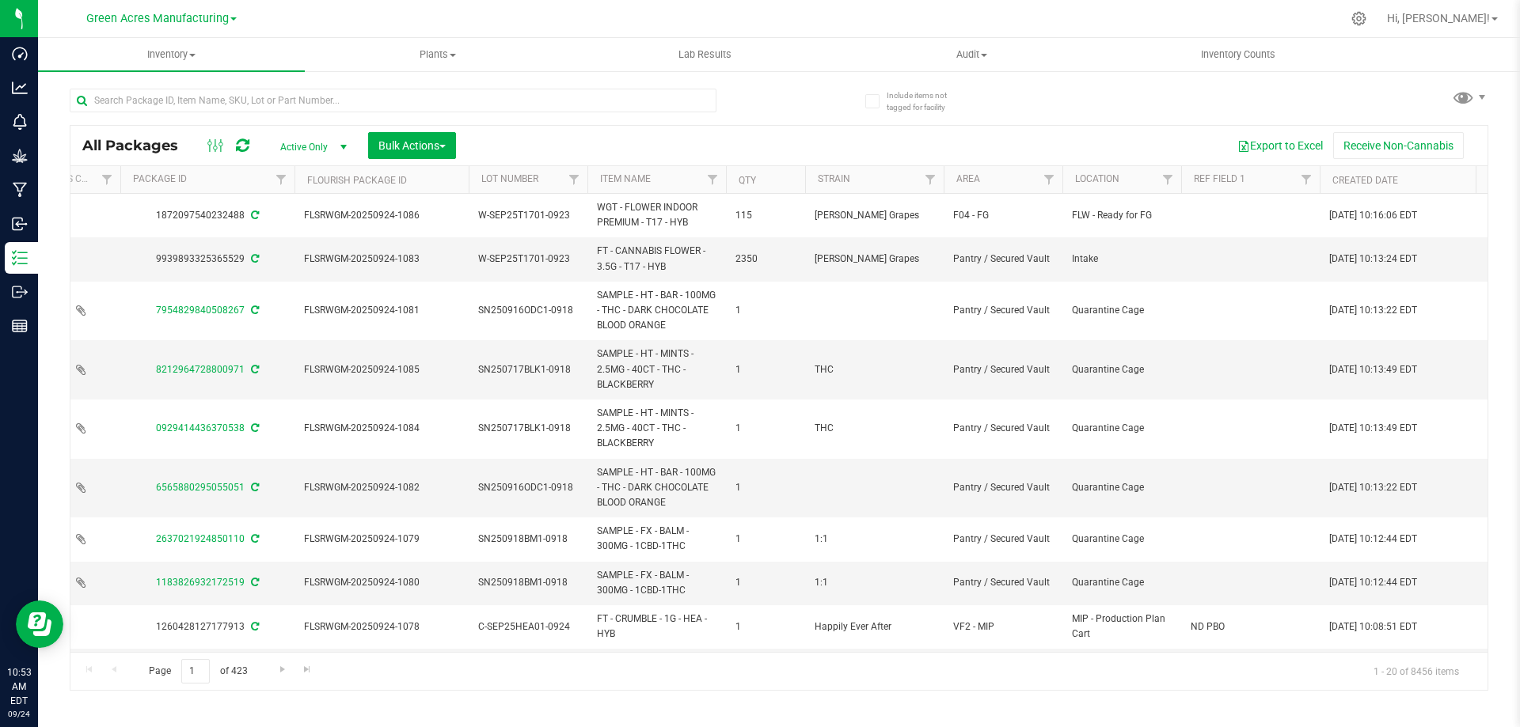
scroll to position [0, 455]
click at [1045, 180] on span "Filter" at bounding box center [1042, 179] width 13 height 13
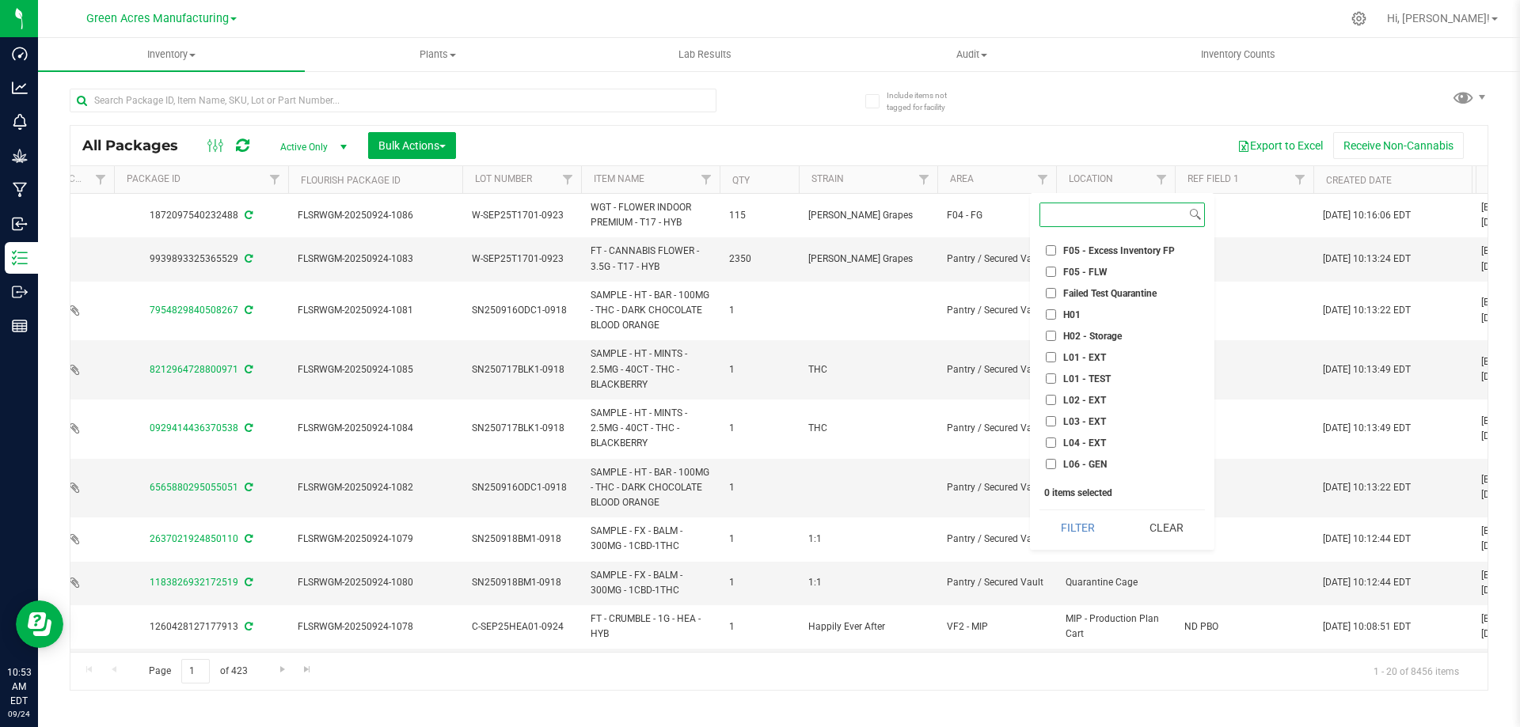
scroll to position [712, 0]
click at [1050, 368] on input "VF2 - FOR" at bounding box center [1051, 368] width 10 height 10
checkbox input "true"
click at [1085, 529] on button "Filter" at bounding box center [1077, 527] width 77 height 35
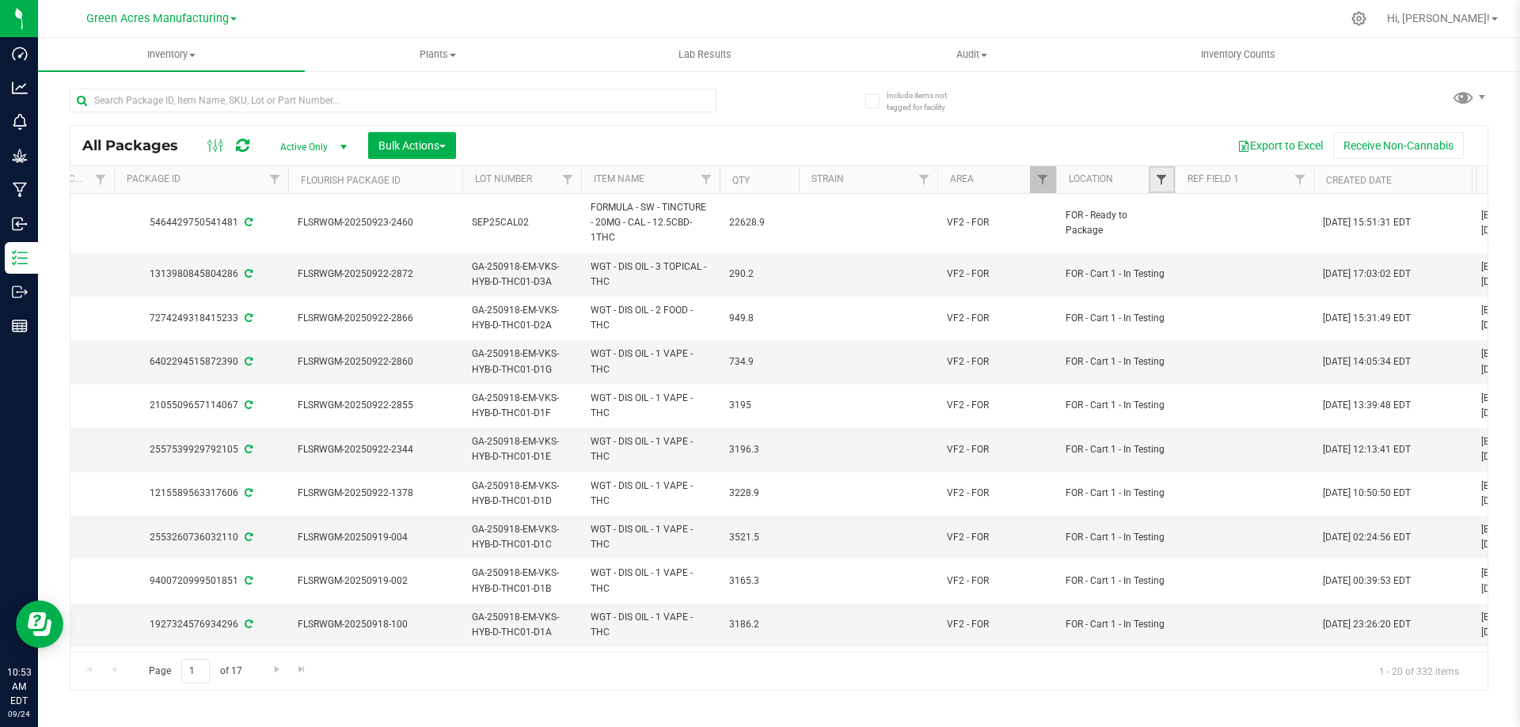
click at [1157, 181] on span "Filter" at bounding box center [1161, 179] width 13 height 13
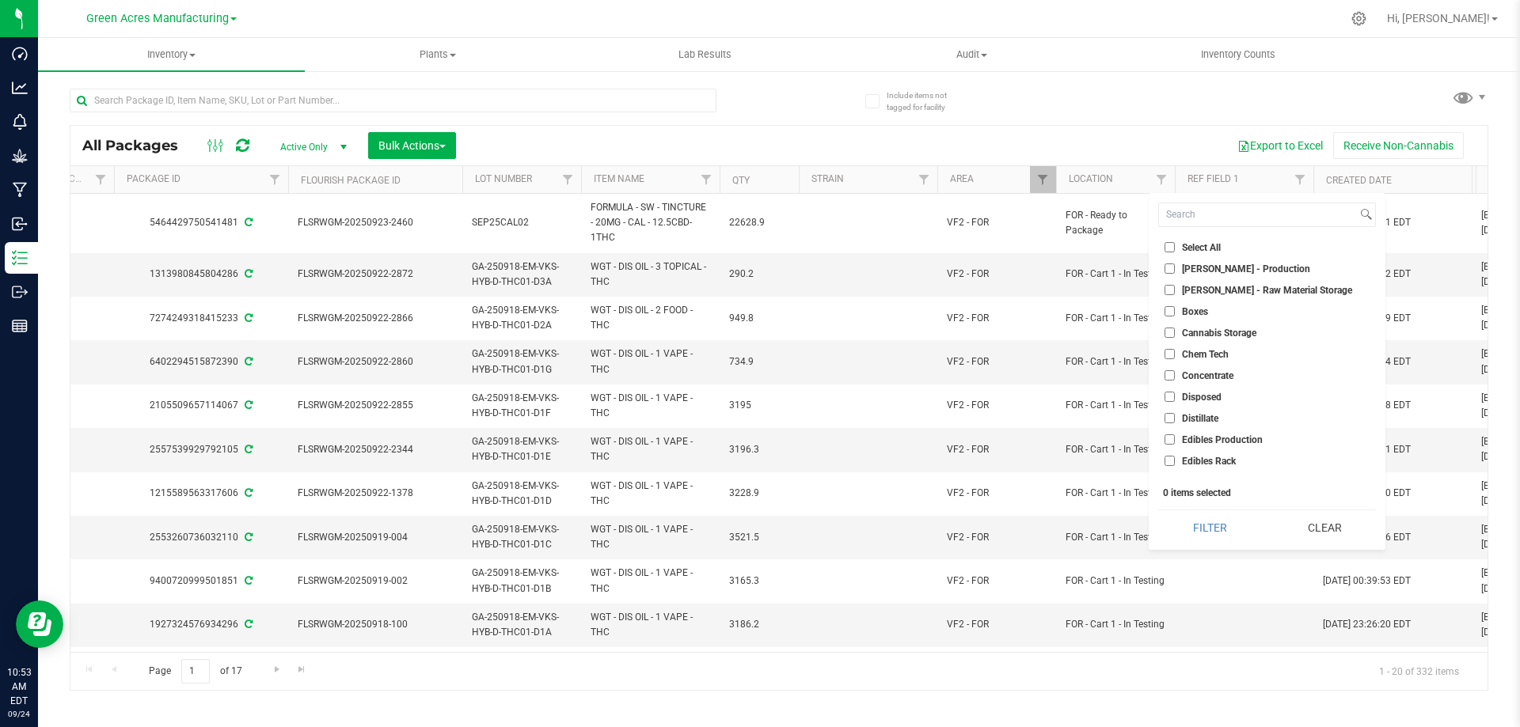
click at [1057, 96] on div "All Packages Active Only Active Only Lab Samples Locked All External Internal B…" at bounding box center [779, 382] width 1418 height 617
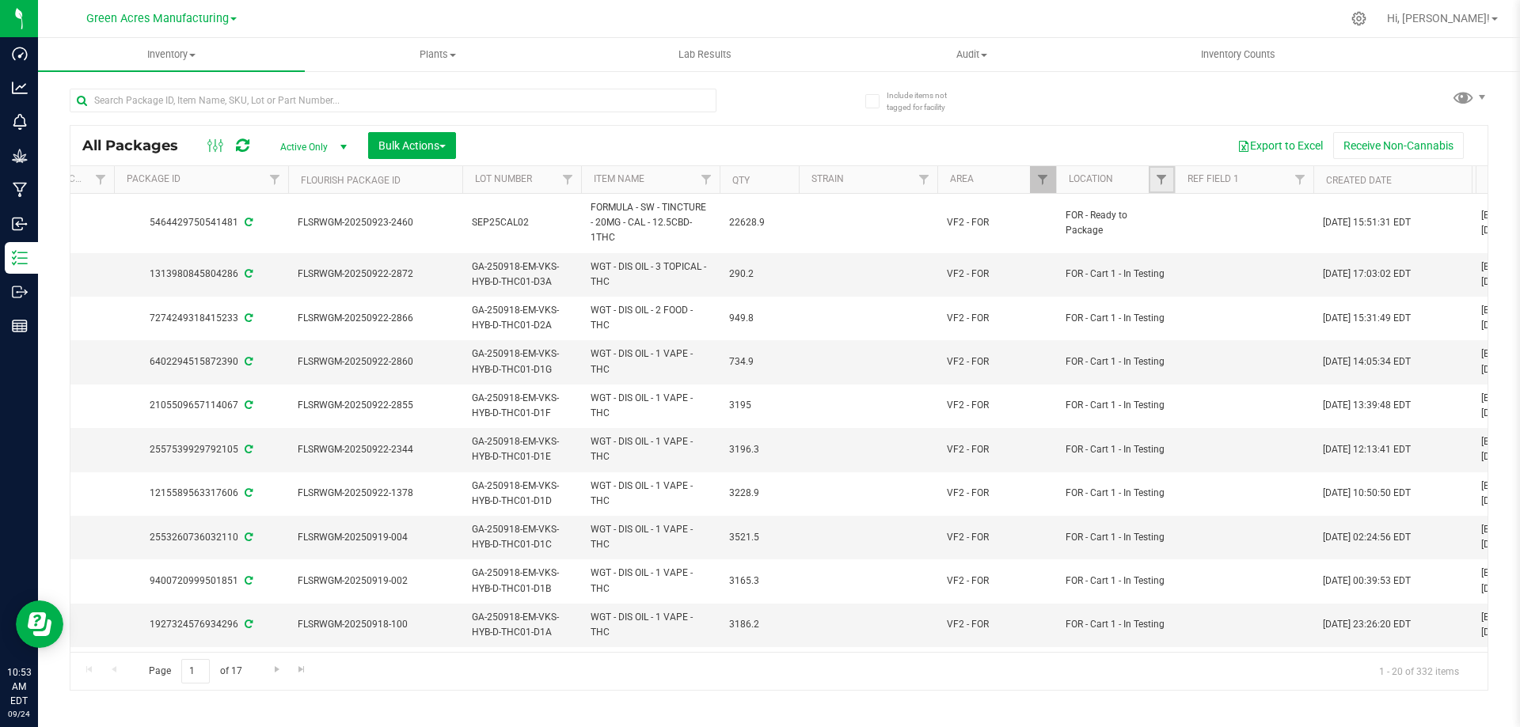
click at [1148, 184] on link "Filter" at bounding box center [1161, 179] width 26 height 27
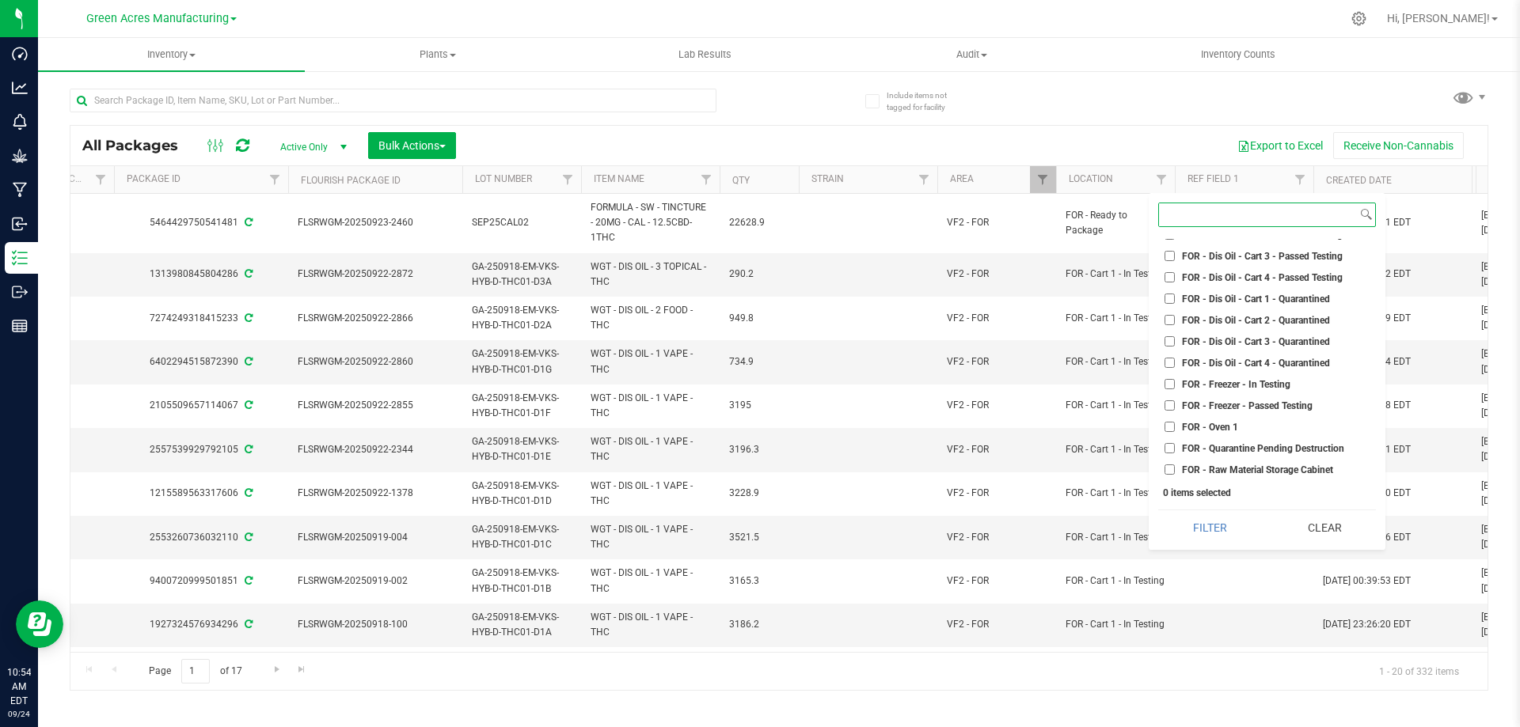
scroll to position [2691, 0]
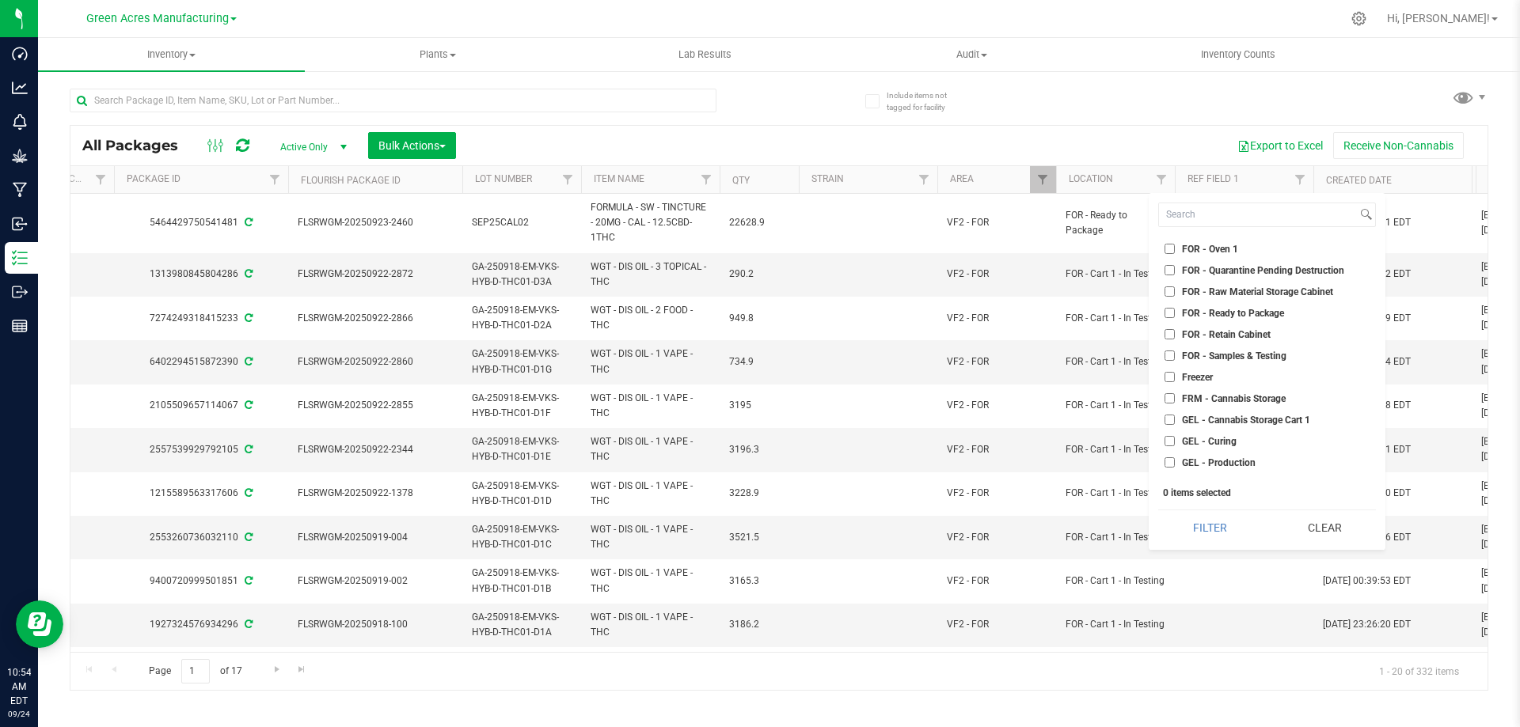
click at [1167, 313] on input "FOR - Ready to Package" at bounding box center [1169, 313] width 10 height 10
checkbox input "true"
click at [1201, 519] on button "Filter" at bounding box center [1209, 527] width 103 height 35
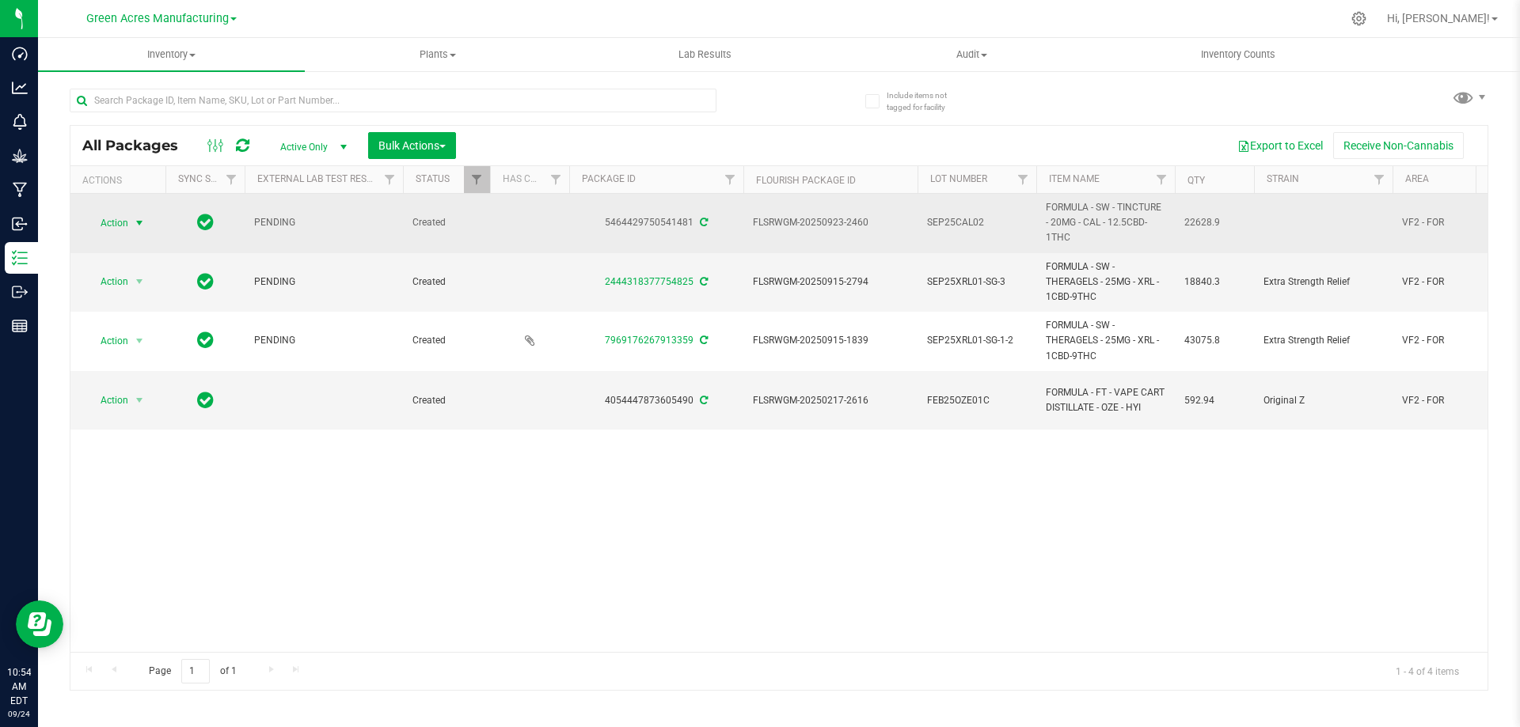
click at [130, 218] on span "select" at bounding box center [140, 223] width 20 height 22
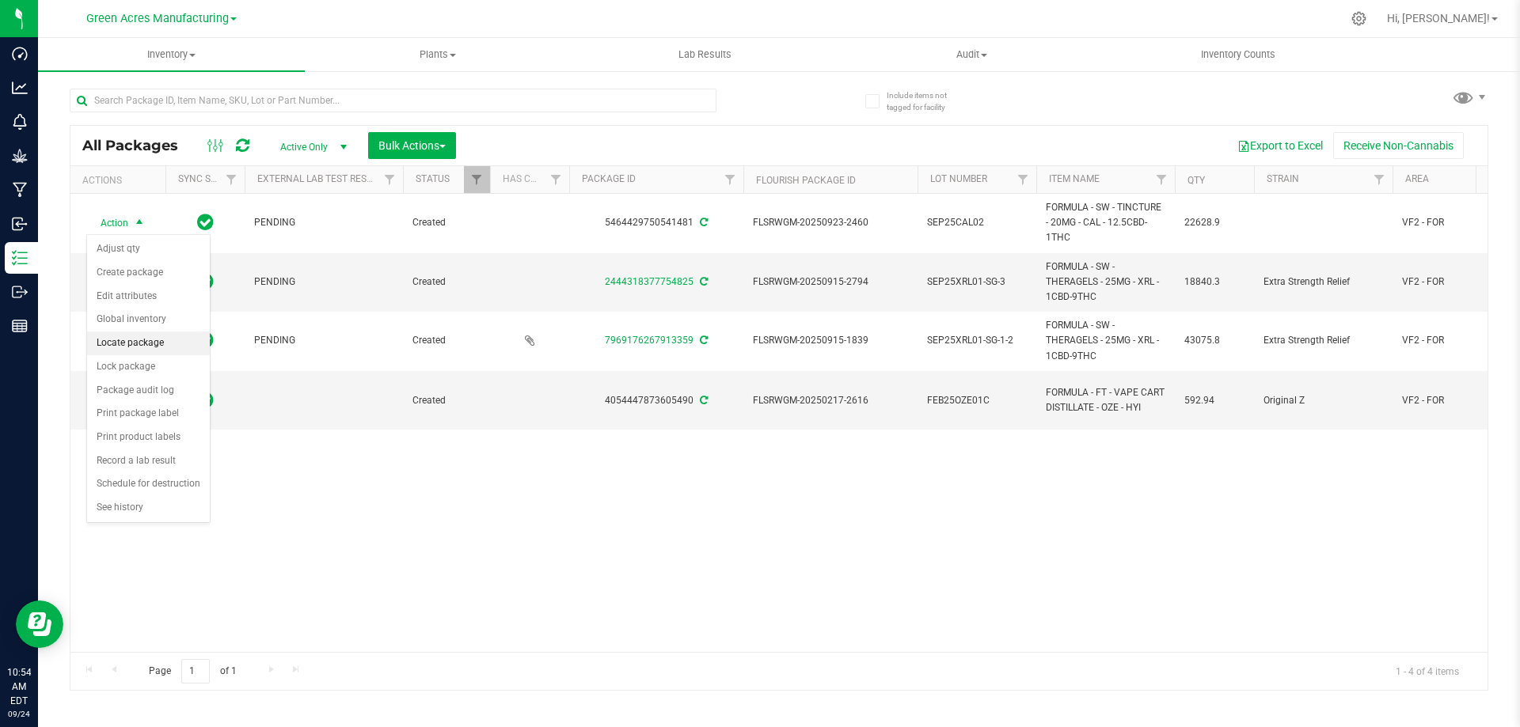
click at [142, 344] on li "Locate package" at bounding box center [148, 344] width 123 height 24
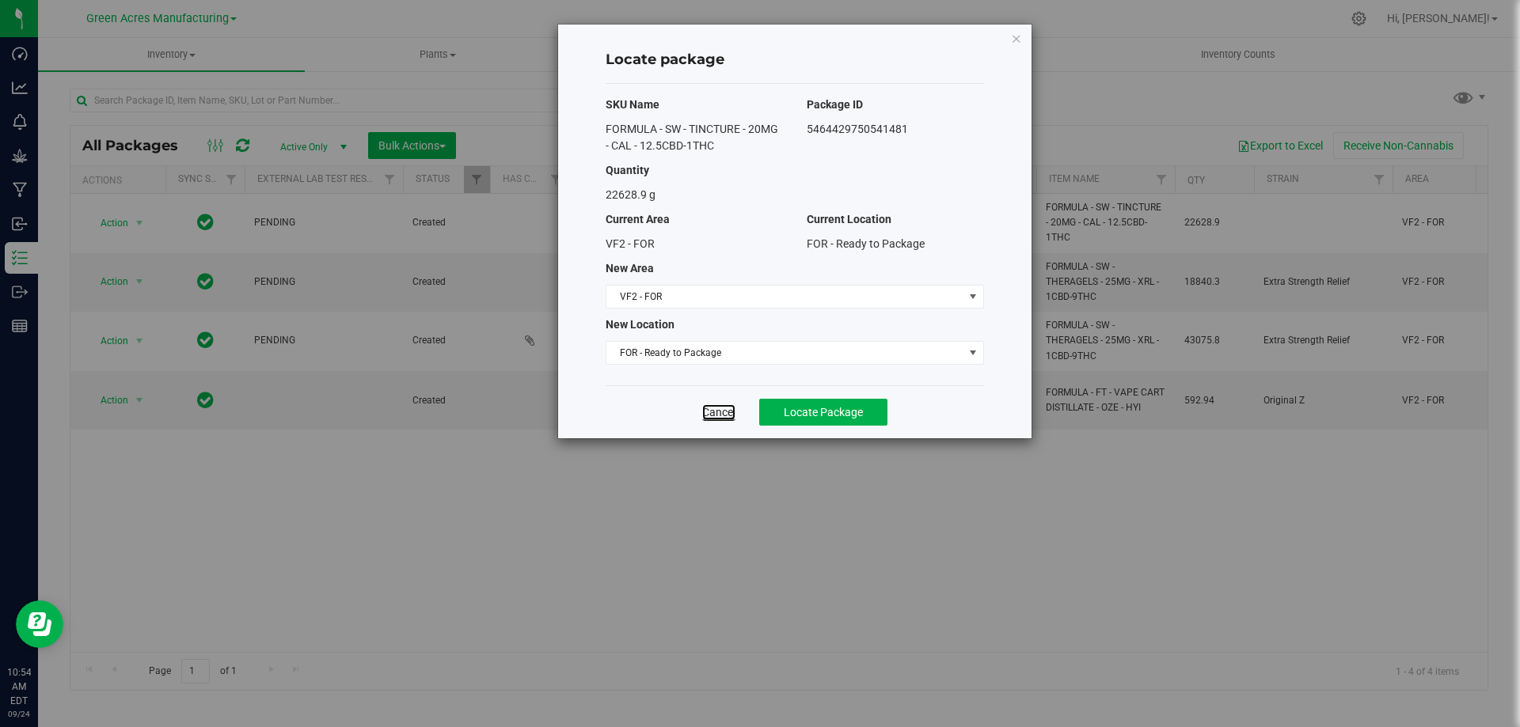
click at [723, 406] on link "Cancel" at bounding box center [718, 412] width 33 height 16
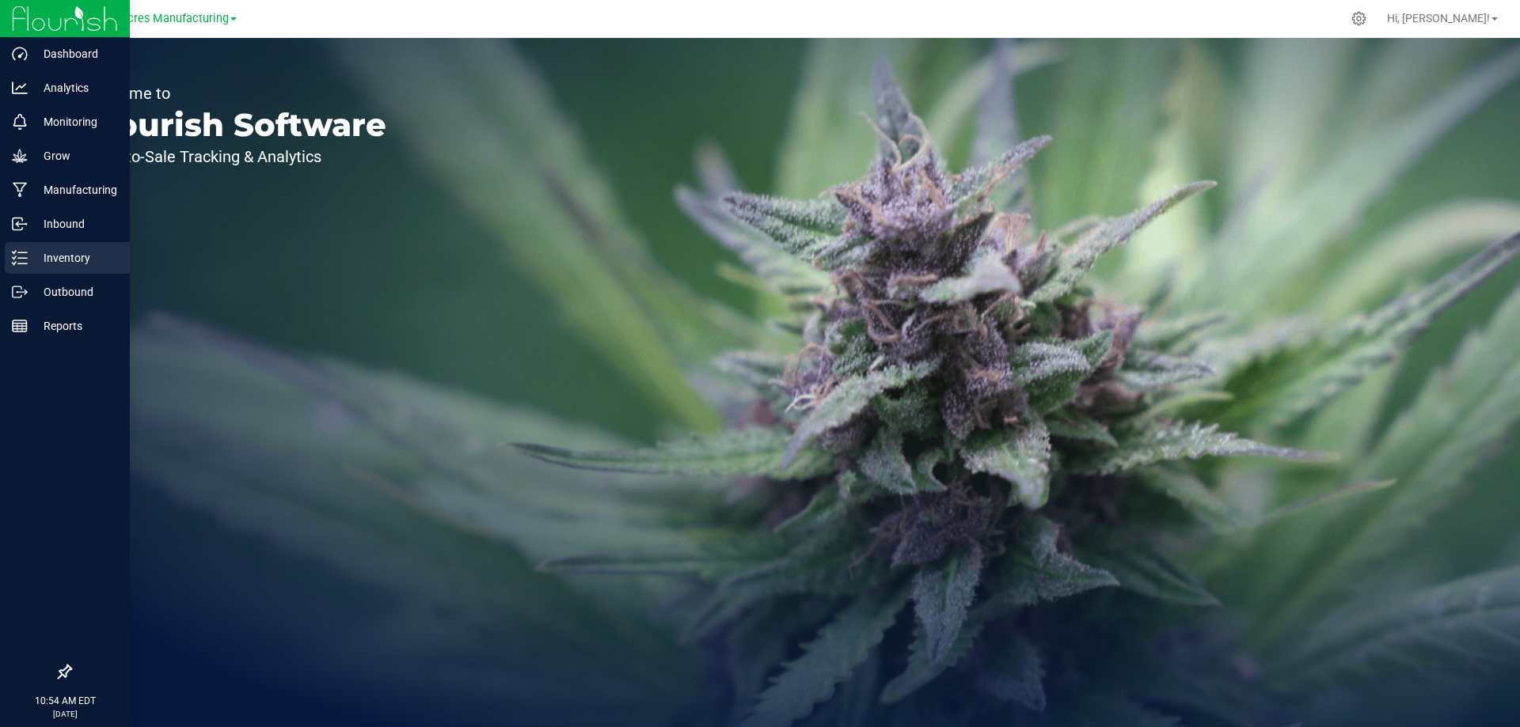
click at [27, 254] on icon at bounding box center [20, 258] width 16 height 16
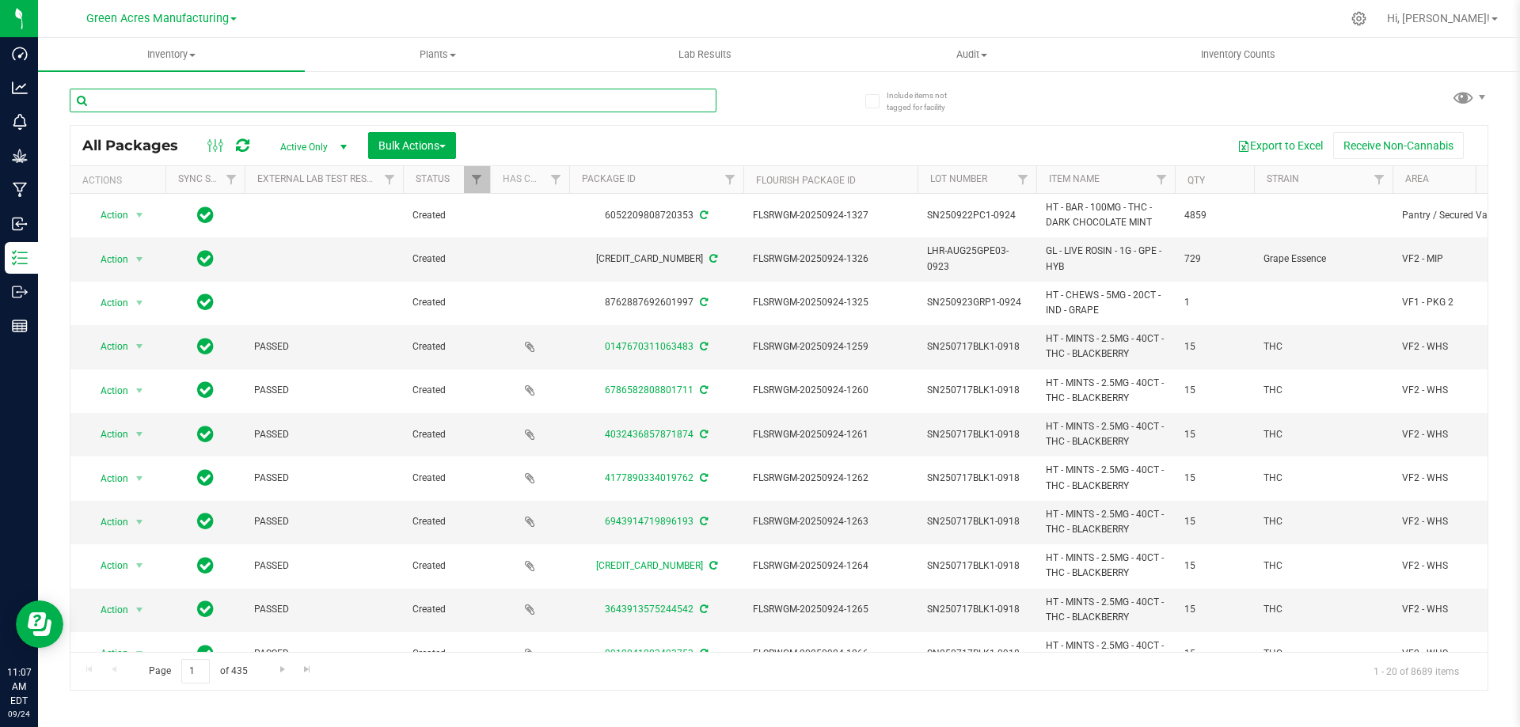
paste input "RS-1-051525-BR1"
type input "RS-1-051525-BR1"
paste input "RS-1-051525-AR1"
type input "RS-1-051525-AR1"
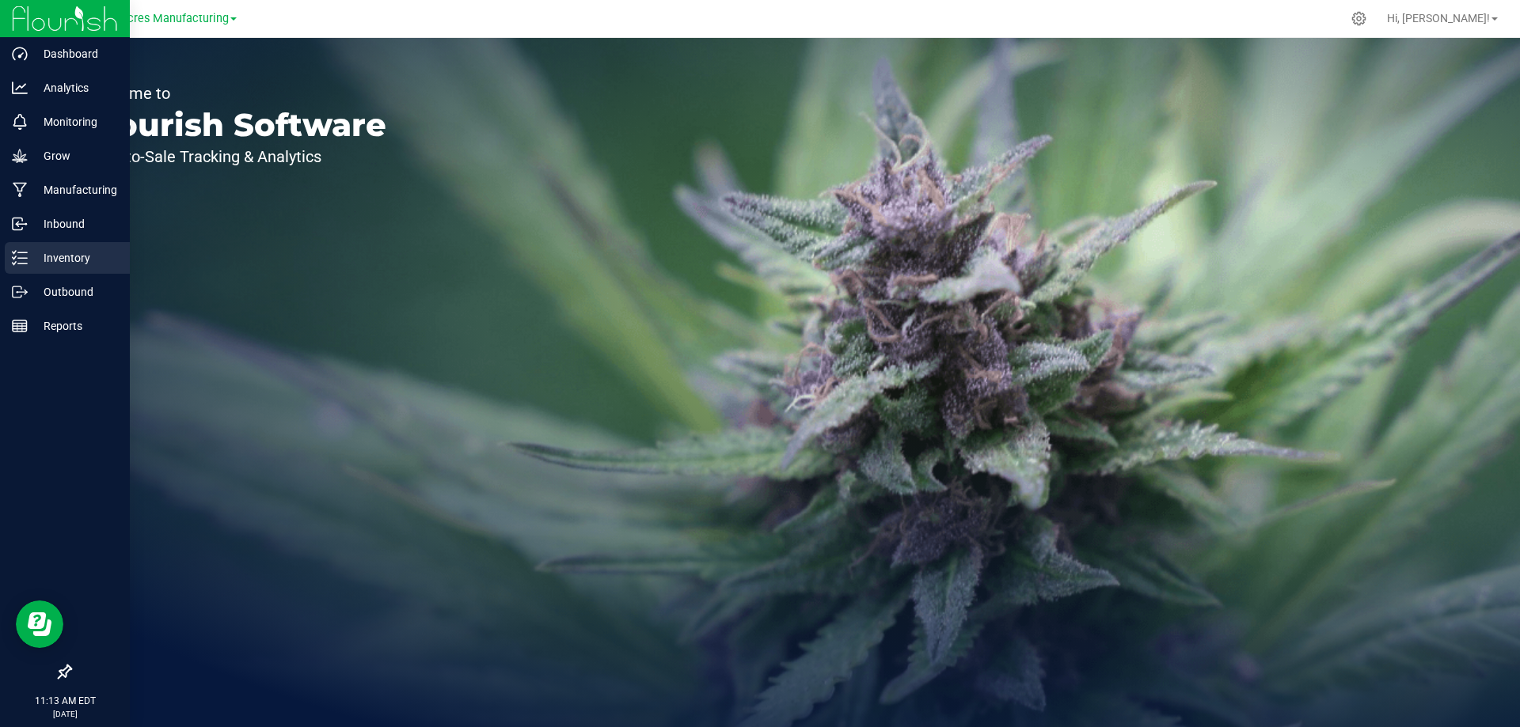
click at [28, 260] on p "Inventory" at bounding box center [75, 258] width 95 height 19
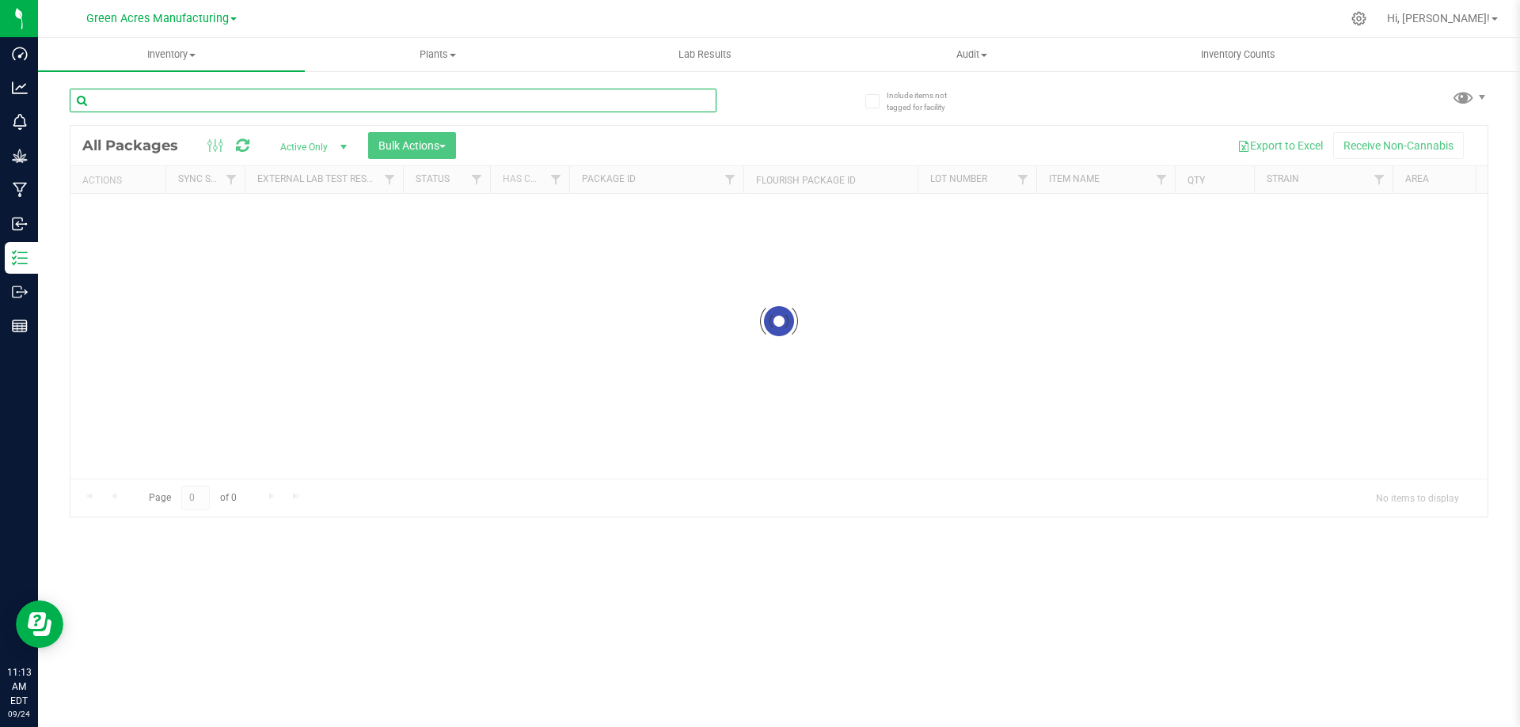
click at [378, 105] on input "text" at bounding box center [393, 101] width 647 height 24
type input "403-1118"
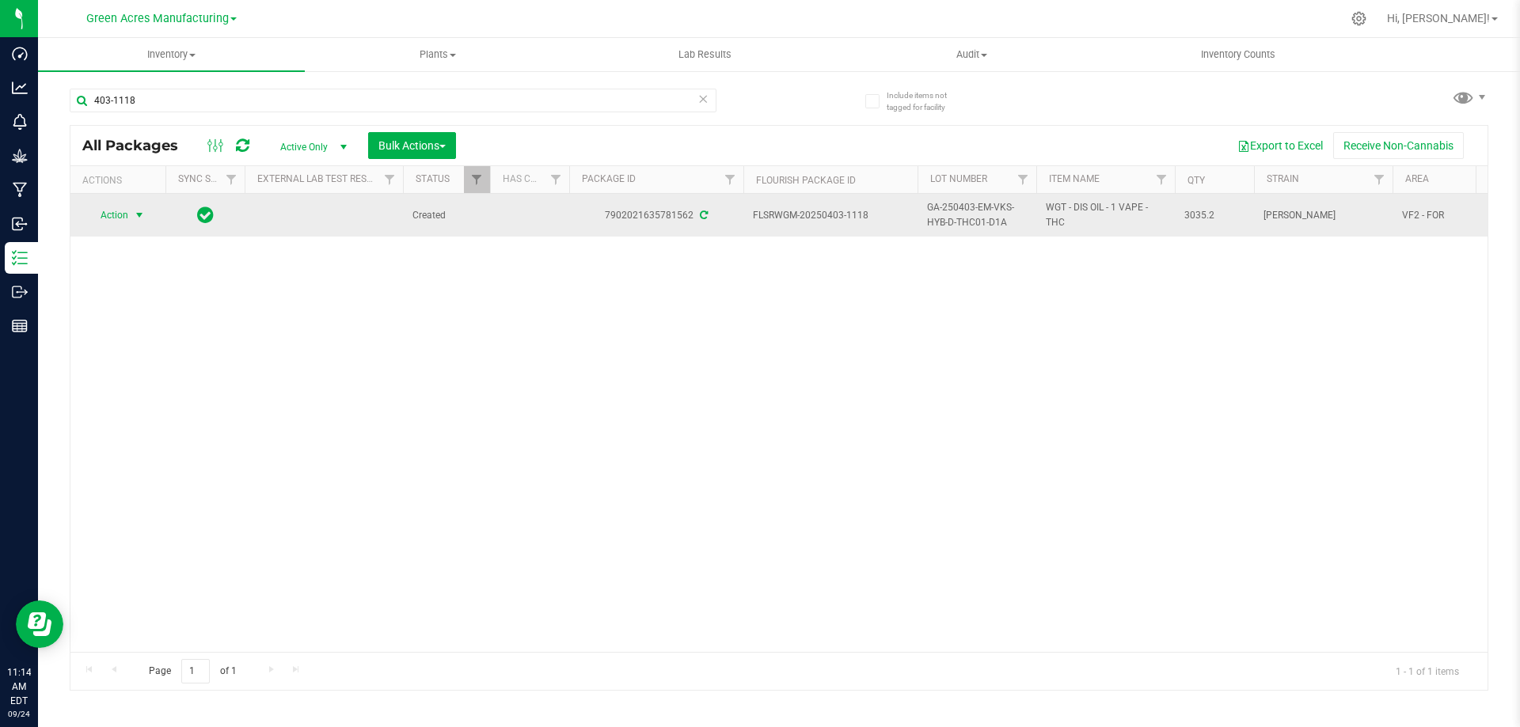
click at [119, 215] on span "Action" at bounding box center [107, 215] width 43 height 22
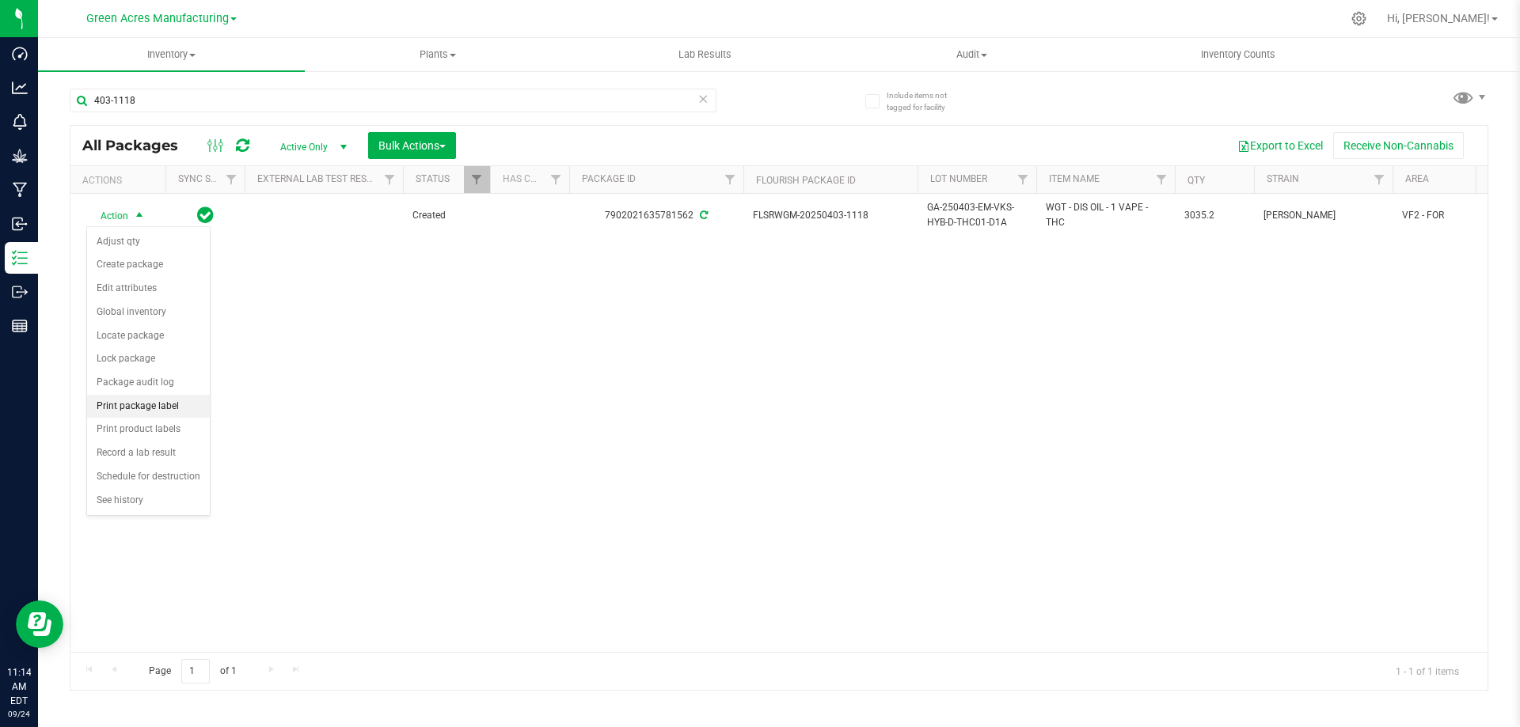
click at [142, 405] on li "Print package label" at bounding box center [148, 407] width 123 height 24
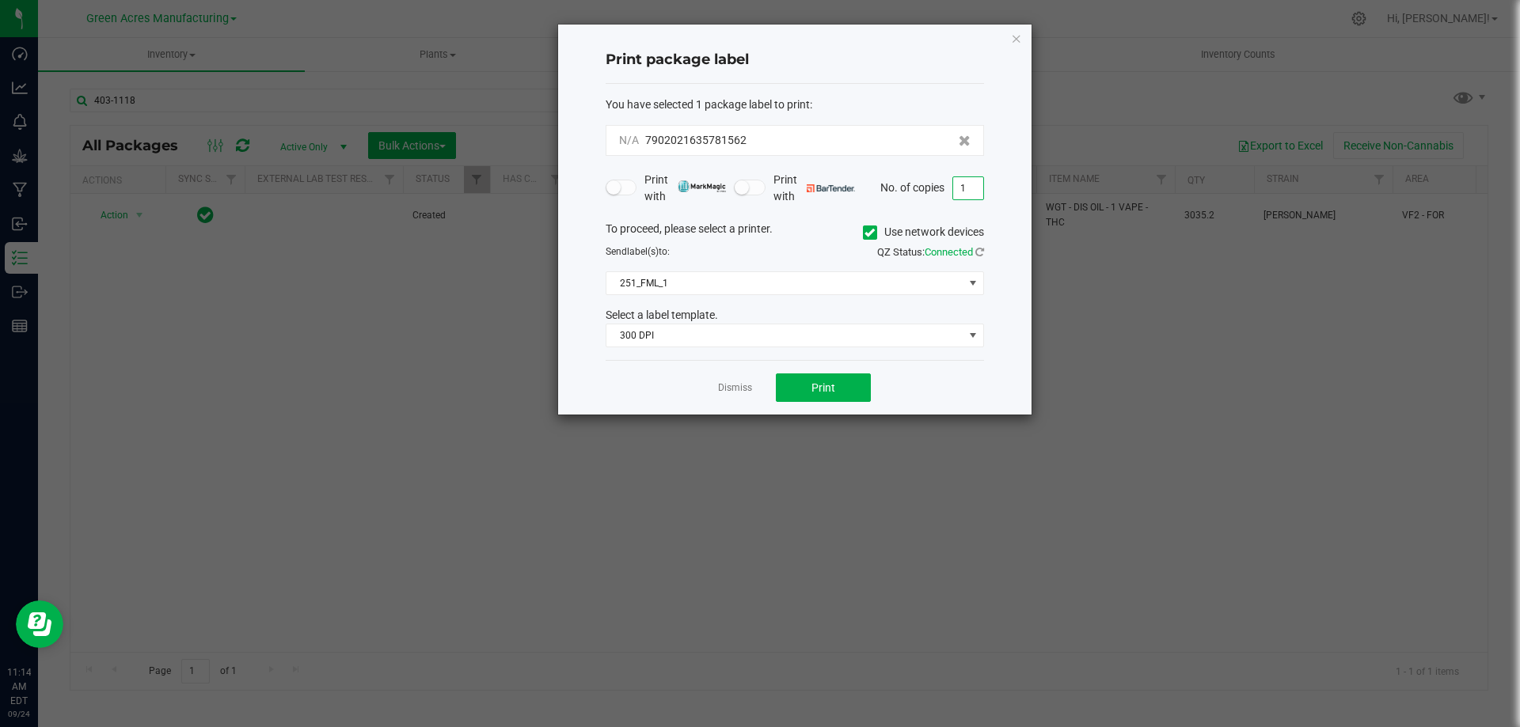
click at [959, 192] on input "1" at bounding box center [968, 188] width 30 height 22
type input "2"
click at [802, 384] on button "Print" at bounding box center [823, 388] width 95 height 28
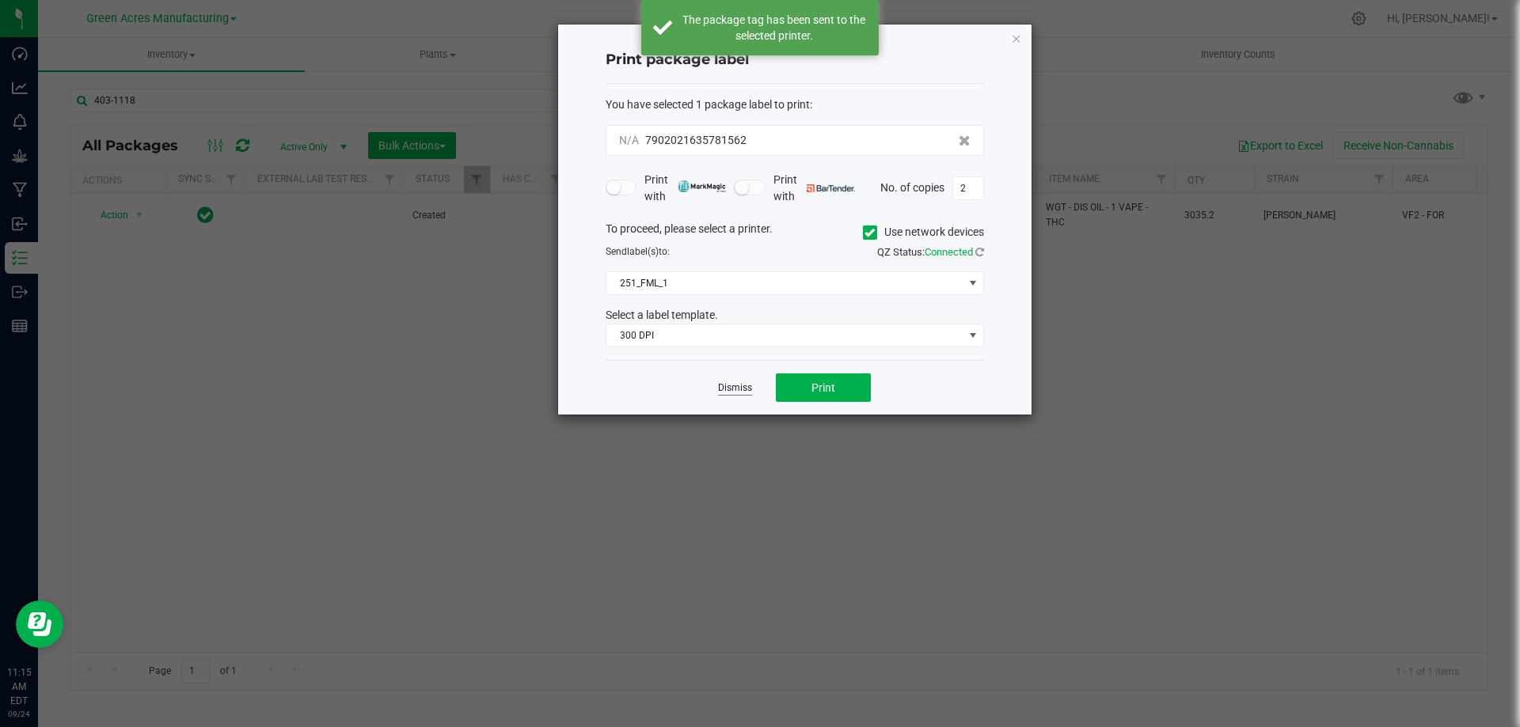
click at [731, 387] on link "Dismiss" at bounding box center [735, 387] width 34 height 13
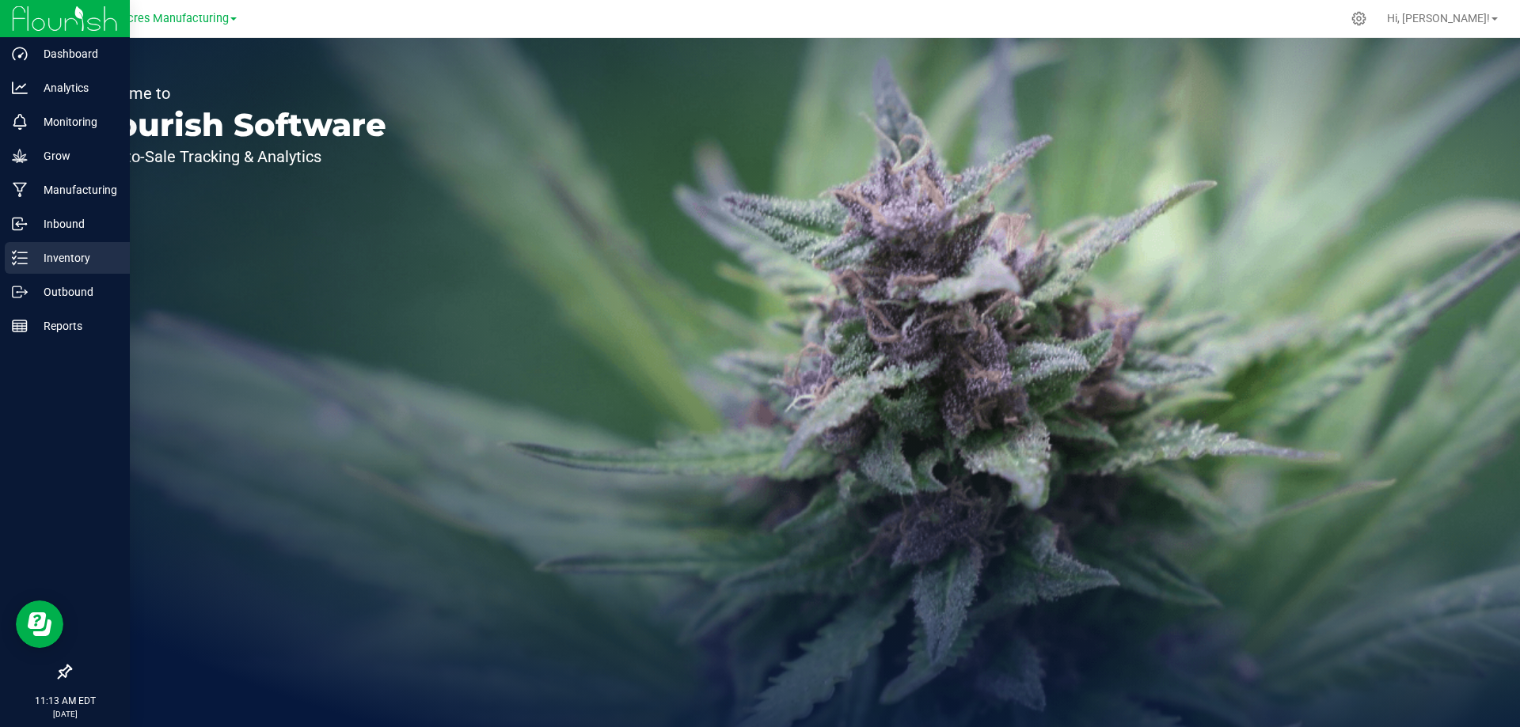
click at [30, 260] on p "Inventory" at bounding box center [75, 258] width 95 height 19
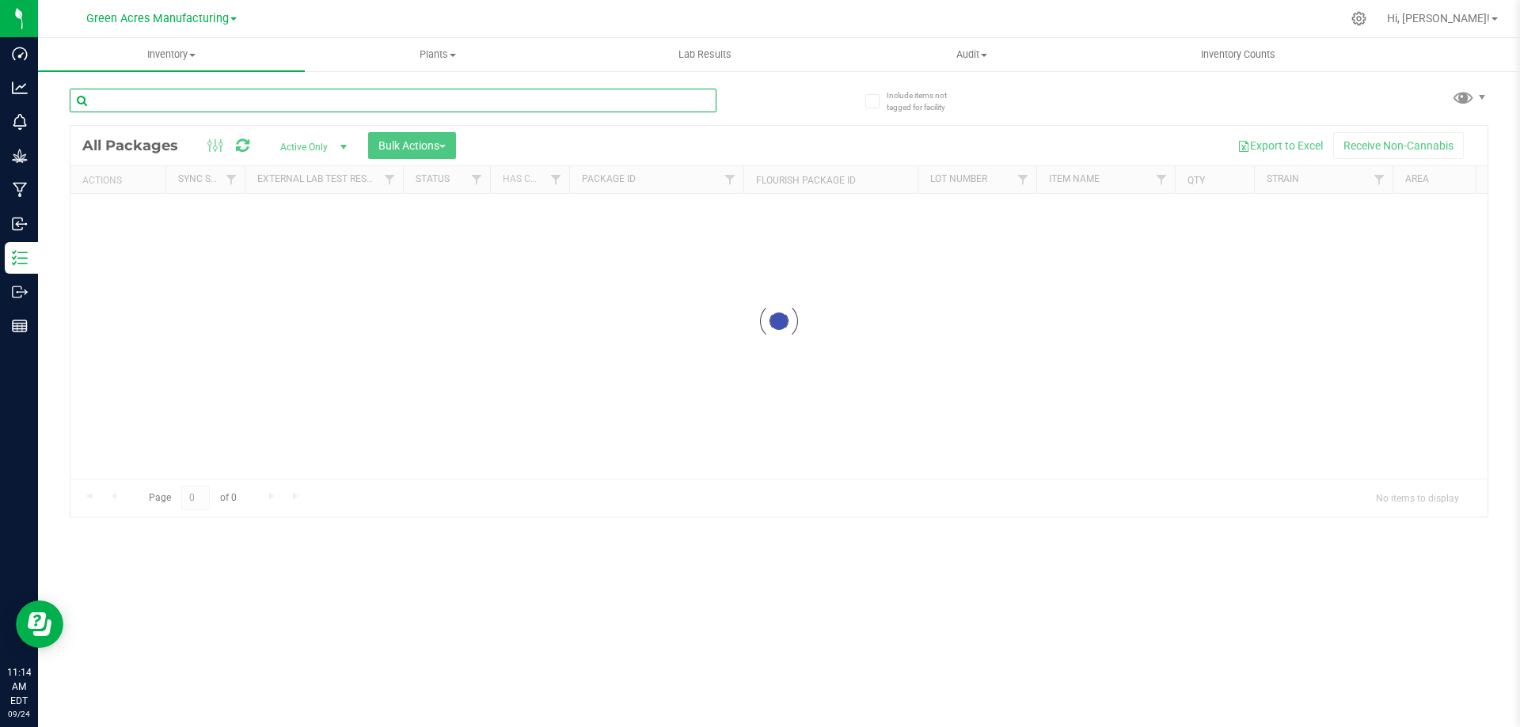
click at [448, 105] on input "text" at bounding box center [393, 101] width 647 height 24
type input "321-003"
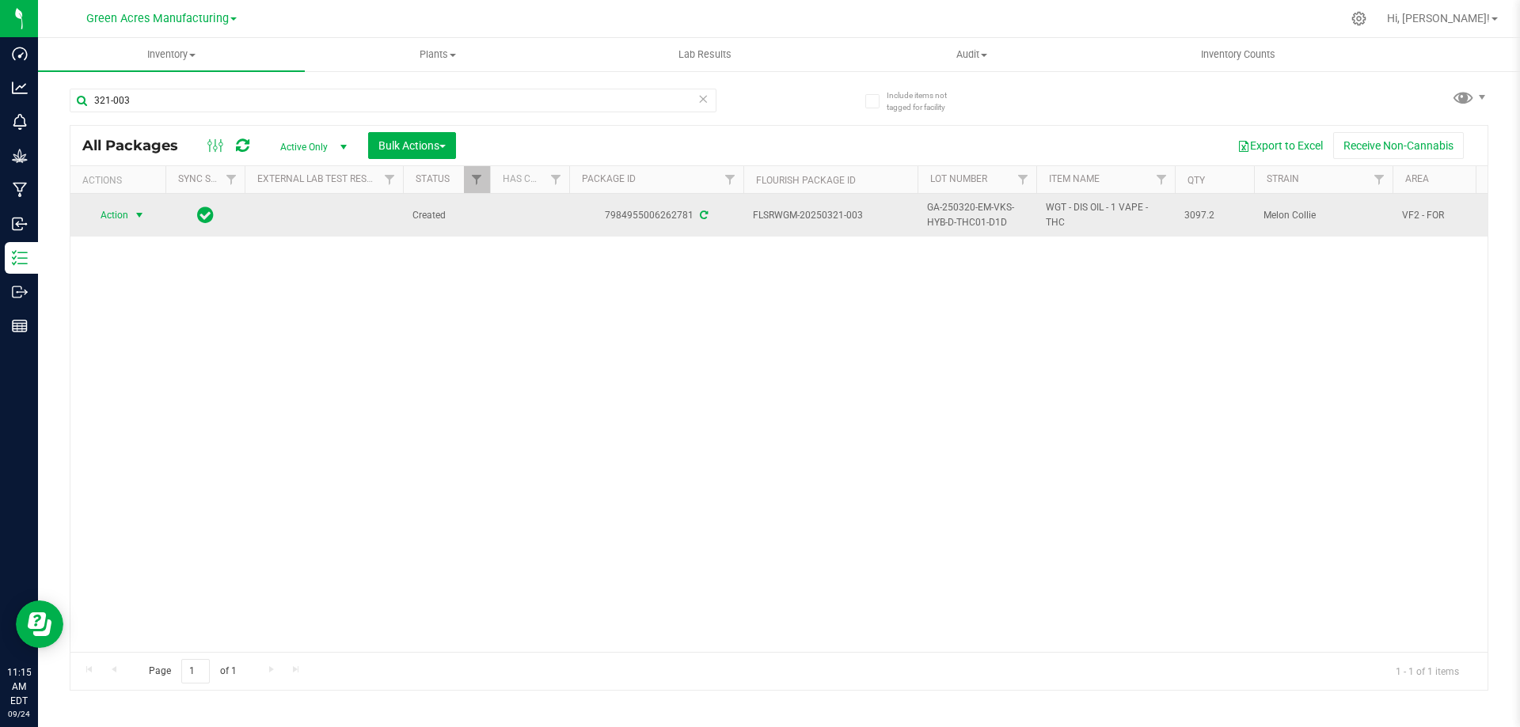
click at [133, 220] on span "select" at bounding box center [139, 215] width 13 height 13
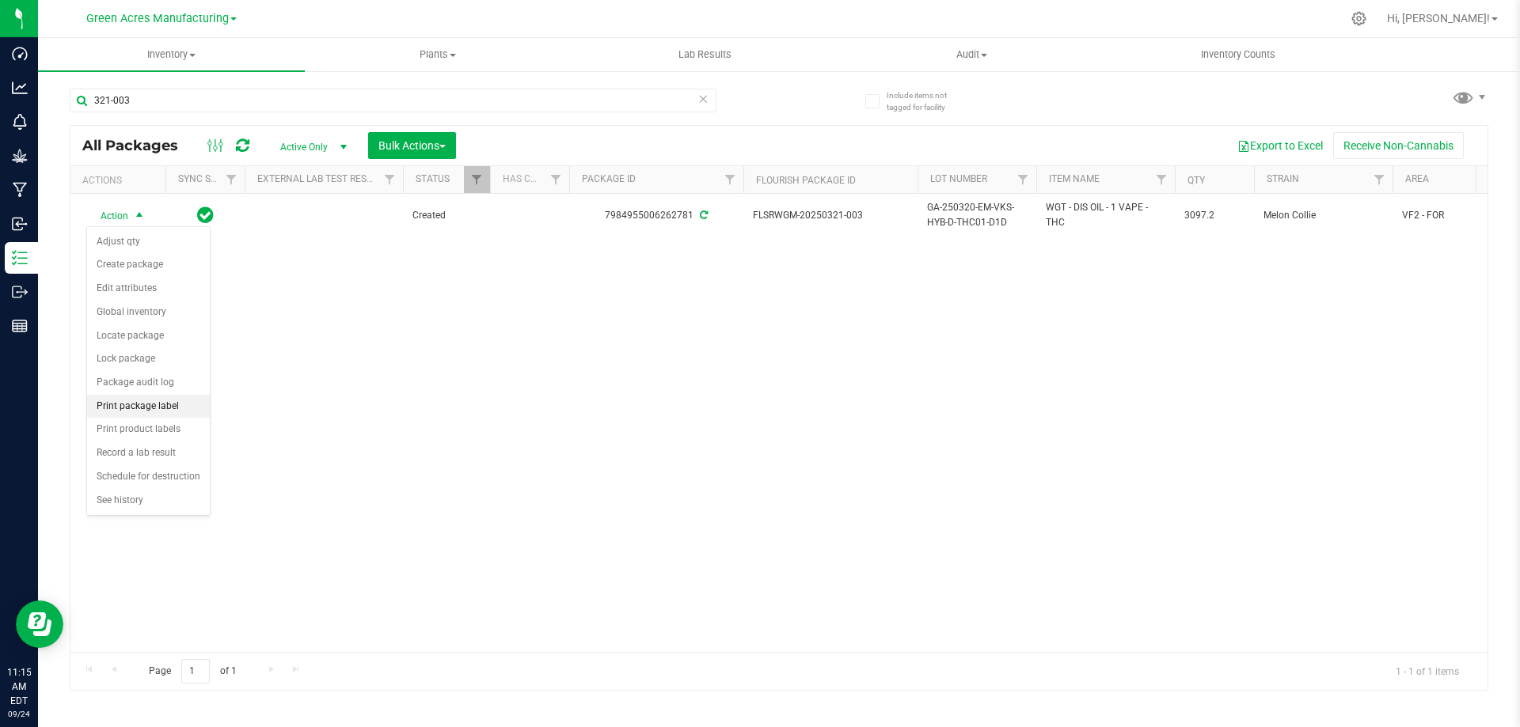
click at [143, 410] on li "Print package label" at bounding box center [148, 407] width 123 height 24
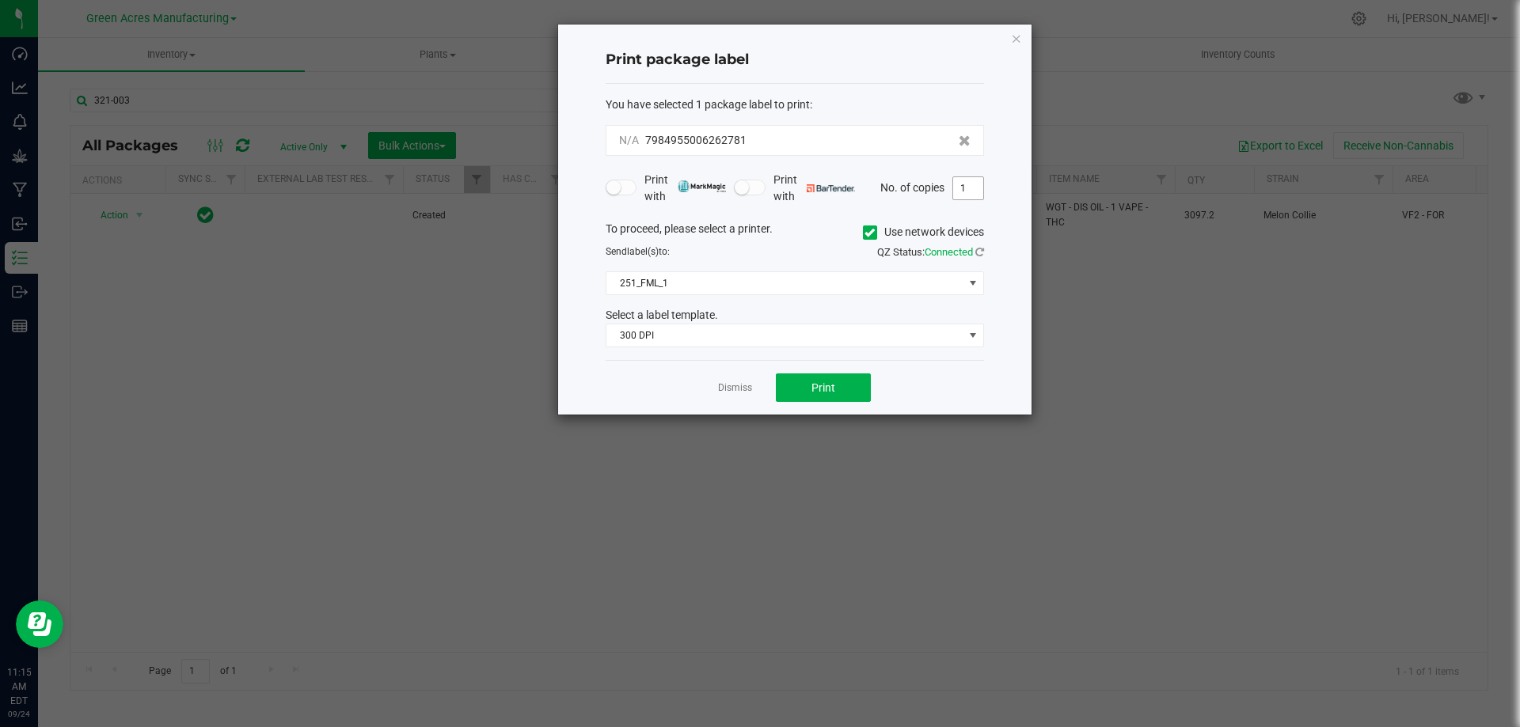
click at [969, 191] on input "1" at bounding box center [968, 188] width 30 height 22
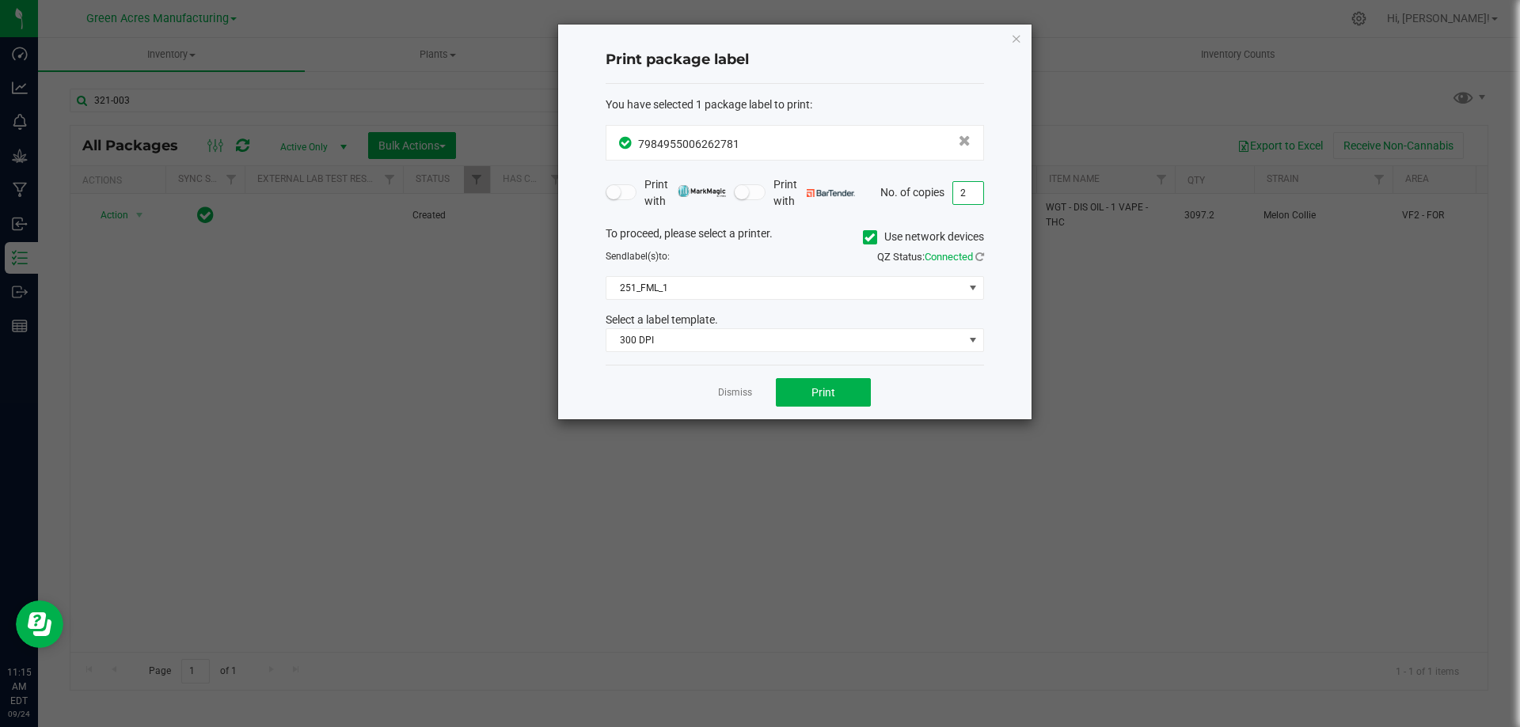
type input "2"
click at [798, 233] on div "To proceed, please select a printer. Use network devices" at bounding box center [795, 238] width 402 height 24
click at [801, 388] on button "Print" at bounding box center [823, 392] width 95 height 28
click at [1016, 41] on icon "button" at bounding box center [1016, 37] width 11 height 19
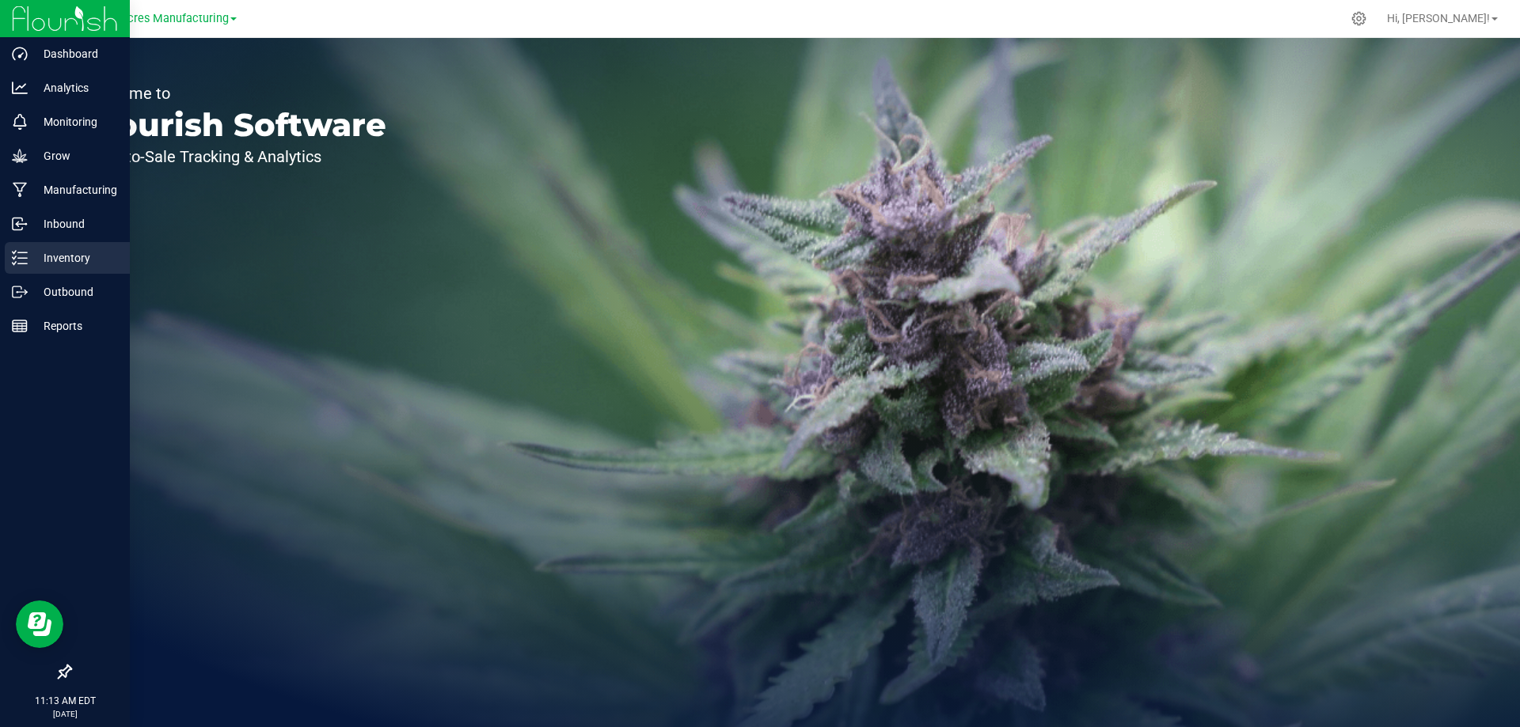
click at [28, 264] on p "Inventory" at bounding box center [75, 258] width 95 height 19
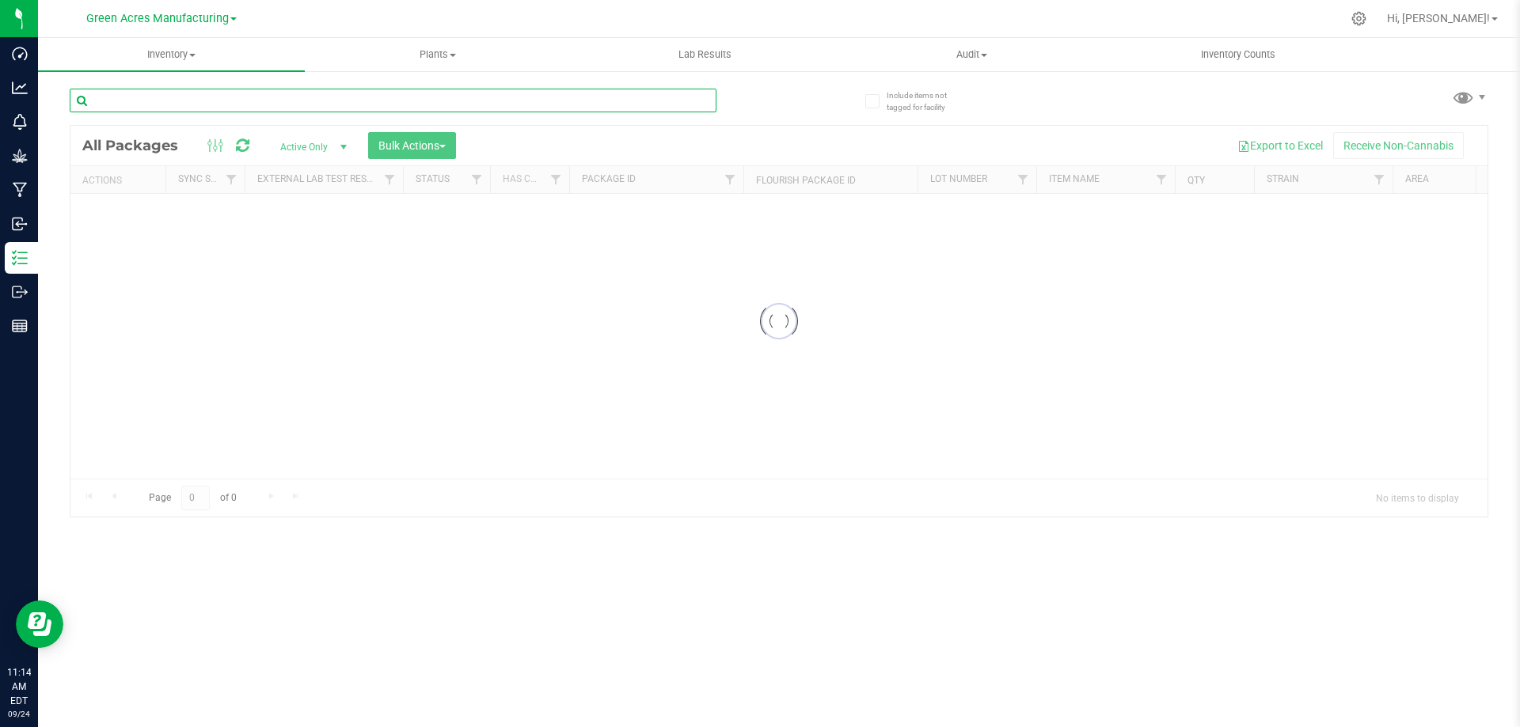
click at [590, 106] on input "text" at bounding box center [393, 101] width 647 height 24
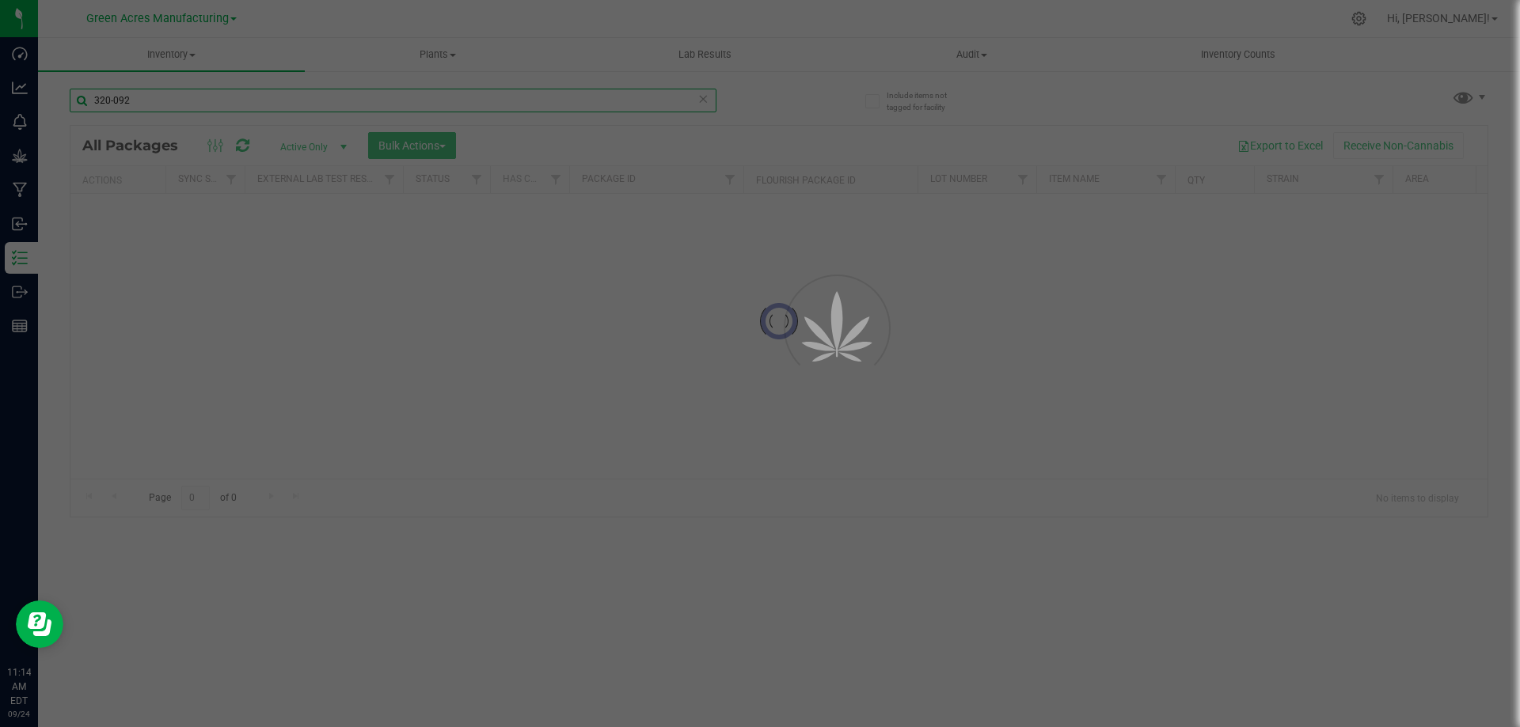
type input "320-092"
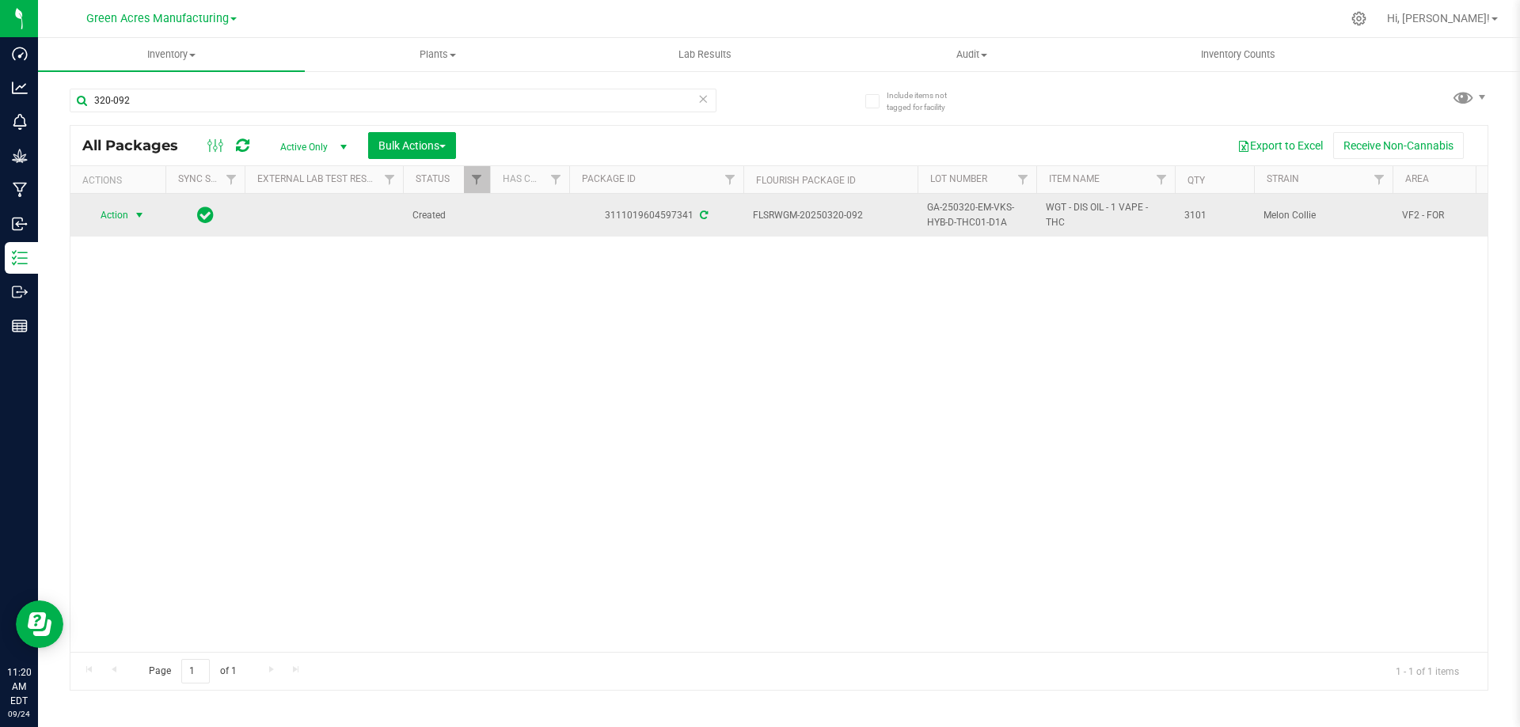
click at [127, 217] on span "Action" at bounding box center [107, 215] width 43 height 22
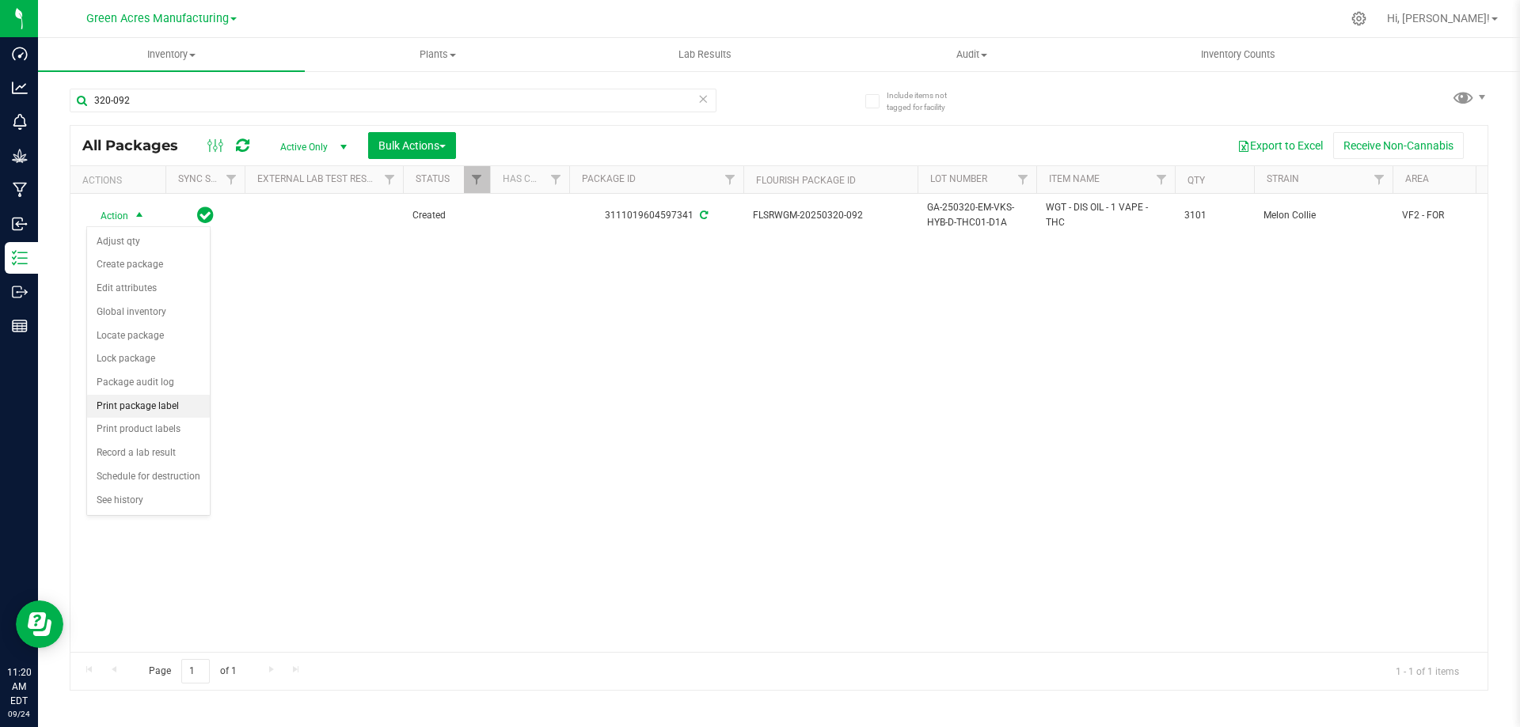
click at [147, 402] on li "Print package label" at bounding box center [148, 407] width 123 height 24
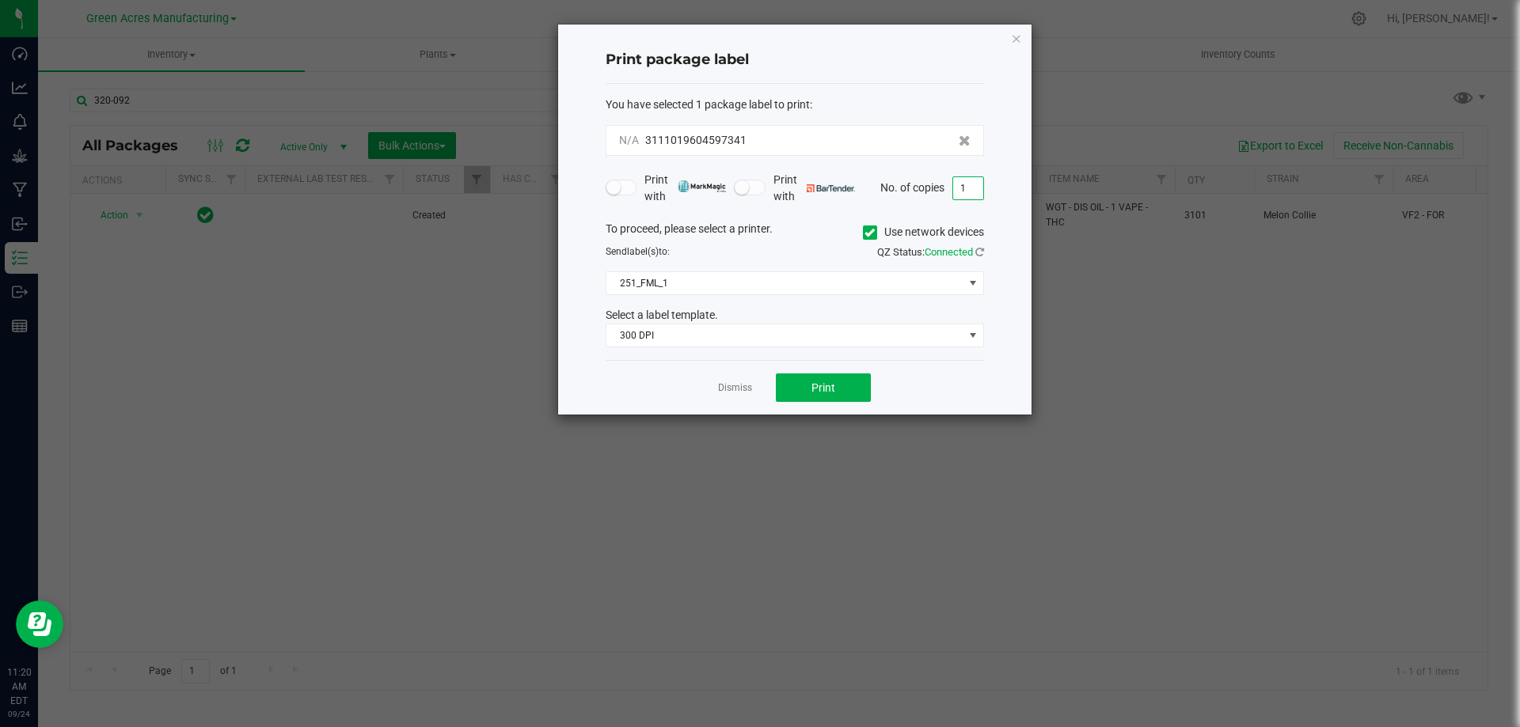
click at [971, 183] on input "1" at bounding box center [968, 188] width 30 height 22
type input "2"
click at [822, 389] on span "Print" at bounding box center [823, 387] width 24 height 13
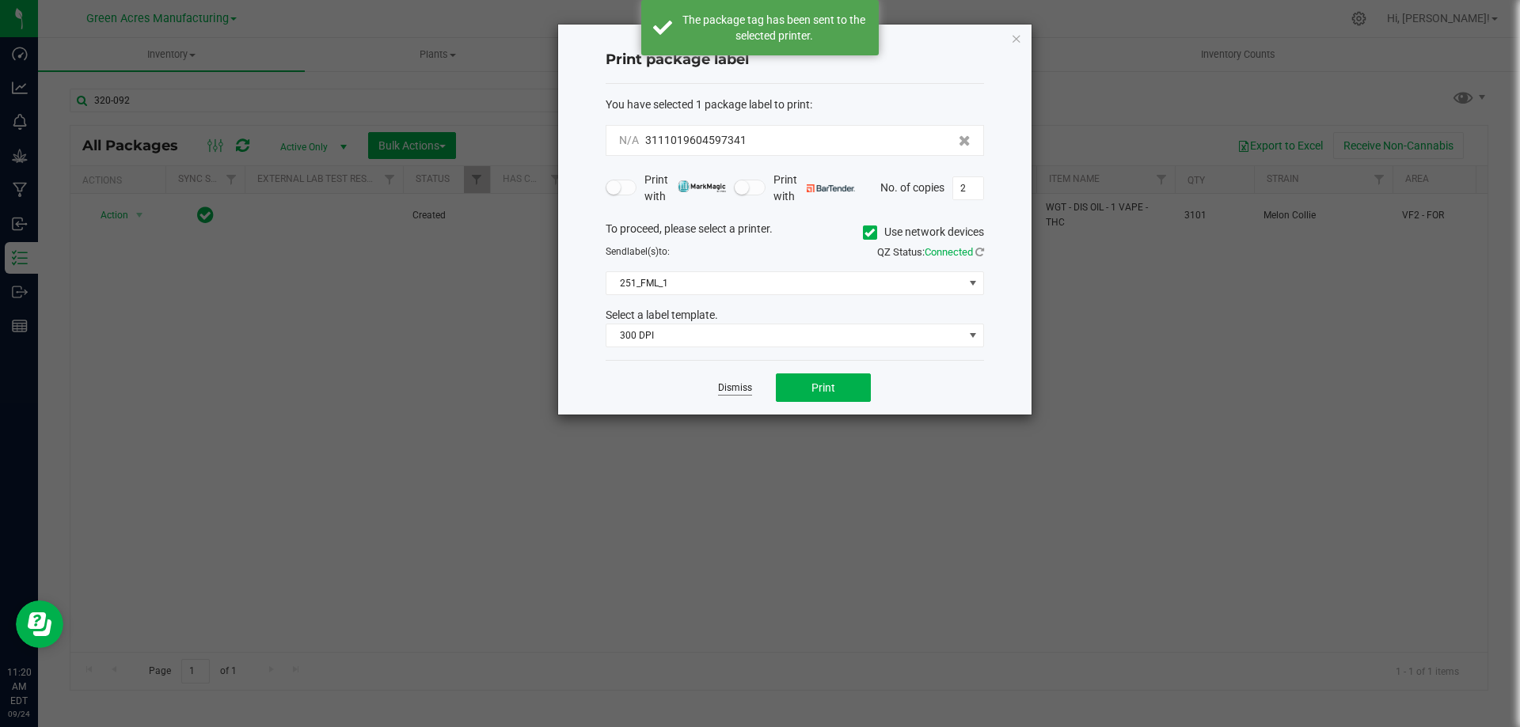
click at [727, 389] on link "Dismiss" at bounding box center [735, 387] width 34 height 13
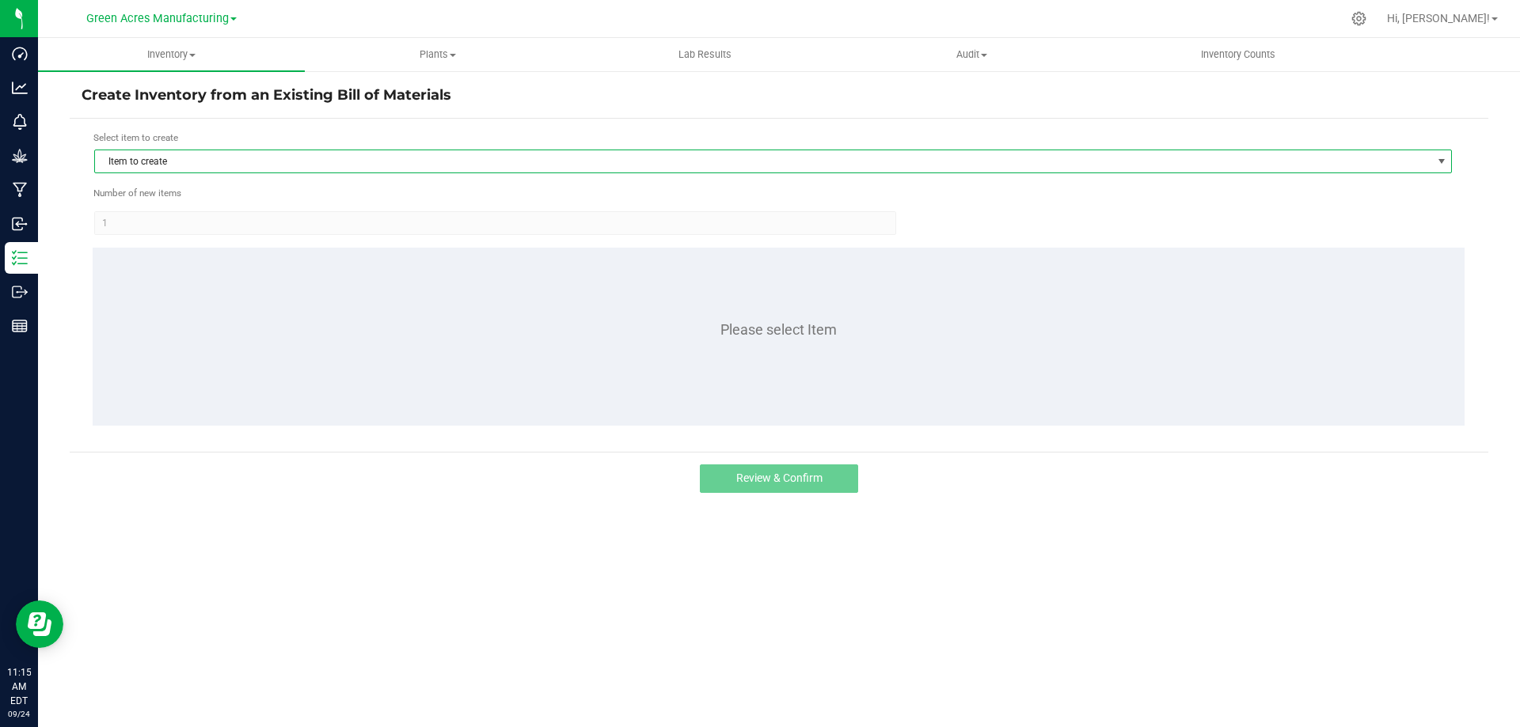
click at [154, 170] on span "Item to create" at bounding box center [763, 161] width 1336 height 22
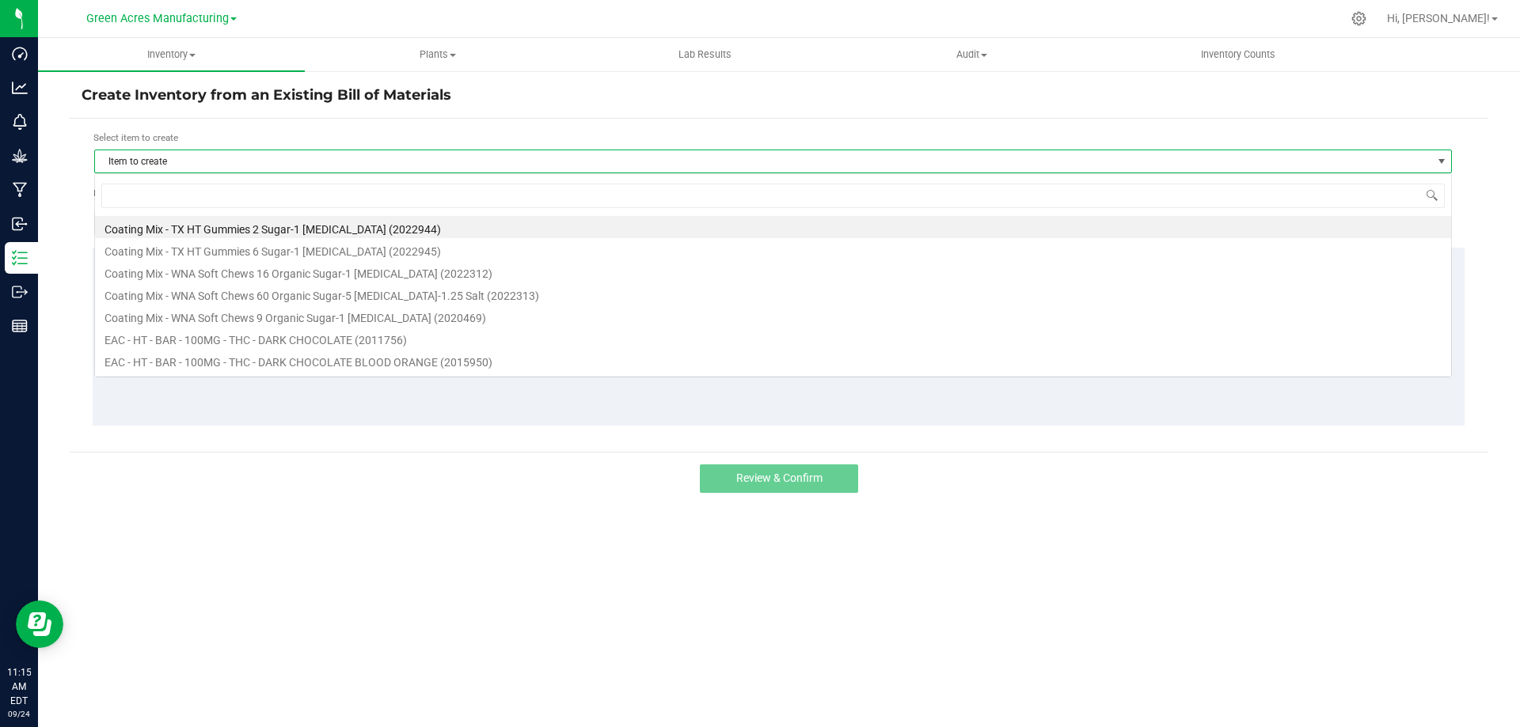
scroll to position [24, 1357]
type input "rev"
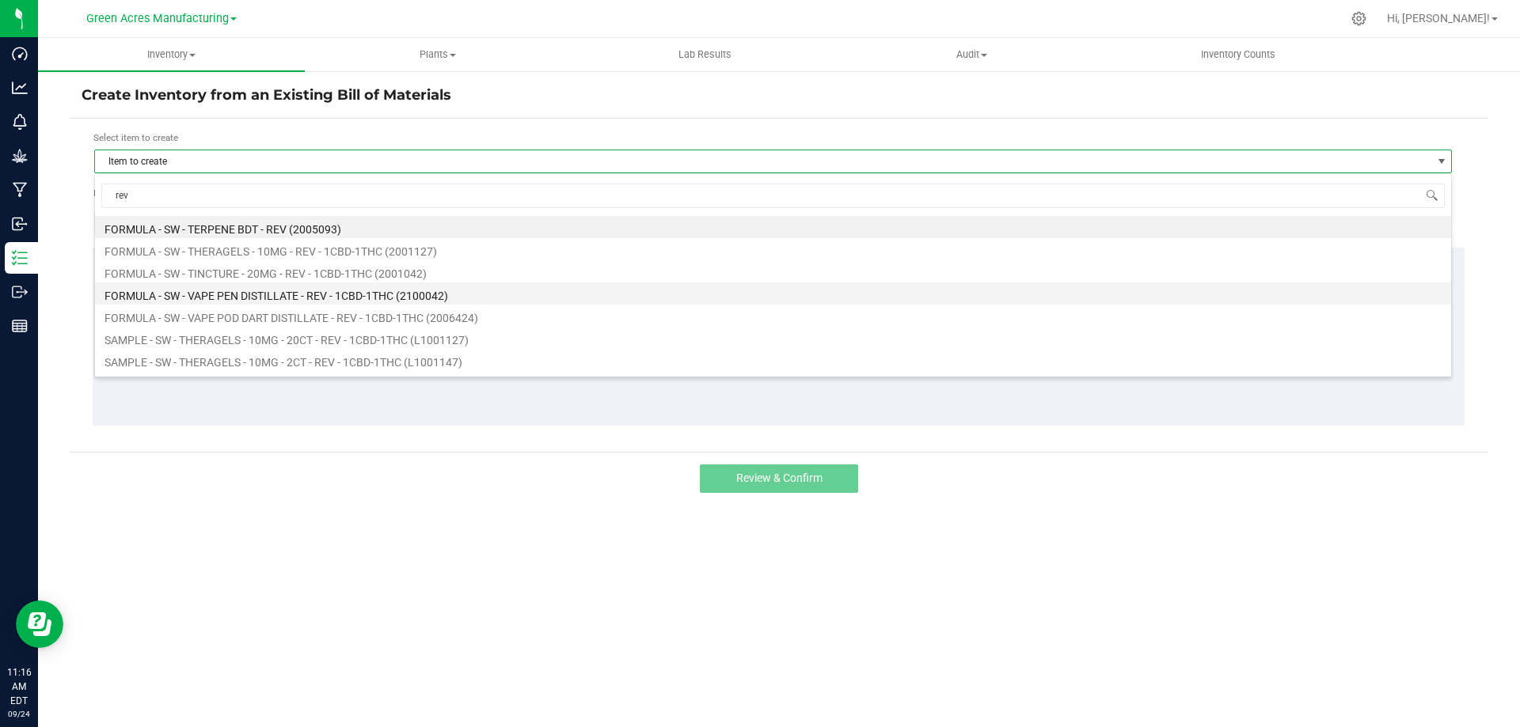
click at [296, 292] on li "FORMULA - SW - VAPE PEN DISTILLATE - REV - 1CBD-1THC (2100042)" at bounding box center [773, 294] width 1356 height 22
